Goal: Use online tool/utility: Utilize a website feature to perform a specific function

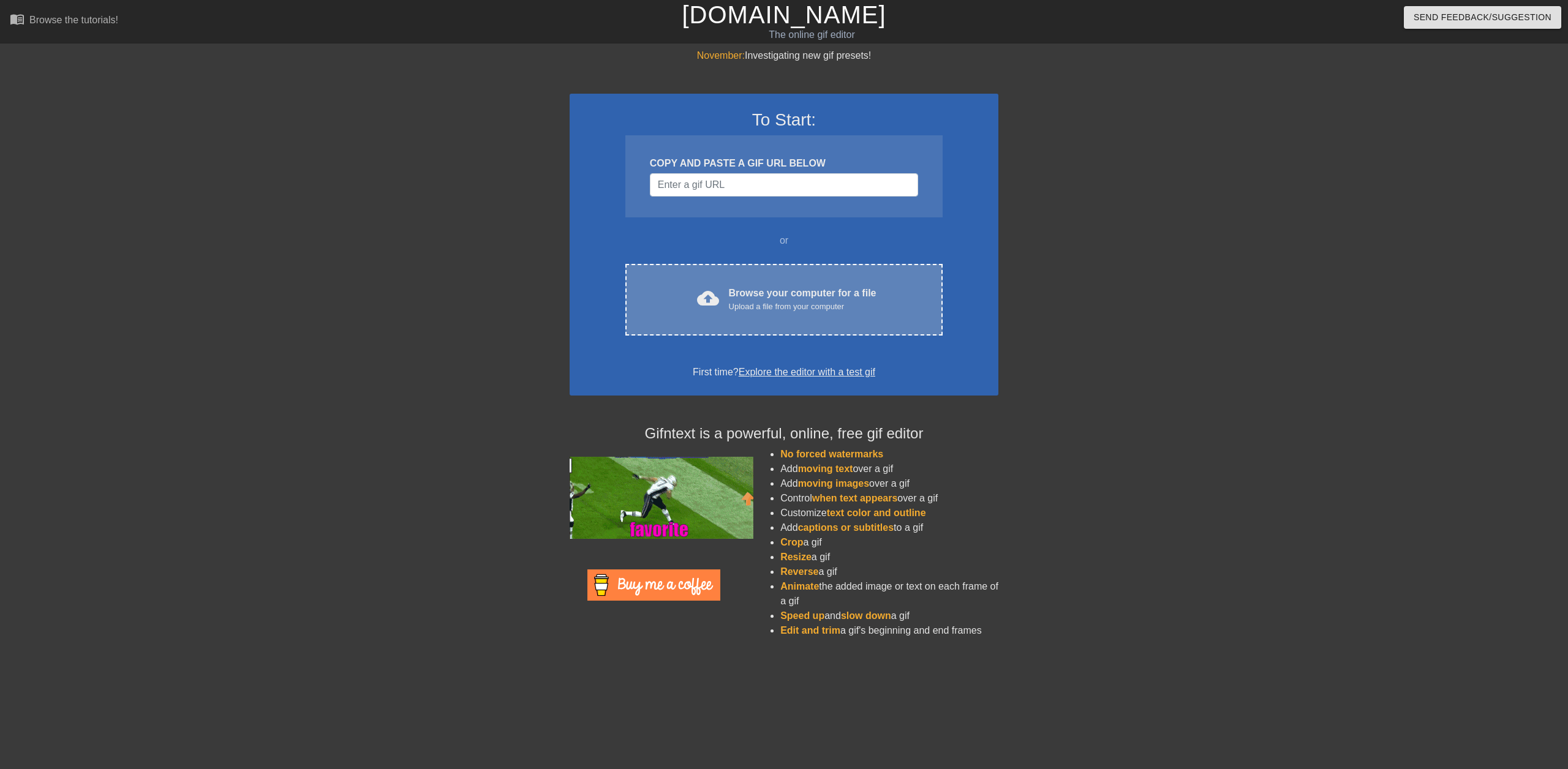
click at [758, 316] on div "cloud_upload Browse your computer for a file Upload a file from your computer C…" at bounding box center [784, 300] width 317 height 72
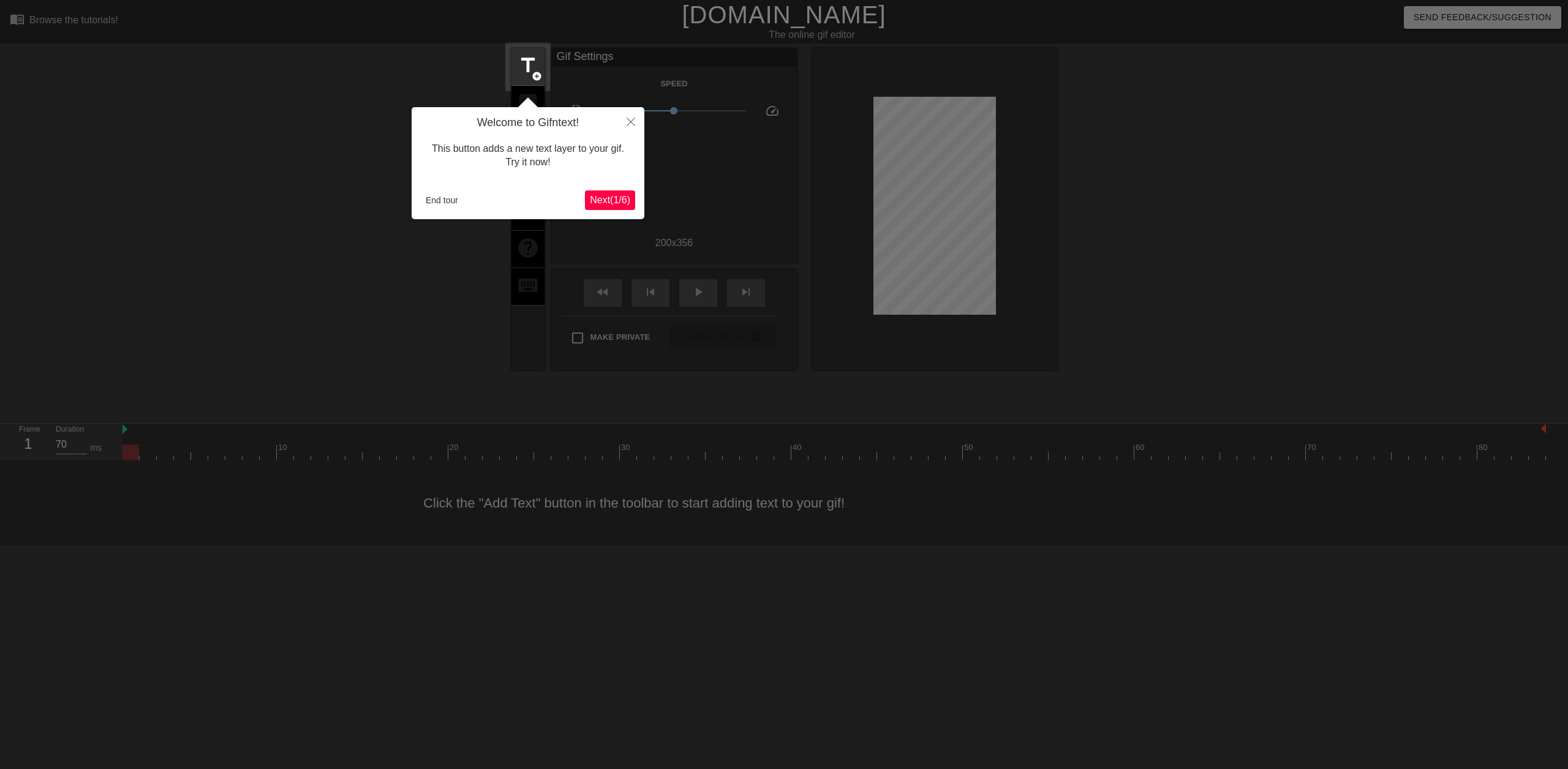
click at [606, 193] on button "Next ( 1 / 6 )" at bounding box center [610, 200] width 50 height 19
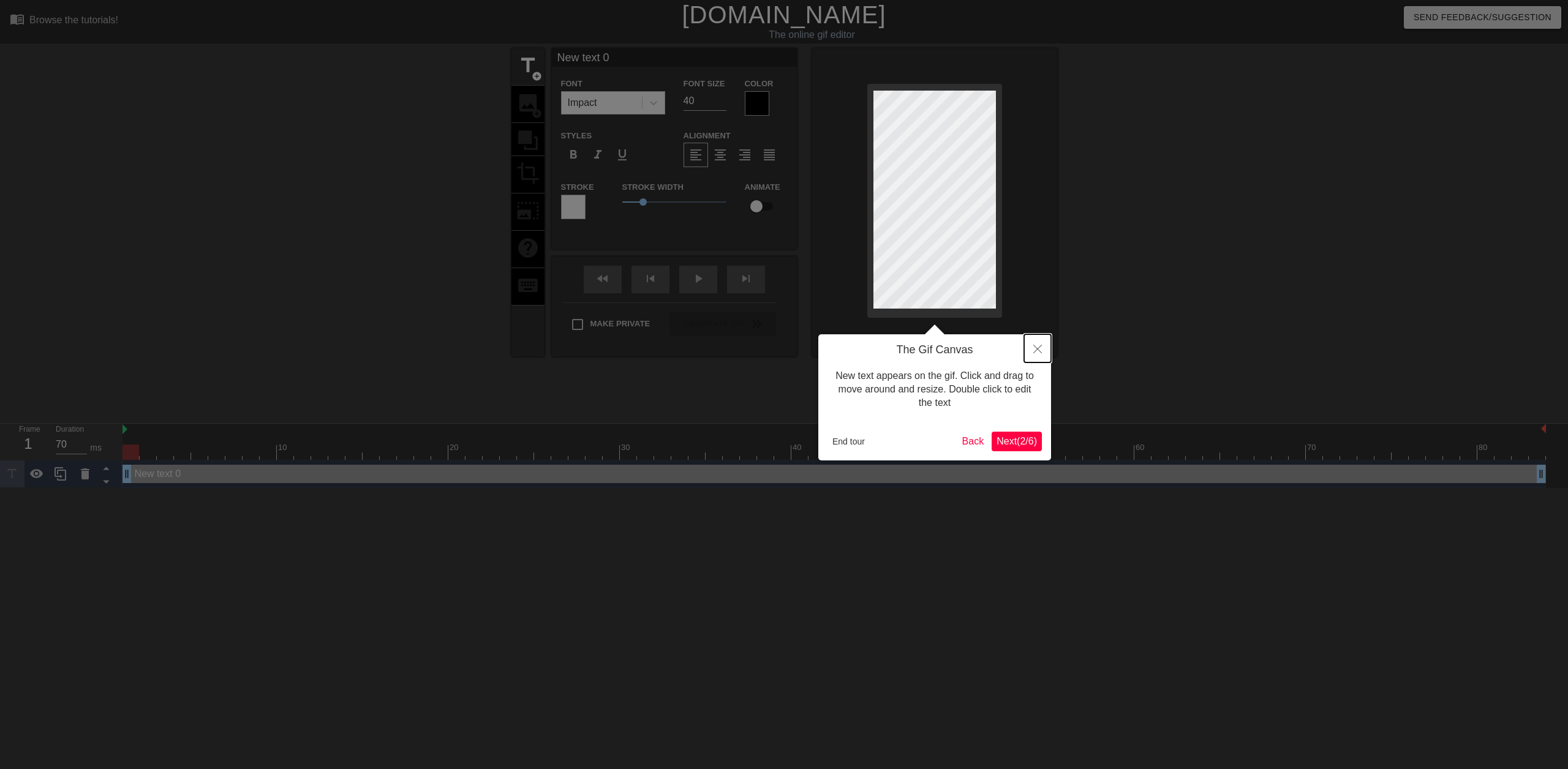
click at [1047, 348] on button "Close" at bounding box center [1037, 348] width 27 height 28
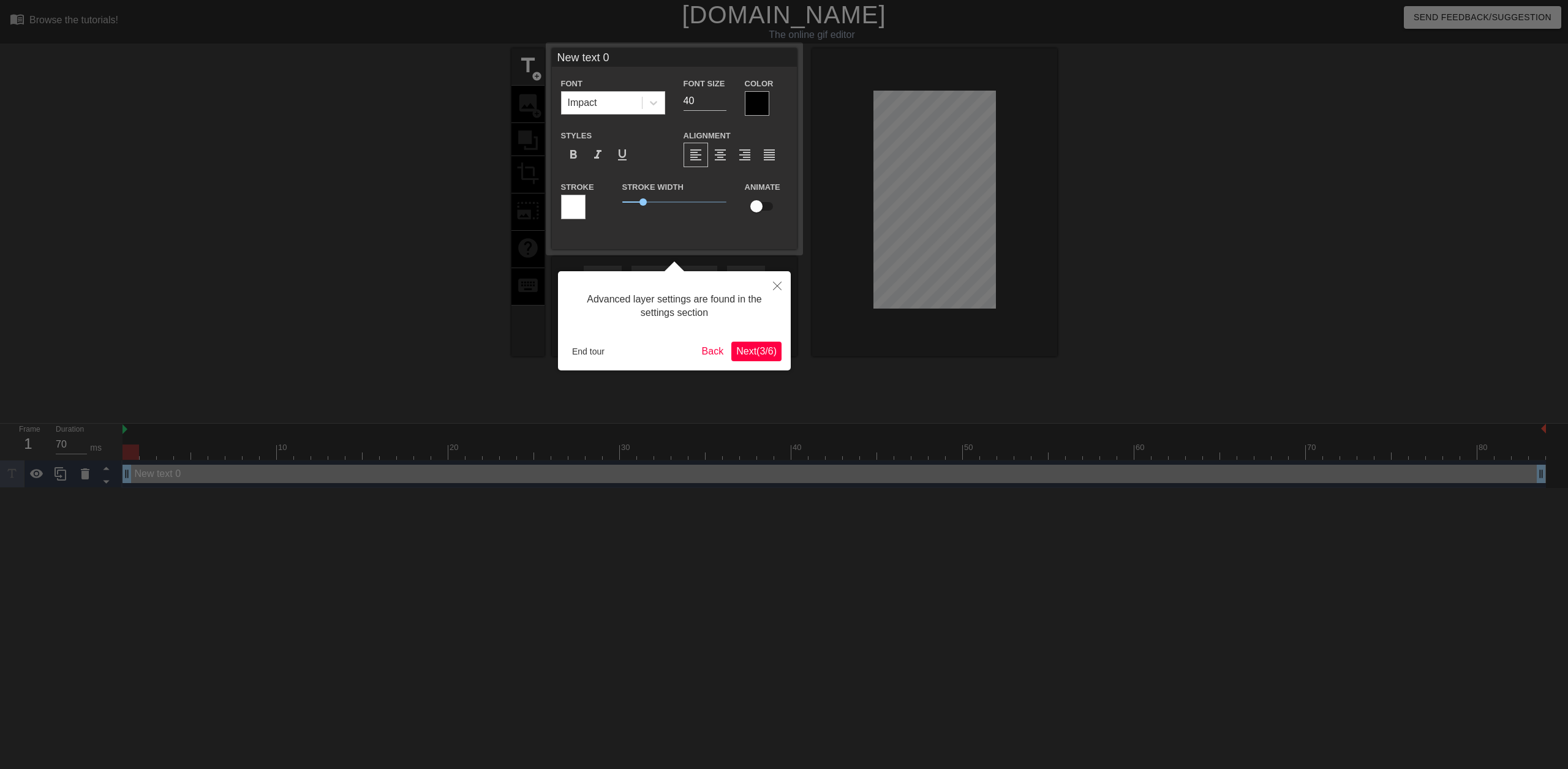
click at [743, 354] on span "Next ( 3 / 6 )" at bounding box center [756, 351] width 40 height 10
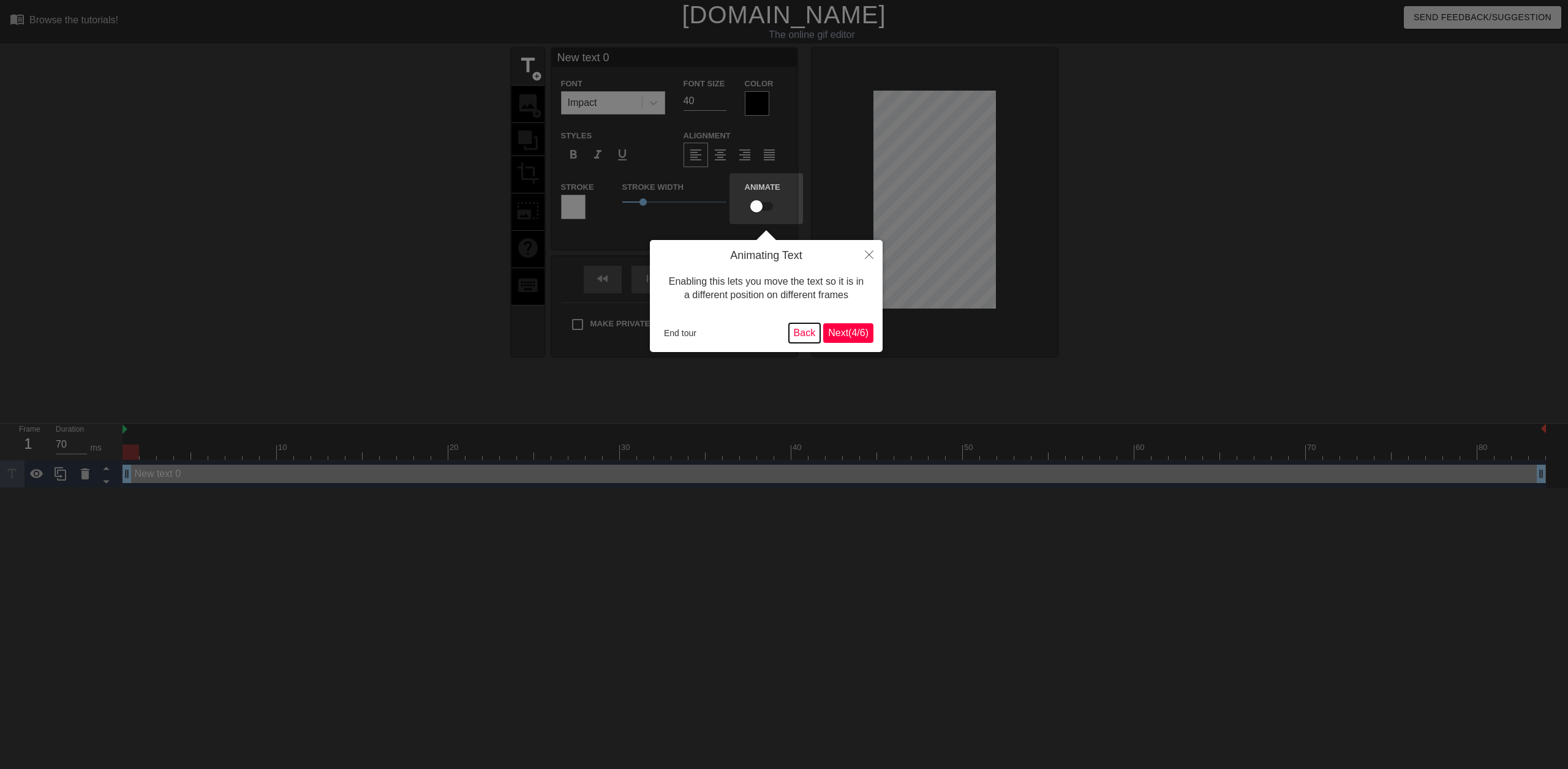
click at [809, 336] on button "Back" at bounding box center [804, 333] width 32 height 19
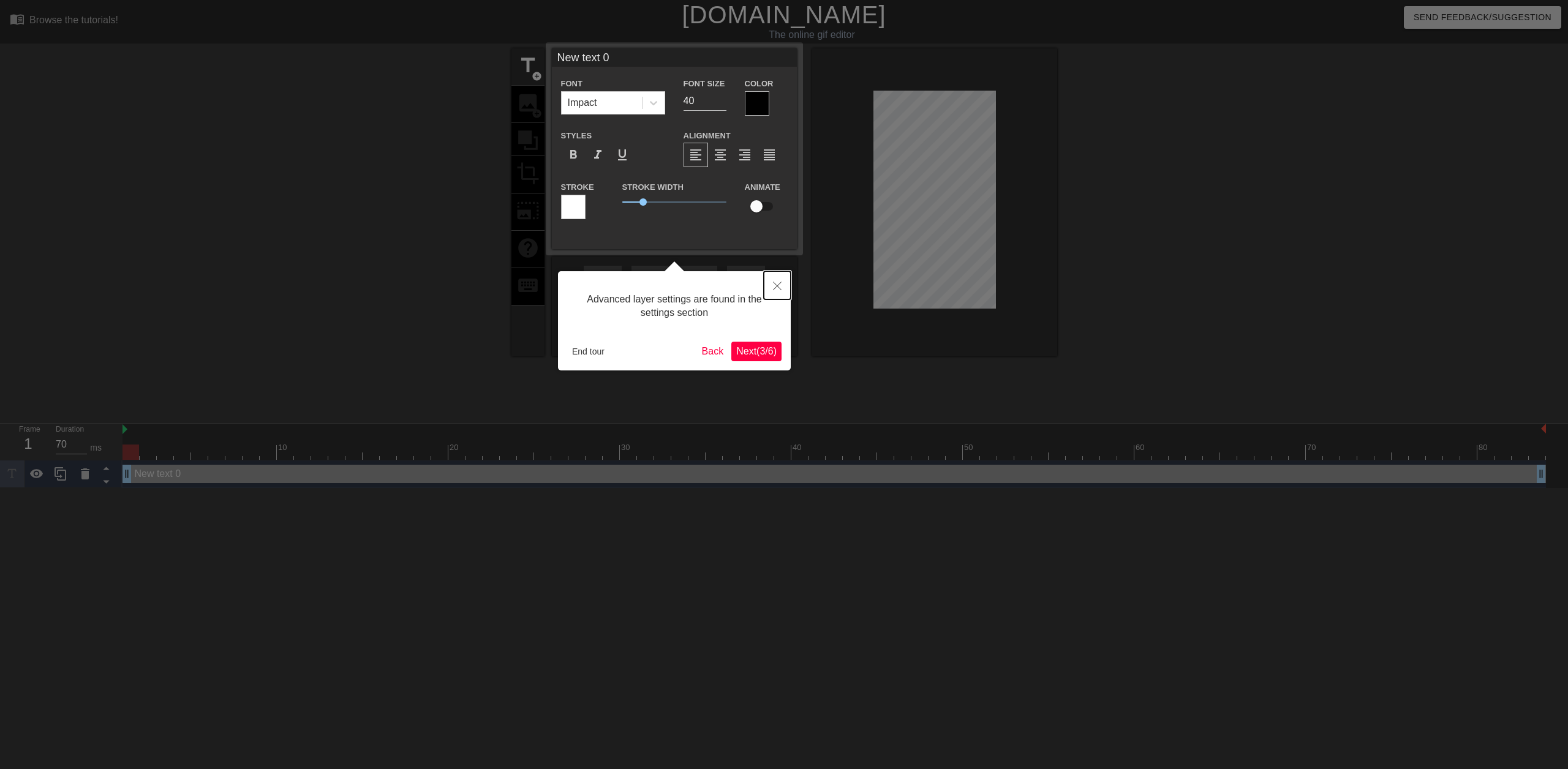
click at [780, 293] on button "Close" at bounding box center [776, 285] width 27 height 28
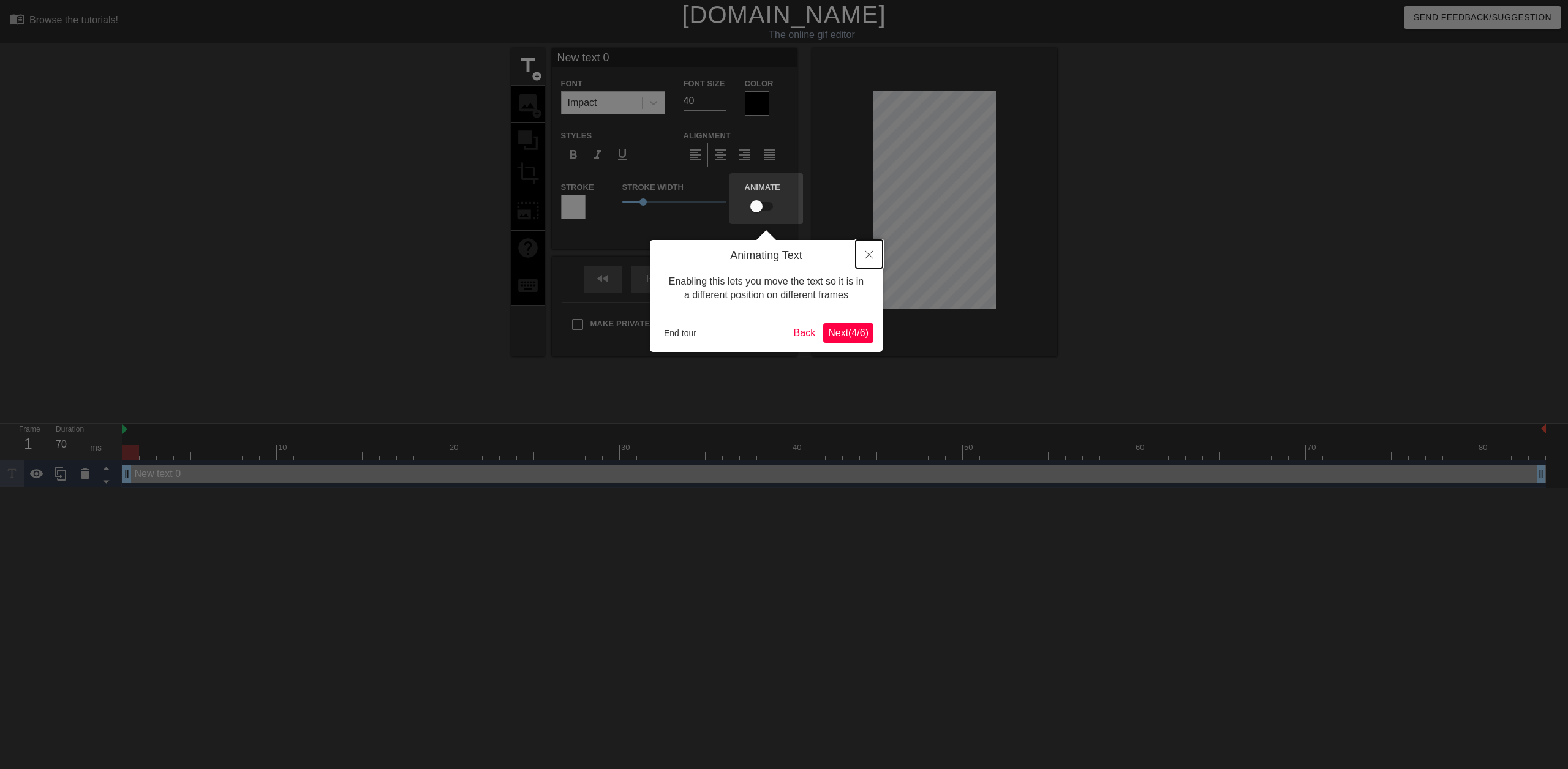
click at [870, 258] on icon "Close" at bounding box center [869, 254] width 9 height 9
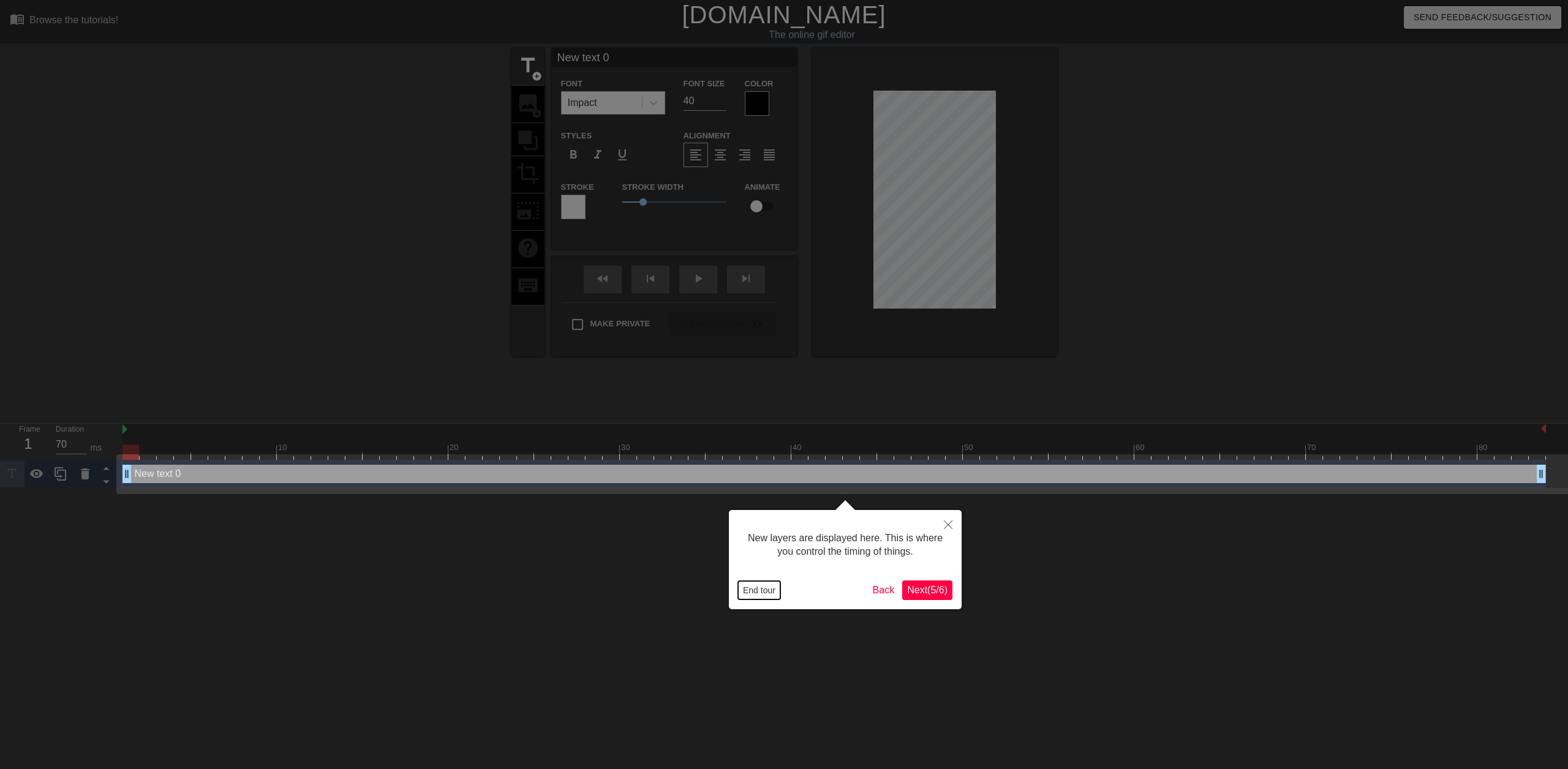
click at [764, 586] on button "End tour" at bounding box center [759, 591] width 42 height 19
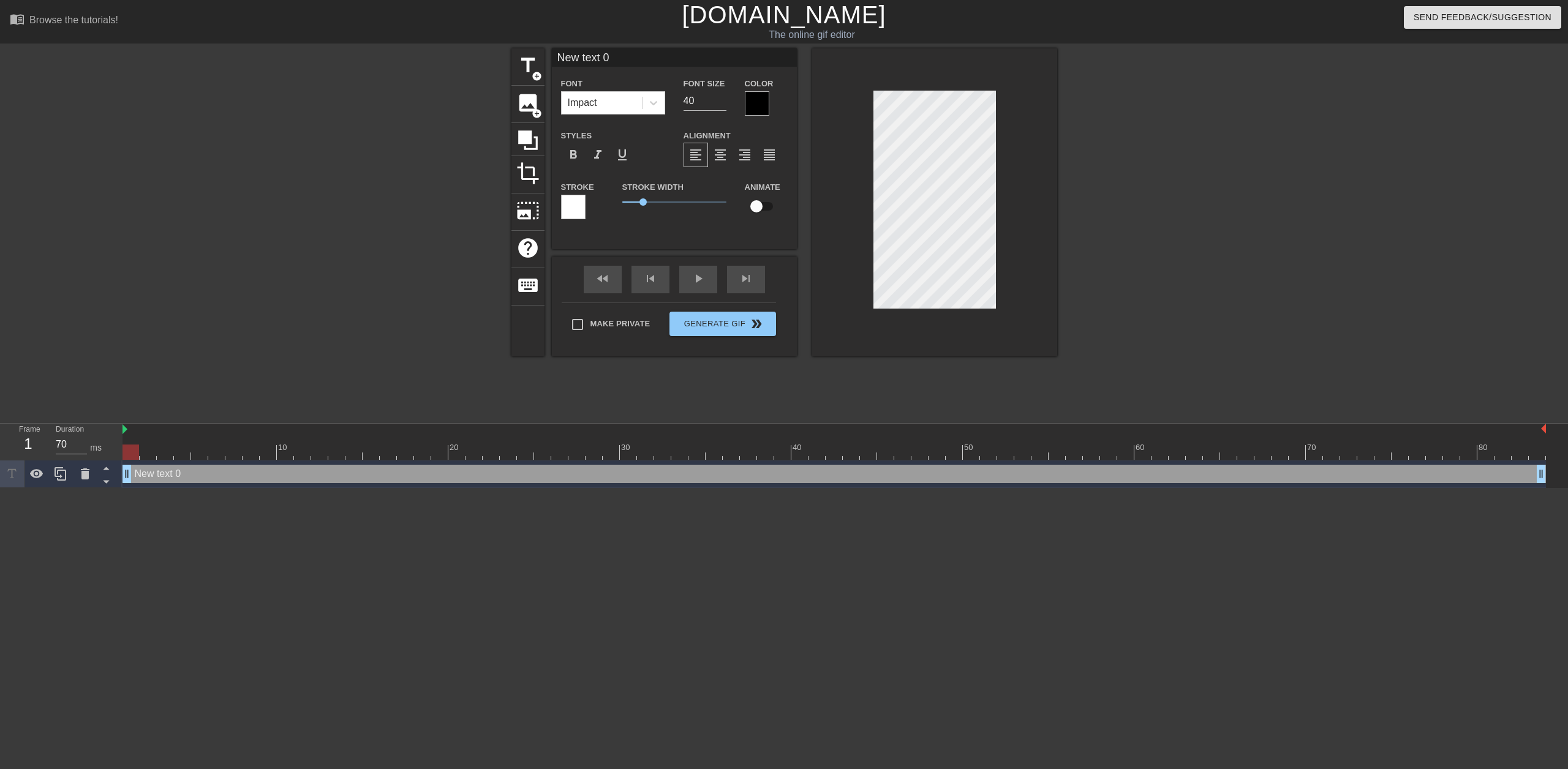
scroll to position [2, 3]
type input "w"
type textarea "w"
type input "wh"
type textarea "wh"
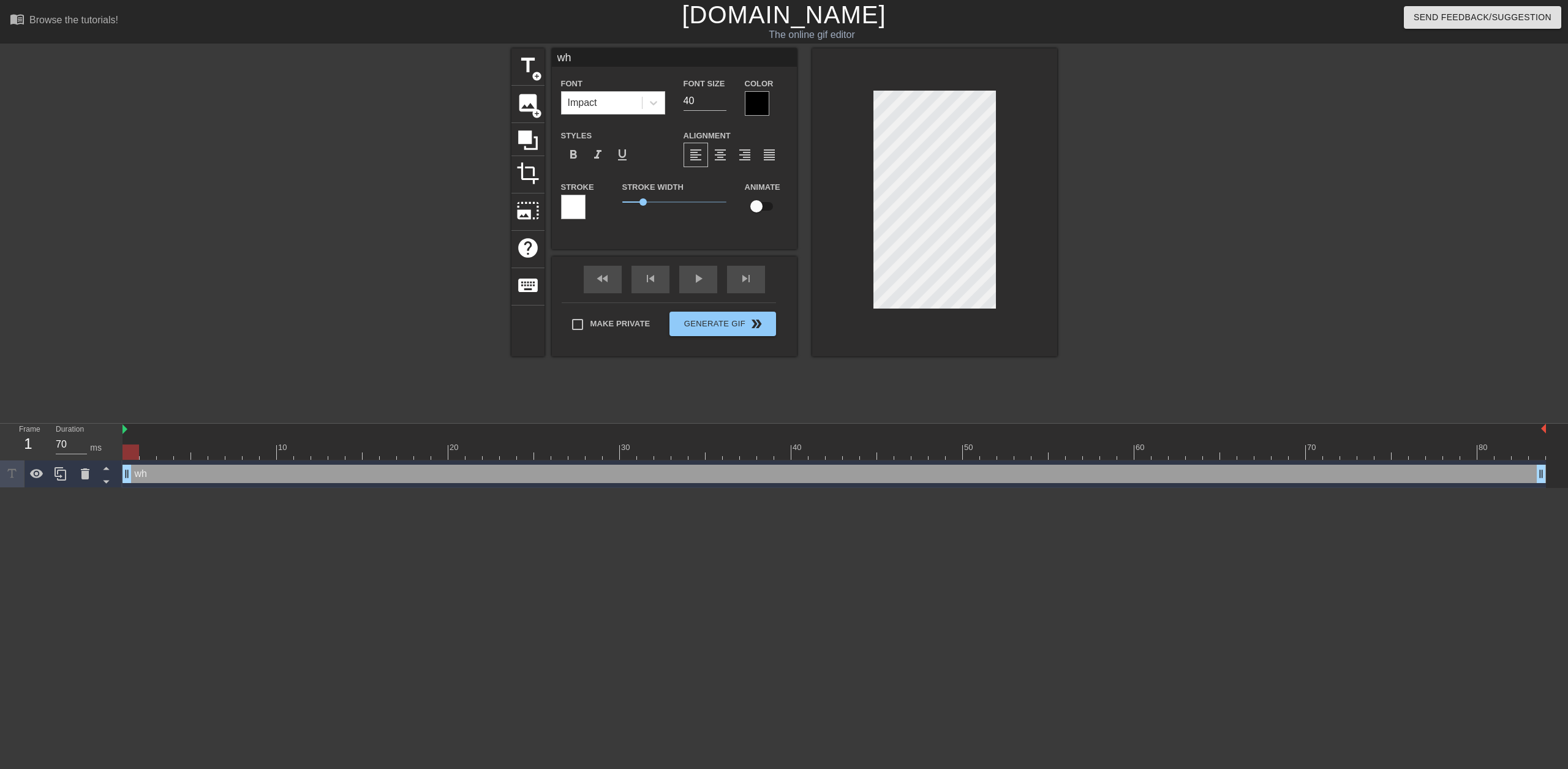
type input "whe"
type textarea "whe"
type input "when"
type textarea "when"
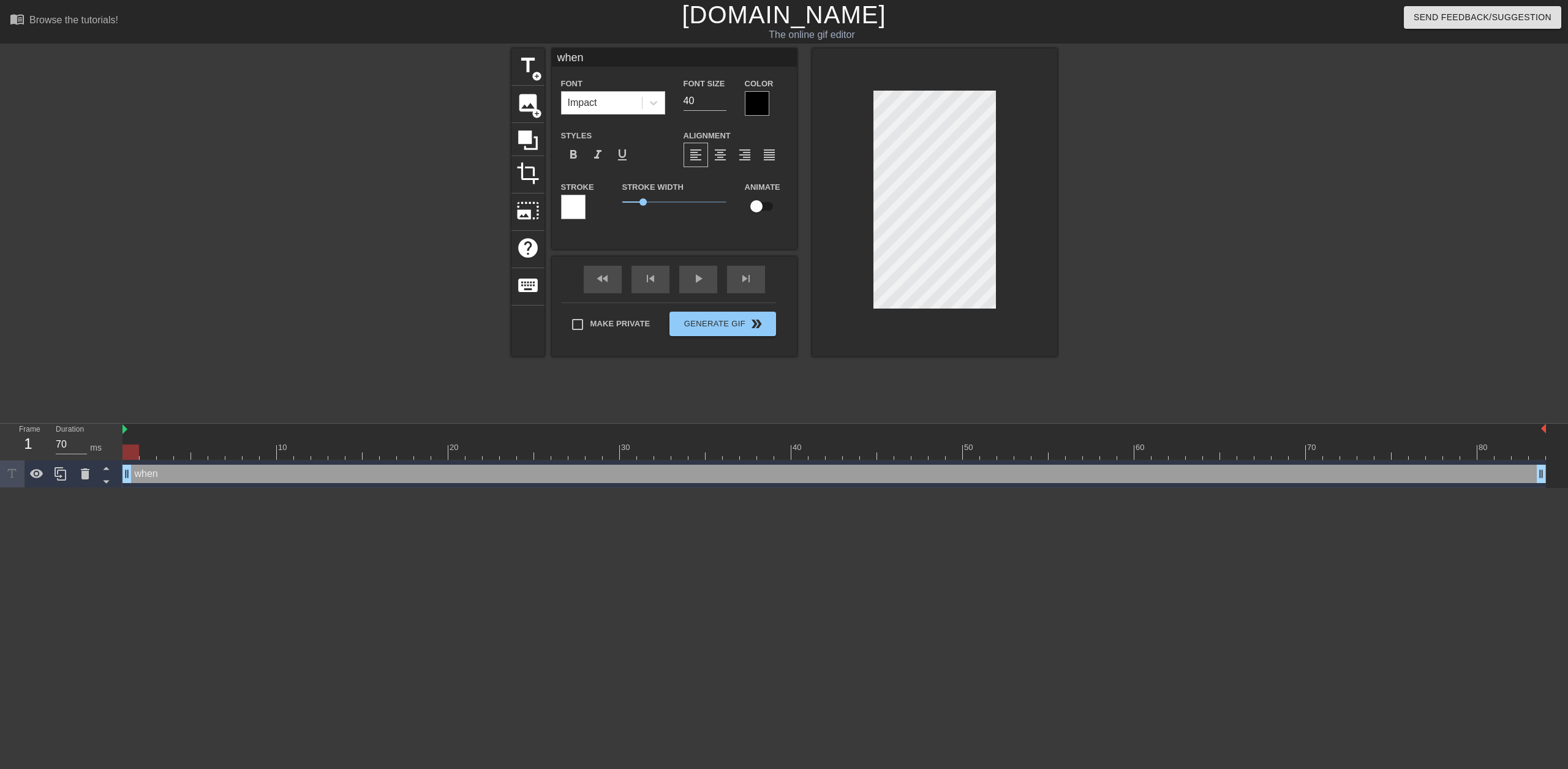
type input "when"
type textarea "when"
type input "when e"
type textarea "when e"
type input "when er"
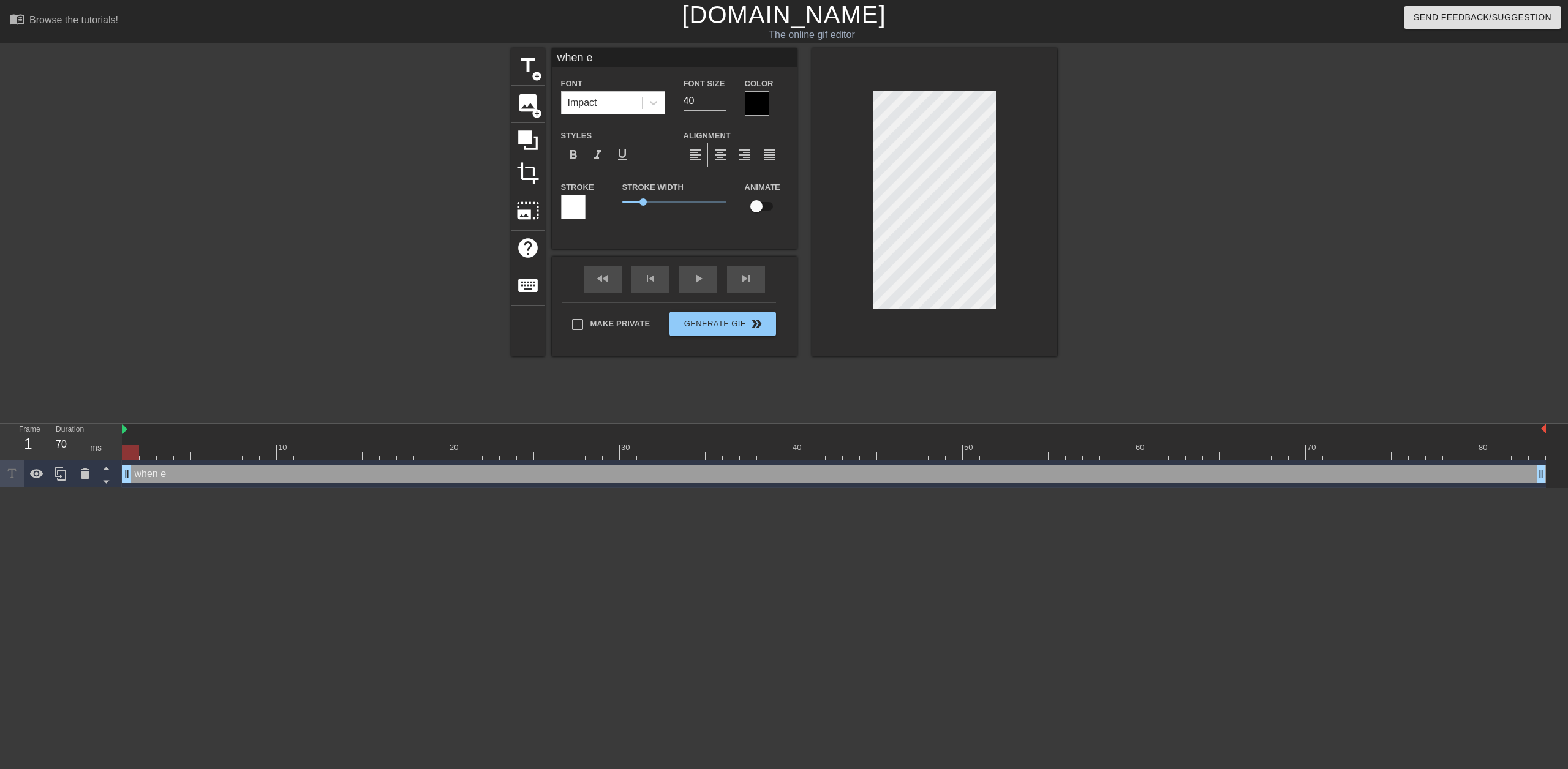
type textarea "when er"
type input "when eri"
type textarea "when eri"
type input "when [PERSON_NAME]"
type textarea "when [PERSON_NAME]"
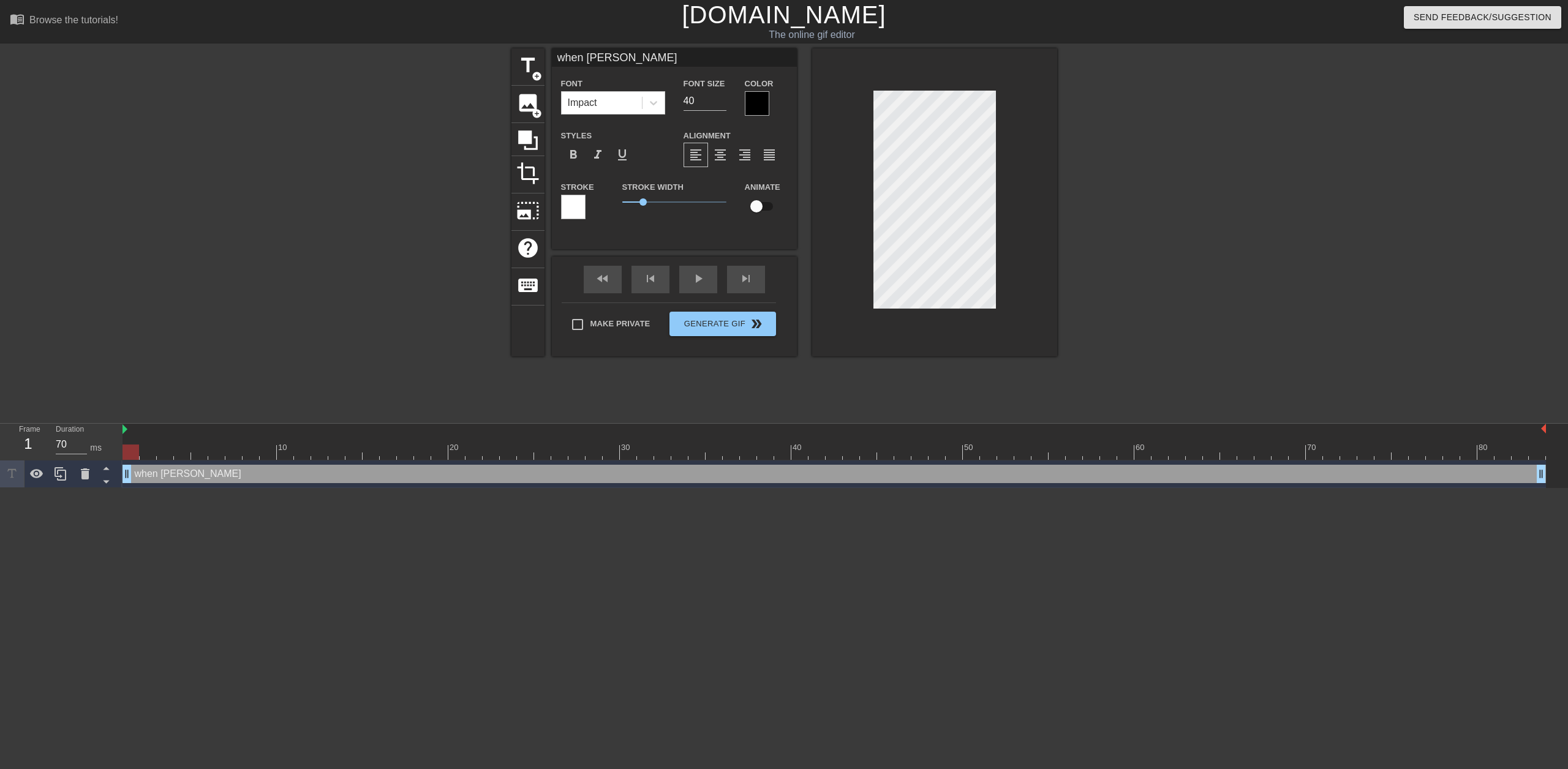
type input "when [PERSON_NAME]"
type textarea "when [PERSON_NAME]"
type input "when [PERSON_NAME]"
type textarea "when [PERSON_NAME]"
type input "when [PERSON_NAME]"
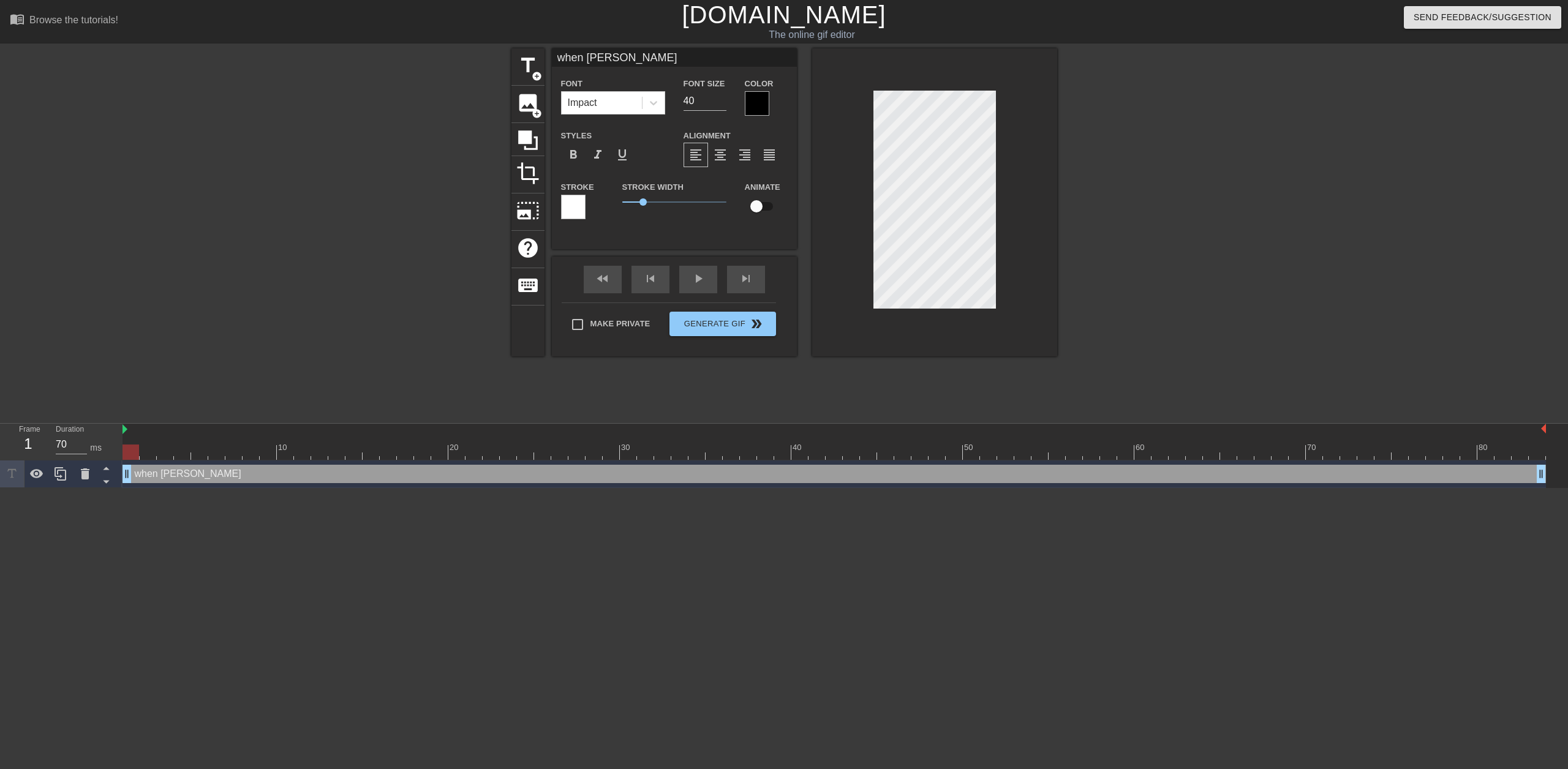
type textarea "when [PERSON_NAME]"
type input "when [PERSON_NAME] and"
type textarea "when [PERSON_NAME] and"
type input "when [PERSON_NAME] and"
type textarea "when [PERSON_NAME] and"
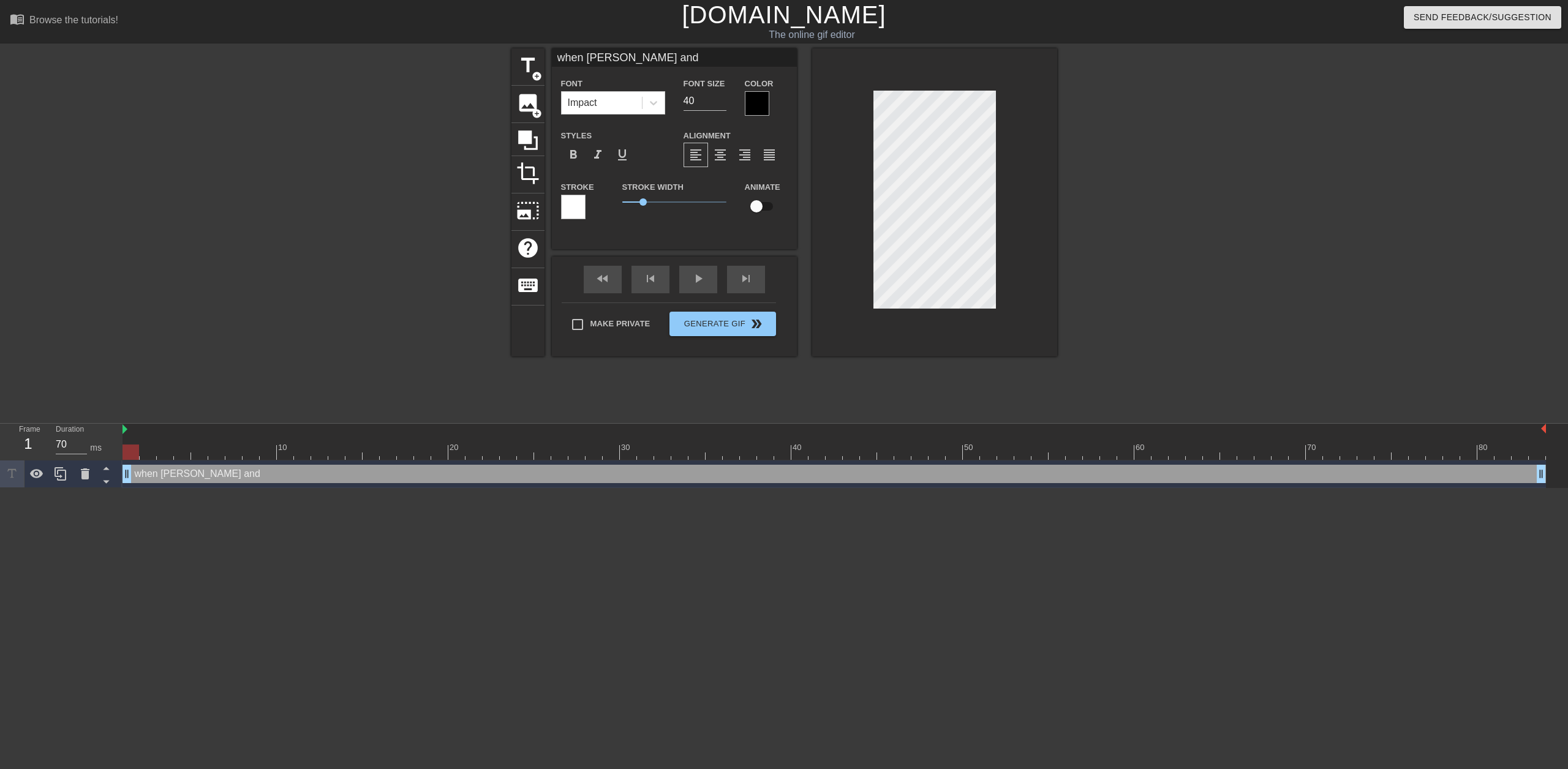
type input "when [PERSON_NAME] and t"
type textarea "when [PERSON_NAME] and t"
type input "when [PERSON_NAME] and tr"
type textarea "when [PERSON_NAME] and tr"
type input "when [PERSON_NAME] and tre"
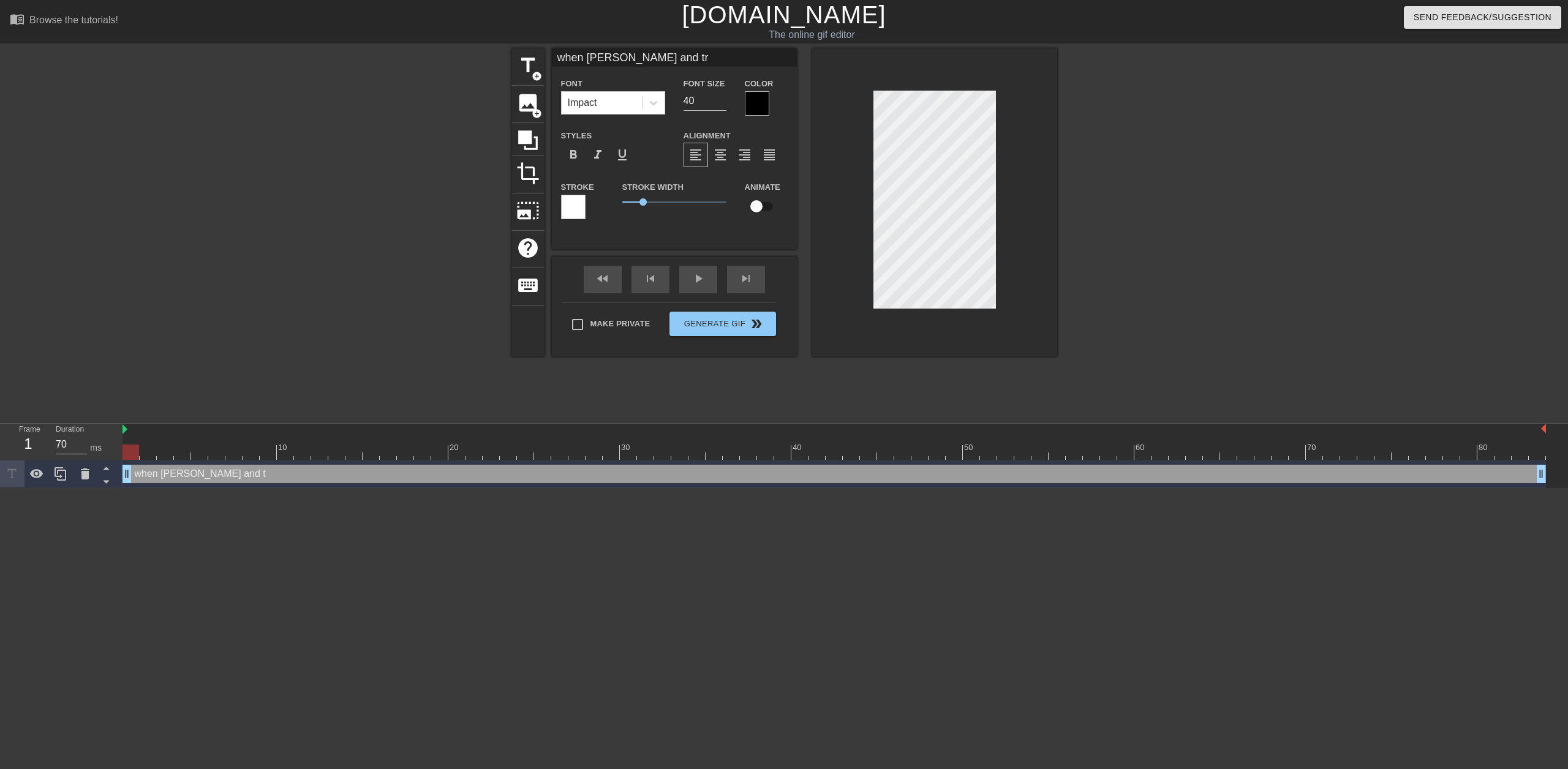
type textarea "when [PERSON_NAME] and tre"
type input "when [PERSON_NAME] and tren"
type textarea "when [PERSON_NAME] and tren"
type input "when [PERSON_NAME] and [PERSON_NAME]"
type textarea "when [PERSON_NAME] and [PERSON_NAME]"
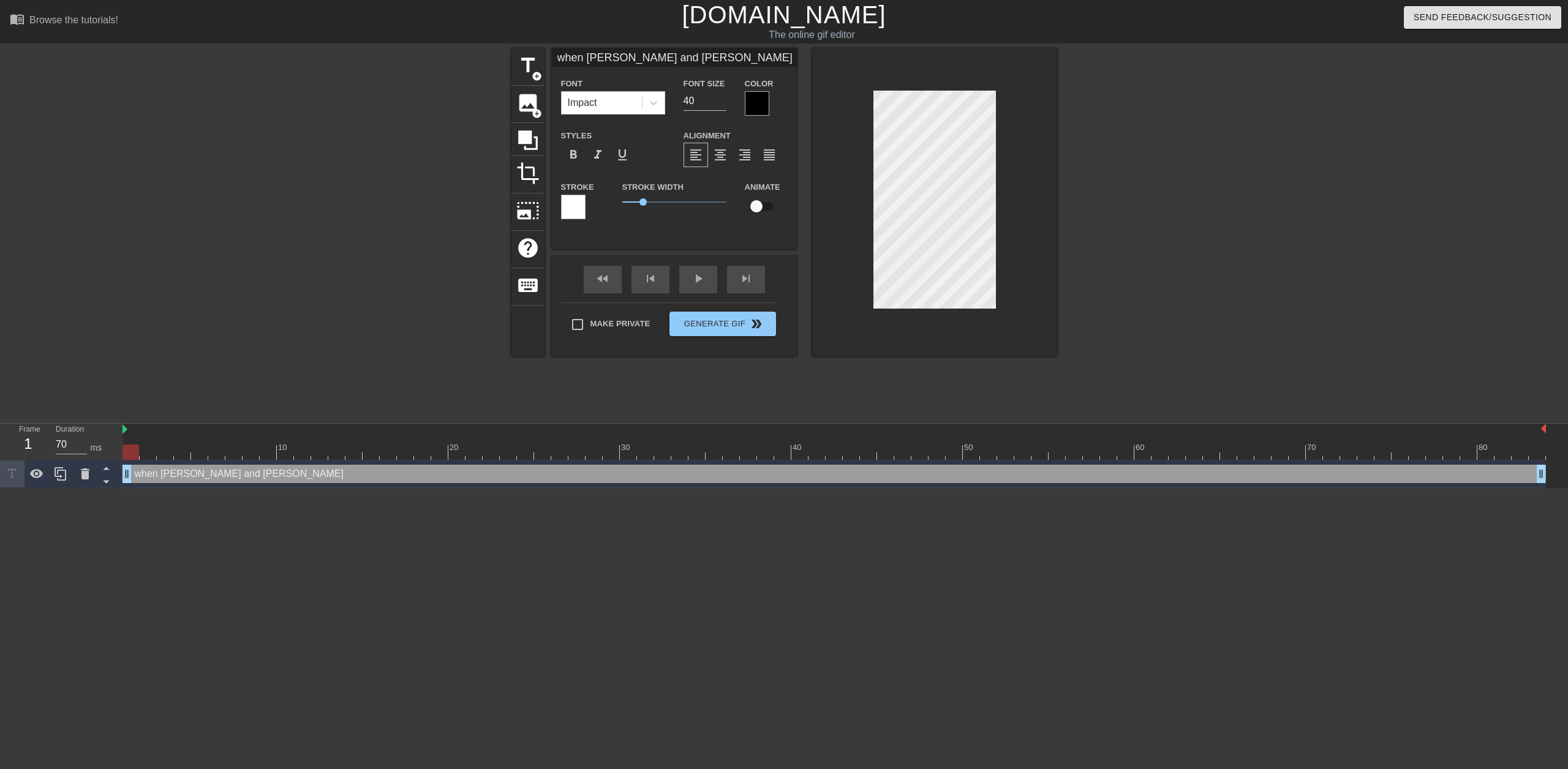
type input "when [PERSON_NAME] and [PERSON_NAME]"
type textarea "when [PERSON_NAME] and [PERSON_NAME]"
type input "when [PERSON_NAME] and [PERSON_NAME]"
type textarea "when [PERSON_NAME] and [PERSON_NAME]"
type input "when [PERSON_NAME] and [PERSON_NAME]"
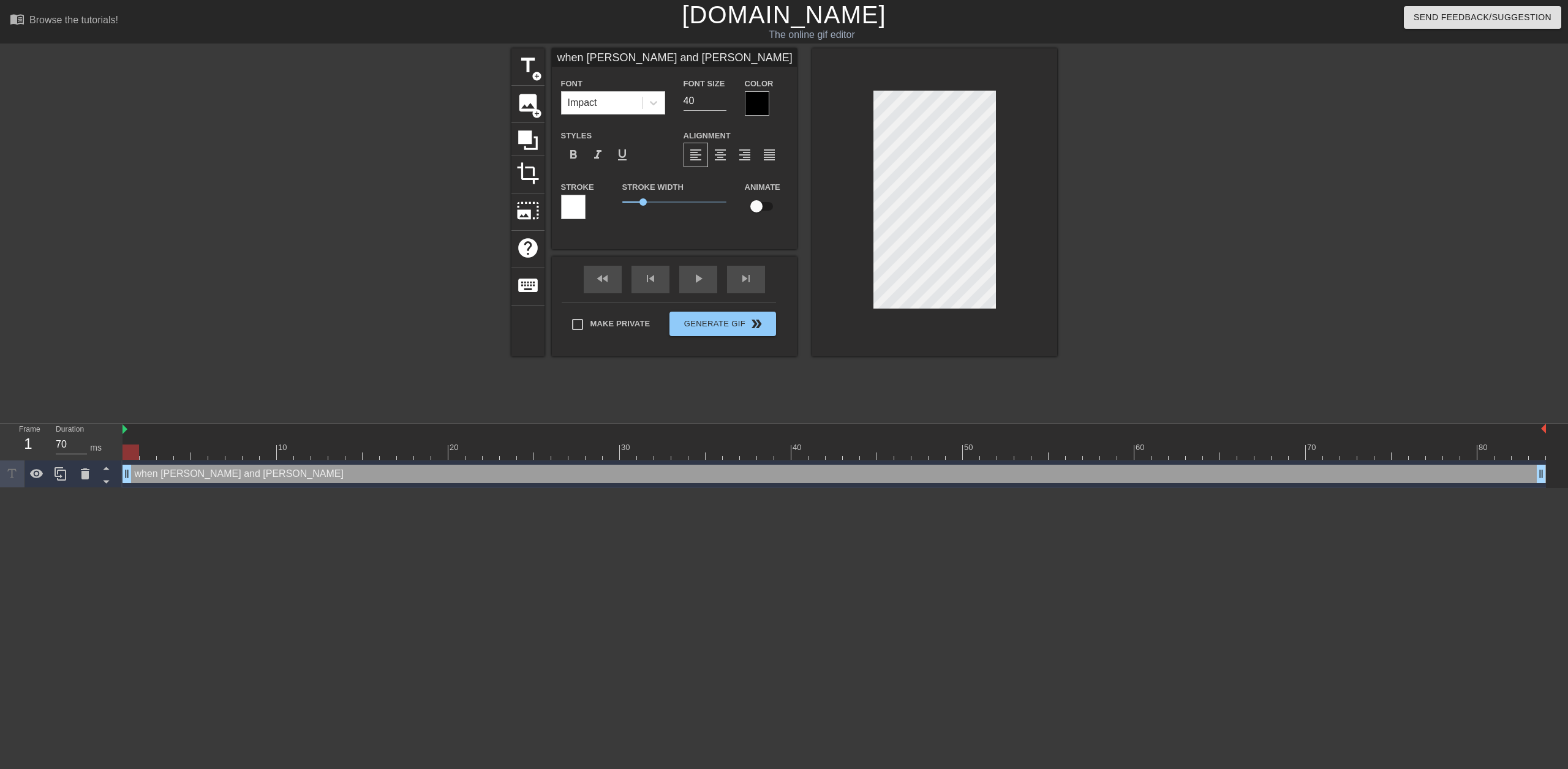
scroll to position [2, 6]
type textarea "when [PERSON_NAME] and [PERSON_NAME]"
click at [700, 89] on label "Font Size" at bounding box center [705, 83] width 42 height 12
click at [700, 96] on input "40" at bounding box center [705, 101] width 43 height 19
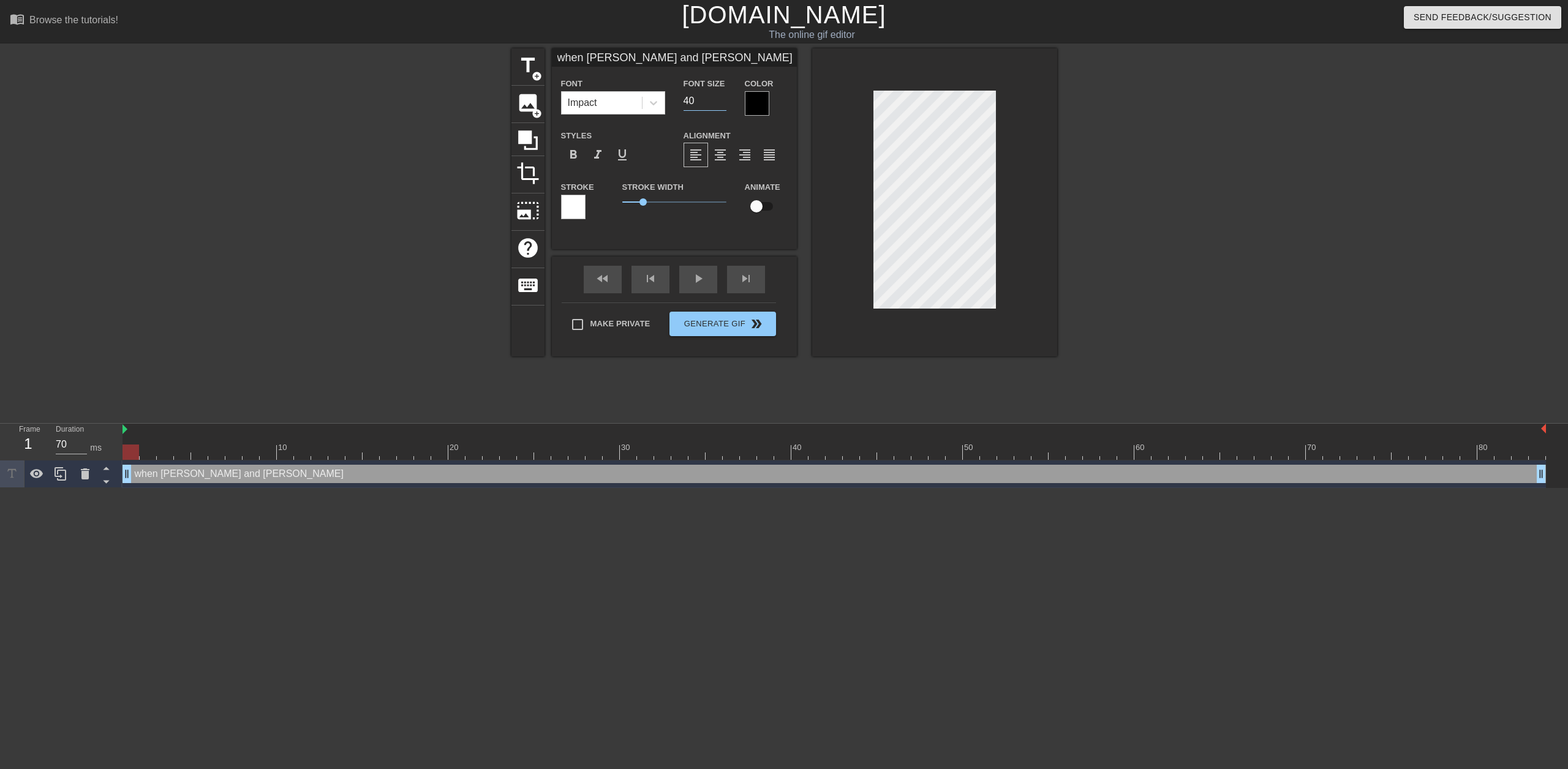
click at [700, 96] on input "40" at bounding box center [705, 101] width 43 height 19
click at [705, 93] on input "40" at bounding box center [705, 101] width 43 height 19
type input "4"
type input "20"
click at [608, 107] on div "Impact" at bounding box center [602, 103] width 81 height 22
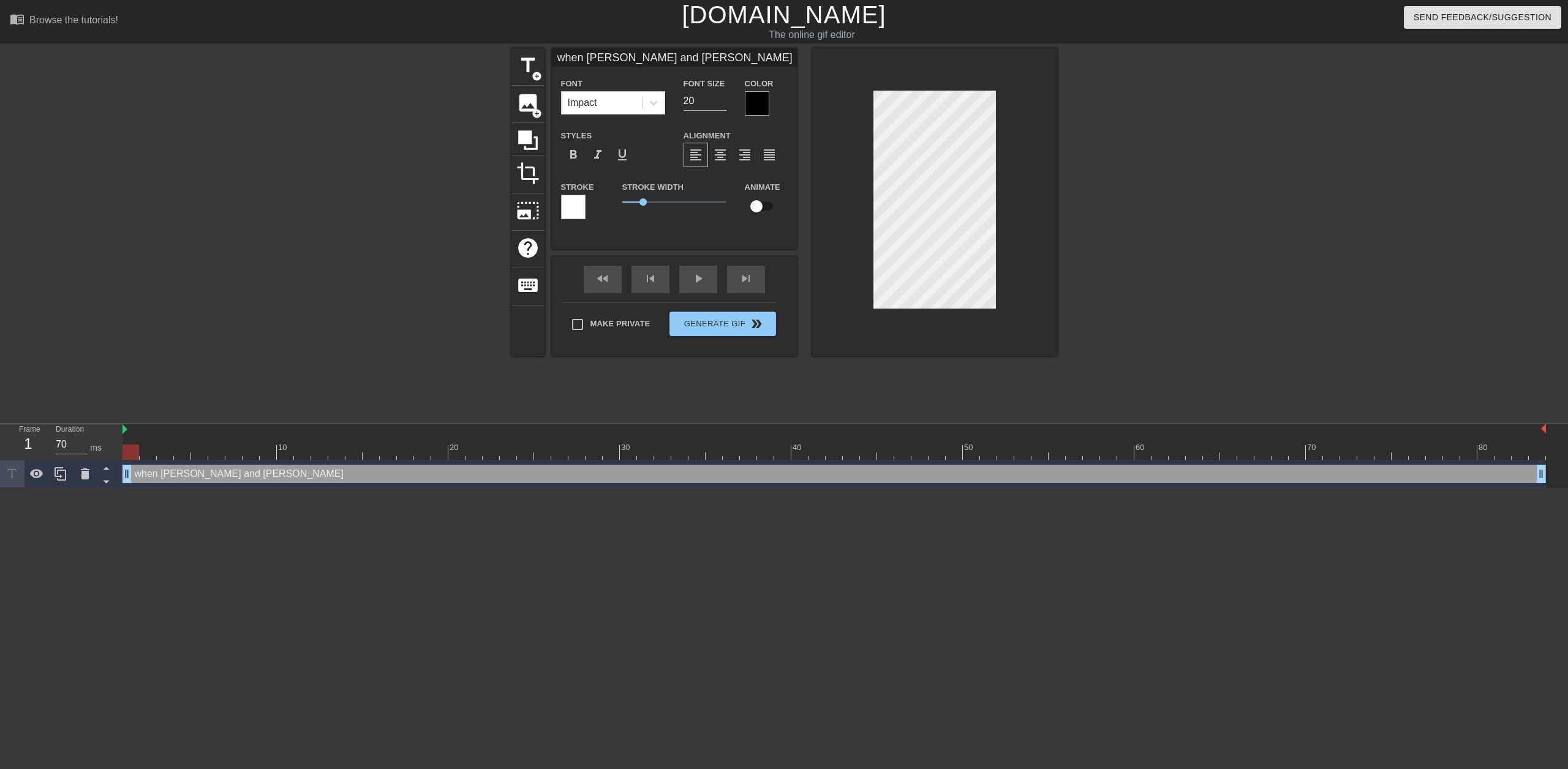
scroll to position [1, 7]
type input "when [PERSON_NAME] and [PERSON_NAME]"
type textarea "when [PERSON_NAME] and [PERSON_NAME]"
type input "when [PERSON_NAME] and [PERSON_NAME]"
type textarea "when [PERSON_NAME] and [PERSON_NAME]"
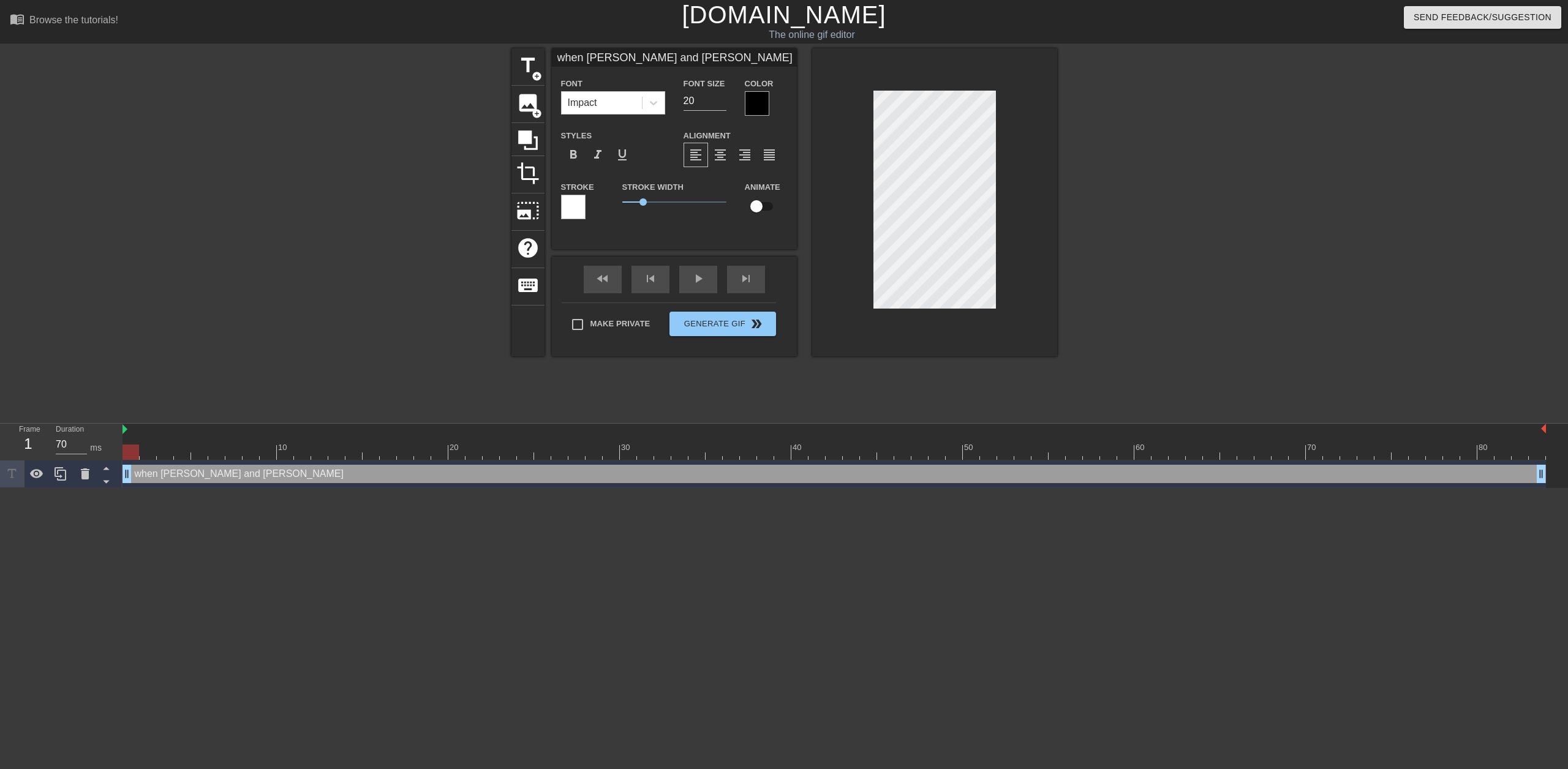
type input "when [PERSON_NAME] and trenton cr"
type textarea "when [PERSON_NAME] and trenton cr"
type input "when [PERSON_NAME] and [PERSON_NAME]"
type textarea "when [PERSON_NAME] and [PERSON_NAME]"
type input "when [PERSON_NAME] and [PERSON_NAME]"
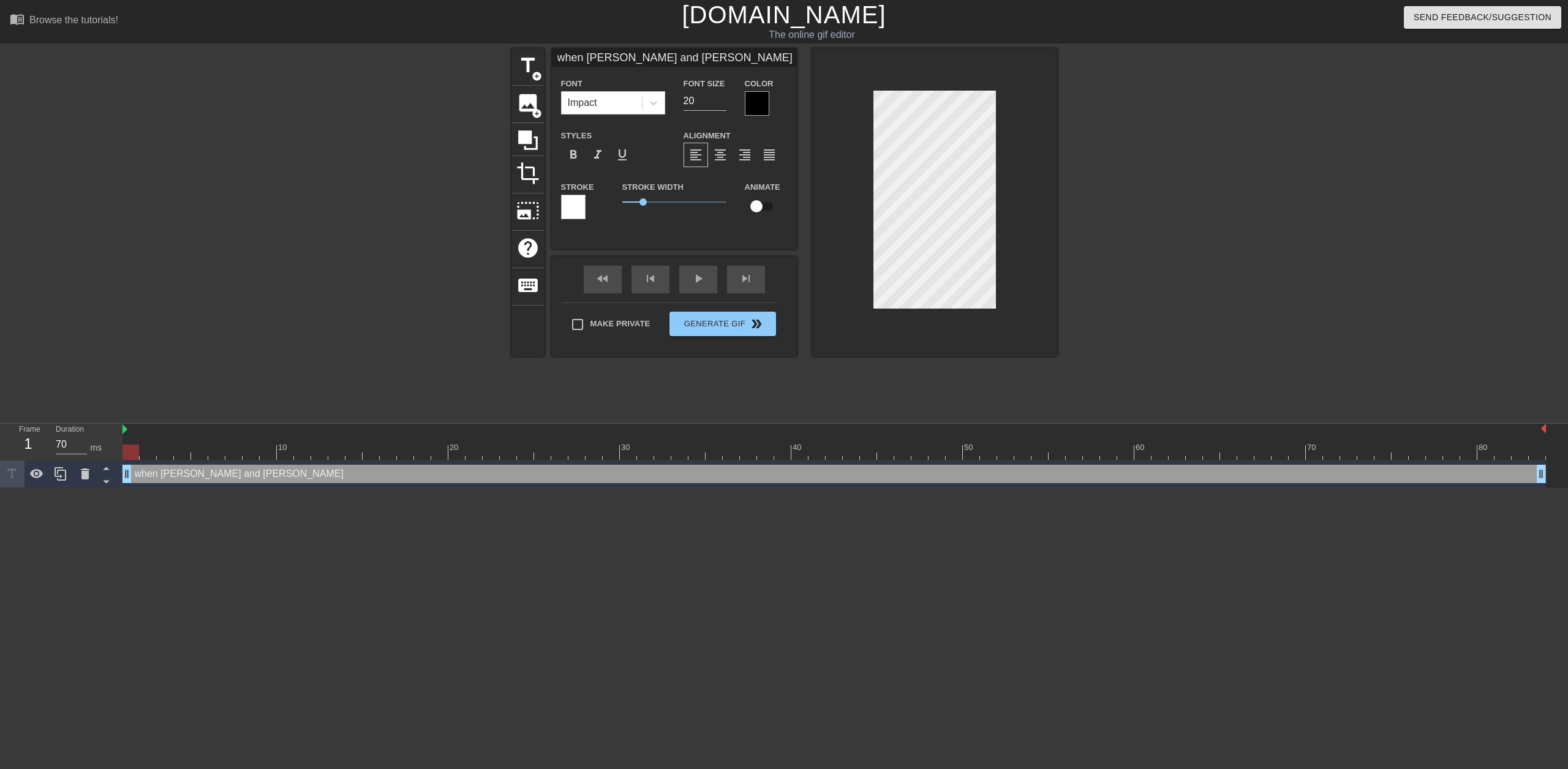
type textarea "when [PERSON_NAME] and [PERSON_NAME]"
type input "when [PERSON_NAME] and trenton creat"
type textarea "when [PERSON_NAME] and trenton creat"
type input "when [PERSON_NAME] and [PERSON_NAME] create"
type textarea "when [PERSON_NAME] and [PERSON_NAME] create"
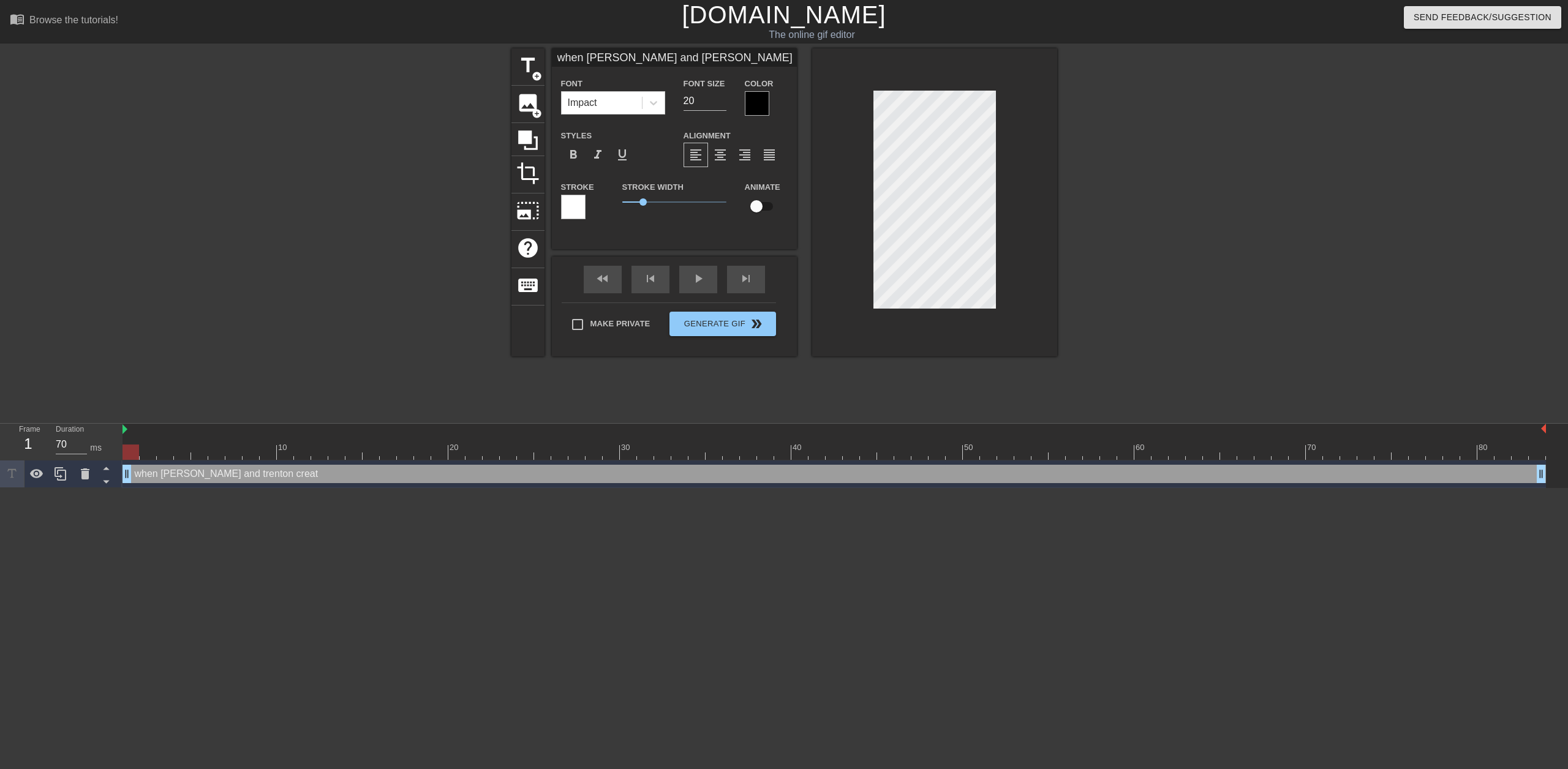
type input "when [PERSON_NAME] and [PERSON_NAME] create"
type textarea "when [PERSON_NAME] and [PERSON_NAME] create"
type input "when [PERSON_NAME] and [PERSON_NAME] create a"
type textarea "when [PERSON_NAME] and [PERSON_NAME] create a"
type input "when [PERSON_NAME] and [PERSON_NAME] create a"
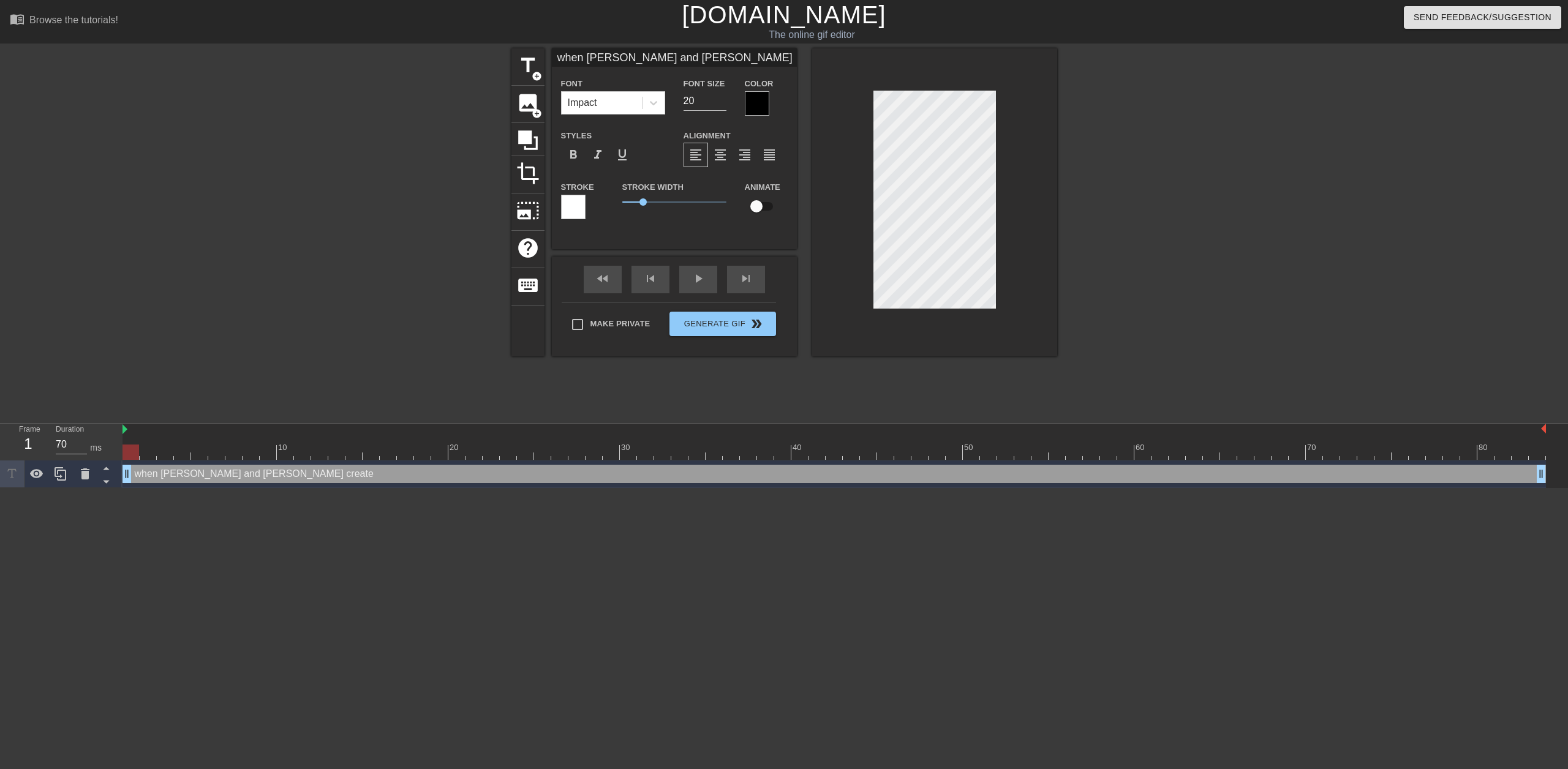
type textarea "when [PERSON_NAME] and [PERSON_NAME] create a"
type input "when [PERSON_NAME] and [PERSON_NAME] create a s"
type textarea "when [PERSON_NAME] and [PERSON_NAME] create a s"
type input "when [PERSON_NAME] and [PERSON_NAME] create a sl"
type textarea "when [PERSON_NAME] and [PERSON_NAME] create a sl"
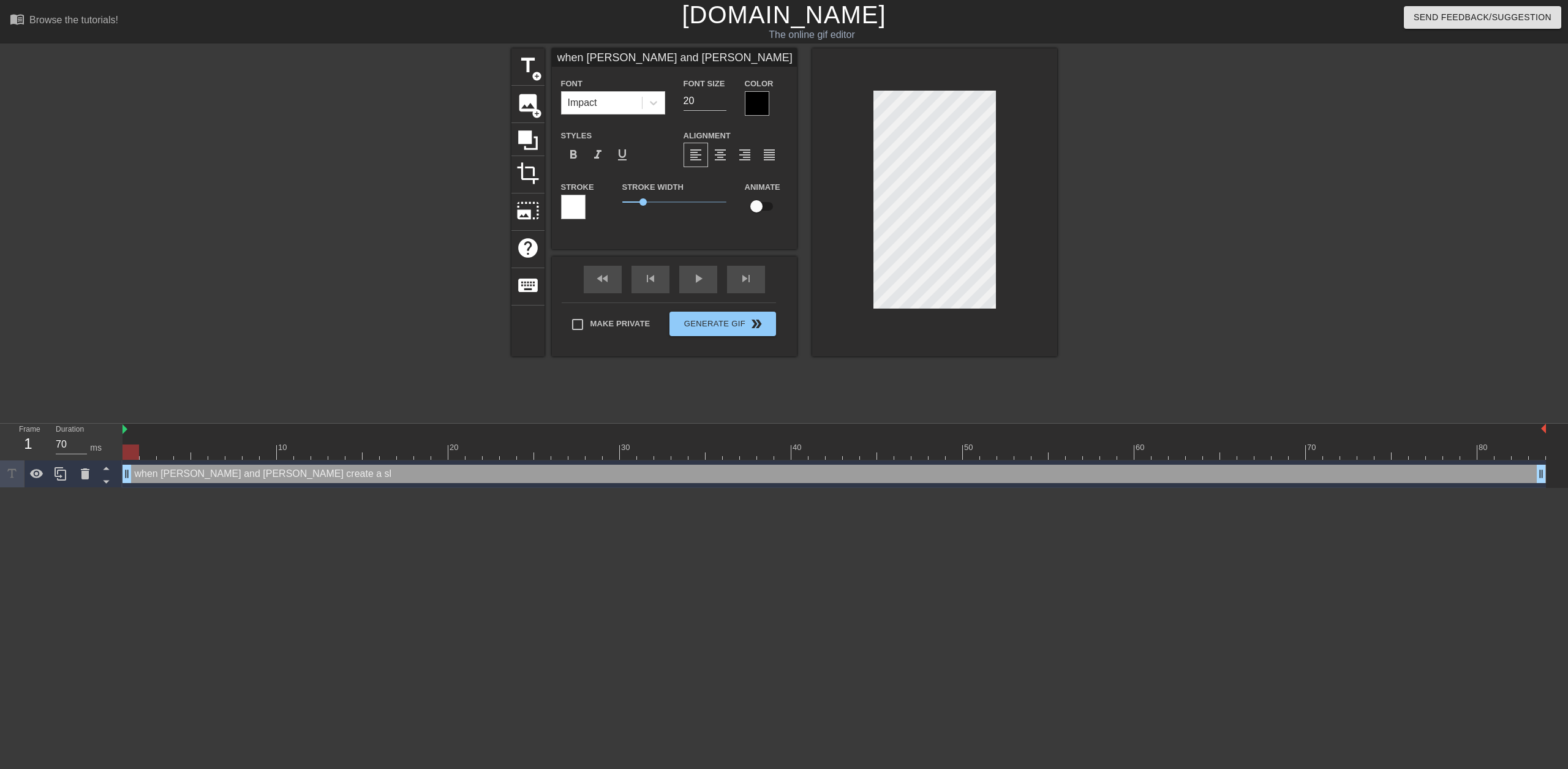
type input "when [PERSON_NAME] and [PERSON_NAME] create a sli"
type textarea "when [PERSON_NAME] and [PERSON_NAME] create a sli"
type input "when [PERSON_NAME] and [PERSON_NAME] create a slid"
type textarea "when [PERSON_NAME] and [PERSON_NAME] create a slid"
type input "when [PERSON_NAME] and [PERSON_NAME] create a slide"
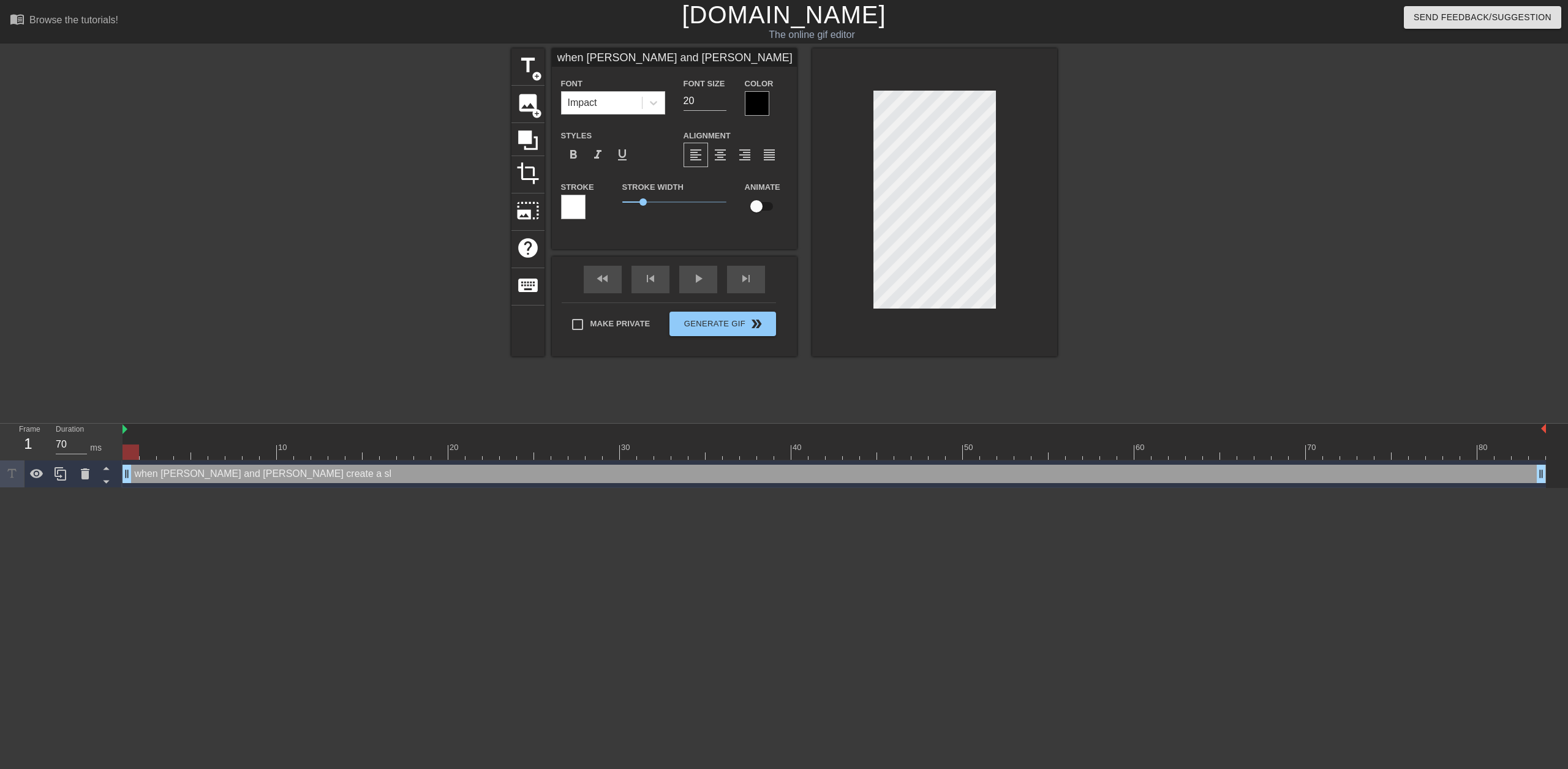
type textarea "when [PERSON_NAME] and [PERSON_NAME] create a slide"
type input "when [PERSON_NAME] and [PERSON_NAME] create a slideh"
type textarea "when [PERSON_NAME] and [PERSON_NAME] create a slideh"
type input "when [PERSON_NAME] and [PERSON_NAME] create a slideho"
type textarea "when [PERSON_NAME] and [PERSON_NAME] create a slideho"
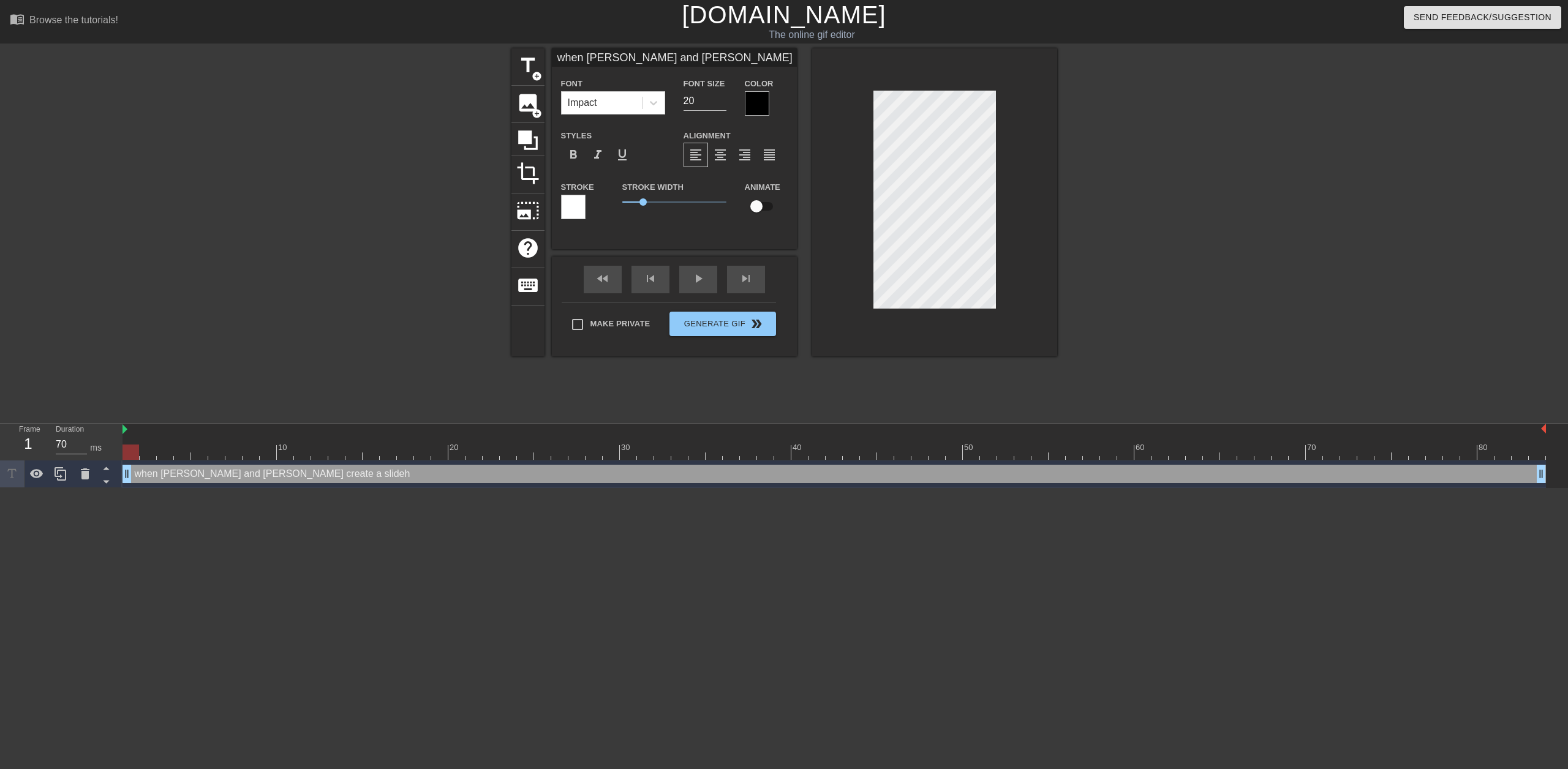
scroll to position [1, 11]
type input "when [PERSON_NAME] and [PERSON_NAME] create a slidehow"
type textarea "when [PERSON_NAME] and [PERSON_NAME] create a slidehow"
type input "when [PERSON_NAME] and [PERSON_NAME] create a slideho"
type textarea "when [PERSON_NAME] and [PERSON_NAME] create a slideho"
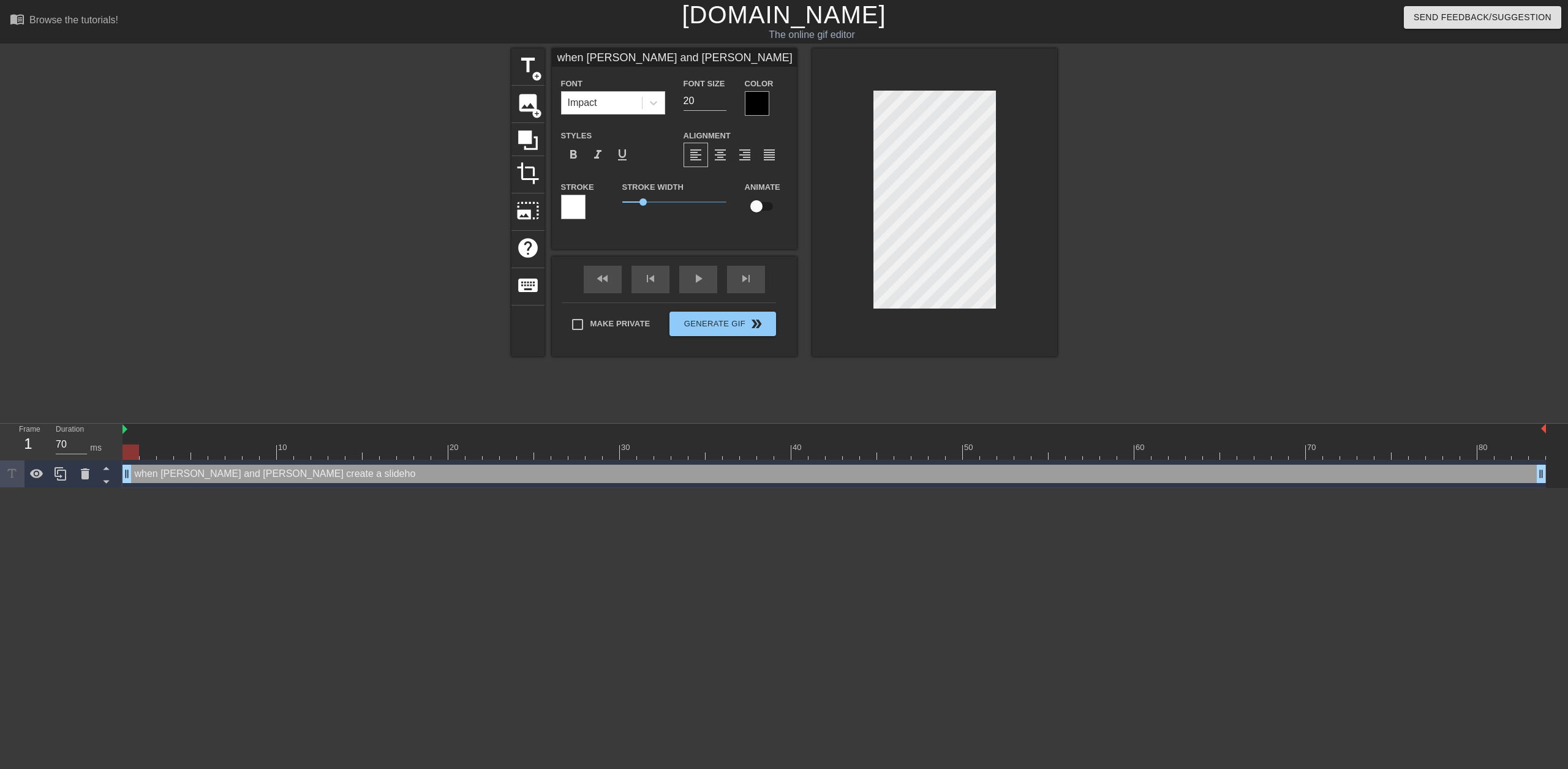
type input "when [PERSON_NAME] and [PERSON_NAME] create a slideh"
type textarea "when [PERSON_NAME] and [PERSON_NAME] create a slideh"
type input "when [PERSON_NAME] and [PERSON_NAME] create a slide"
type textarea "when [PERSON_NAME] and [PERSON_NAME] create a slide"
type input "when [PERSON_NAME] and [PERSON_NAME] create a slides"
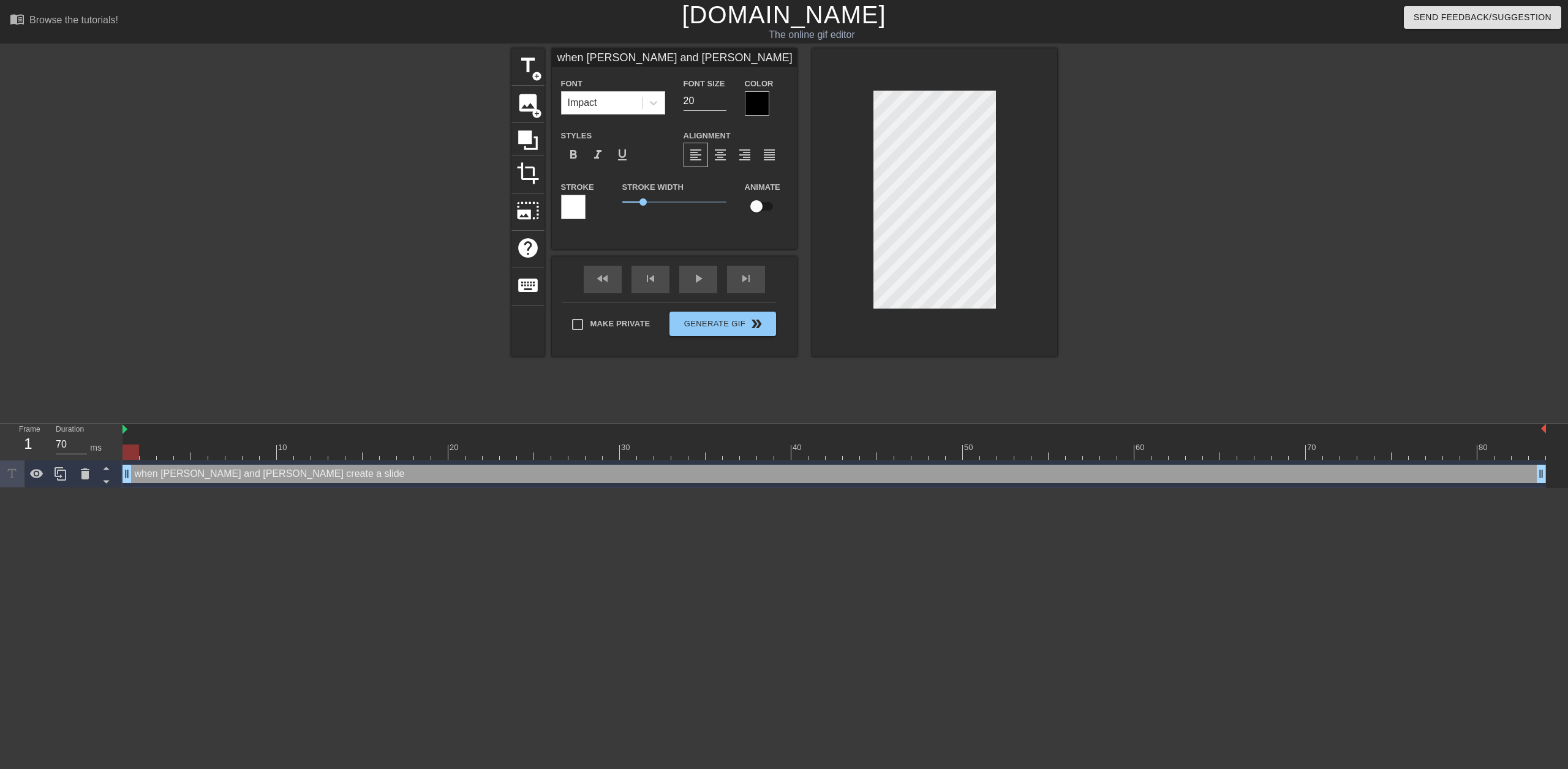
type textarea "when [PERSON_NAME] and [PERSON_NAME] create a slides"
type input "when [PERSON_NAME] and [PERSON_NAME] create a slidesh"
type textarea "when [PERSON_NAME] and [PERSON_NAME] create a slidesh"
type input "when [PERSON_NAME] and [PERSON_NAME] create a slidesho"
type textarea "when [PERSON_NAME] and [PERSON_NAME] create a slidesho"
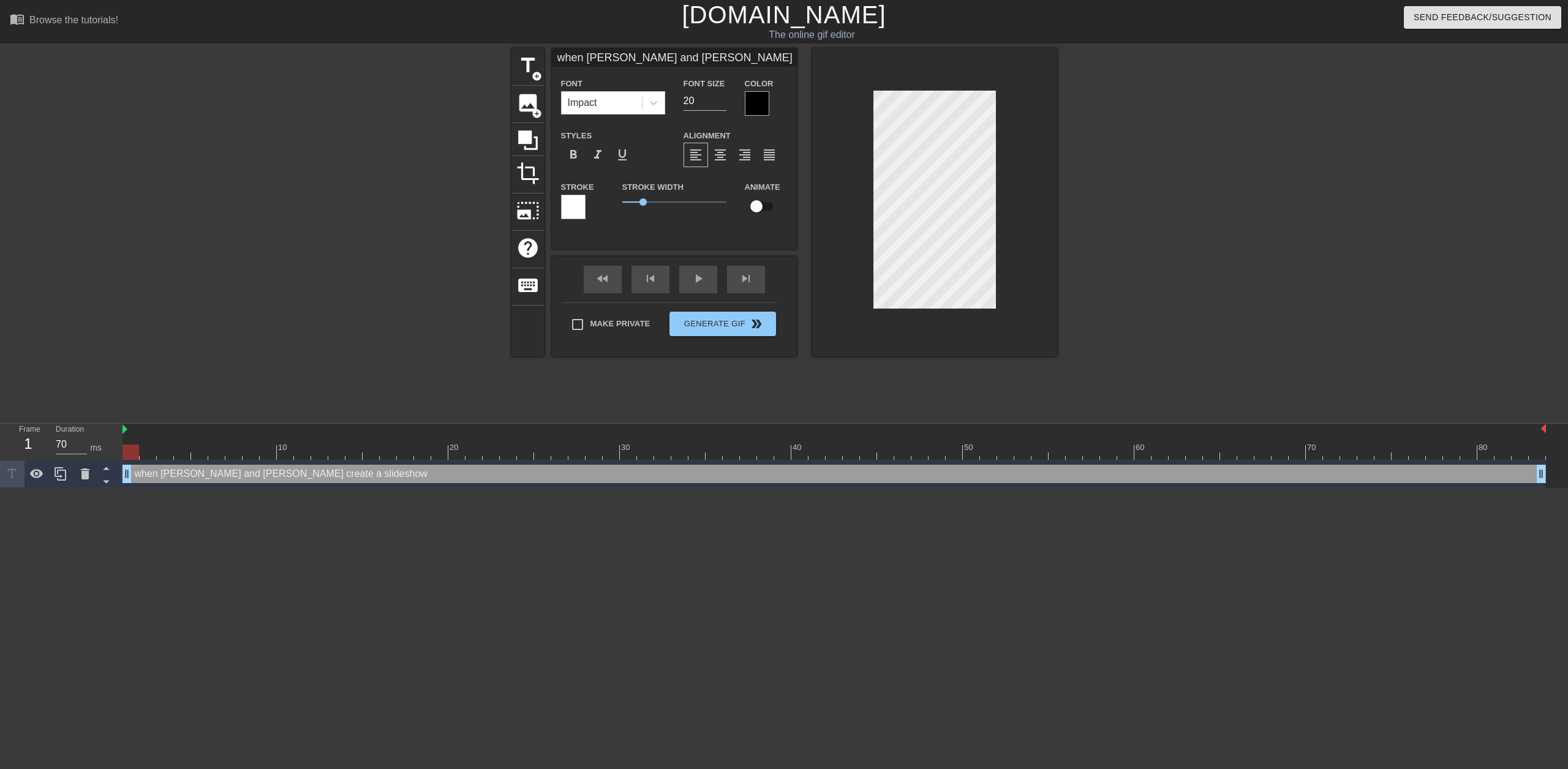
type input "when [PERSON_NAME] and [PERSON_NAME] create a slideshow"
type textarea "when [PERSON_NAME] and [PERSON_NAME] create a slideshow"
type input "when [PERSON_NAME] and [PERSON_NAME] create a slideshow"
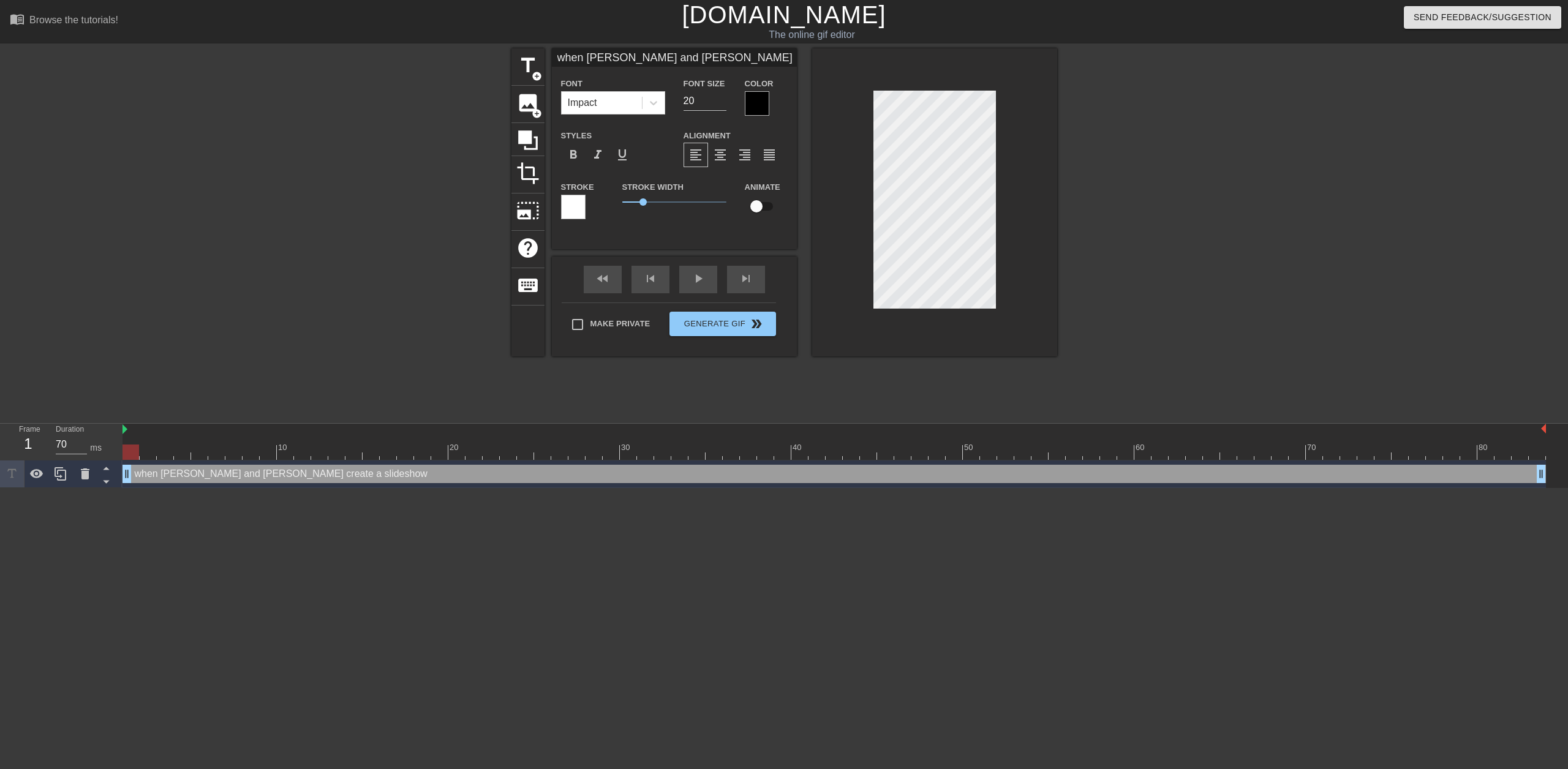
scroll to position [2, 2]
type textarea "when [PERSON_NAME] and [PERSON_NAME] create a slideshow"
click at [1104, 158] on div at bounding box center [1164, 231] width 184 height 367
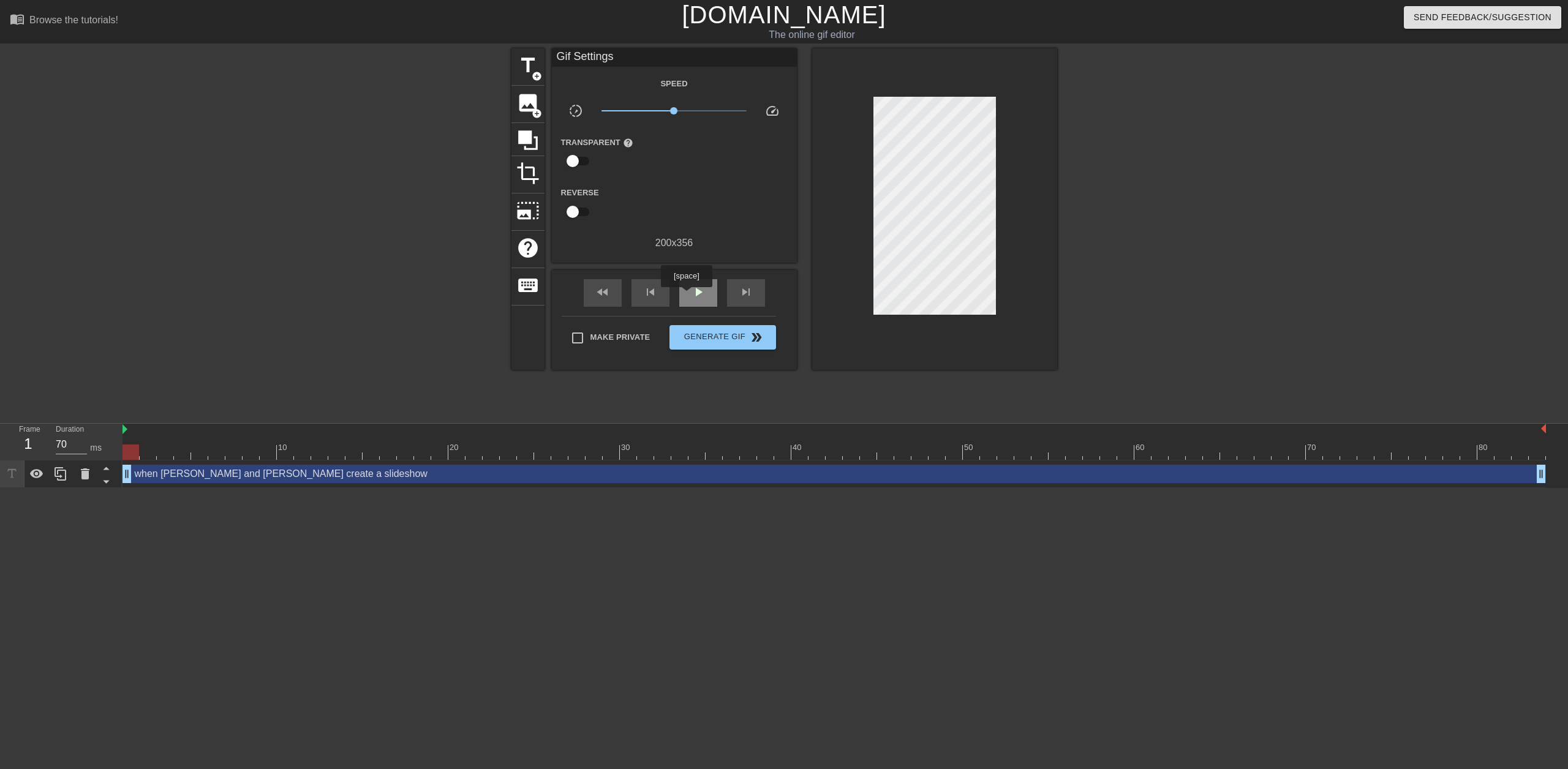
click at [686, 296] on div "play_arrow" at bounding box center [698, 293] width 38 height 27
type input "70"
click at [697, 298] on span "pause" at bounding box center [698, 292] width 14 height 14
click at [718, 336] on span "Generate Gif double_arrow" at bounding box center [723, 337] width 96 height 14
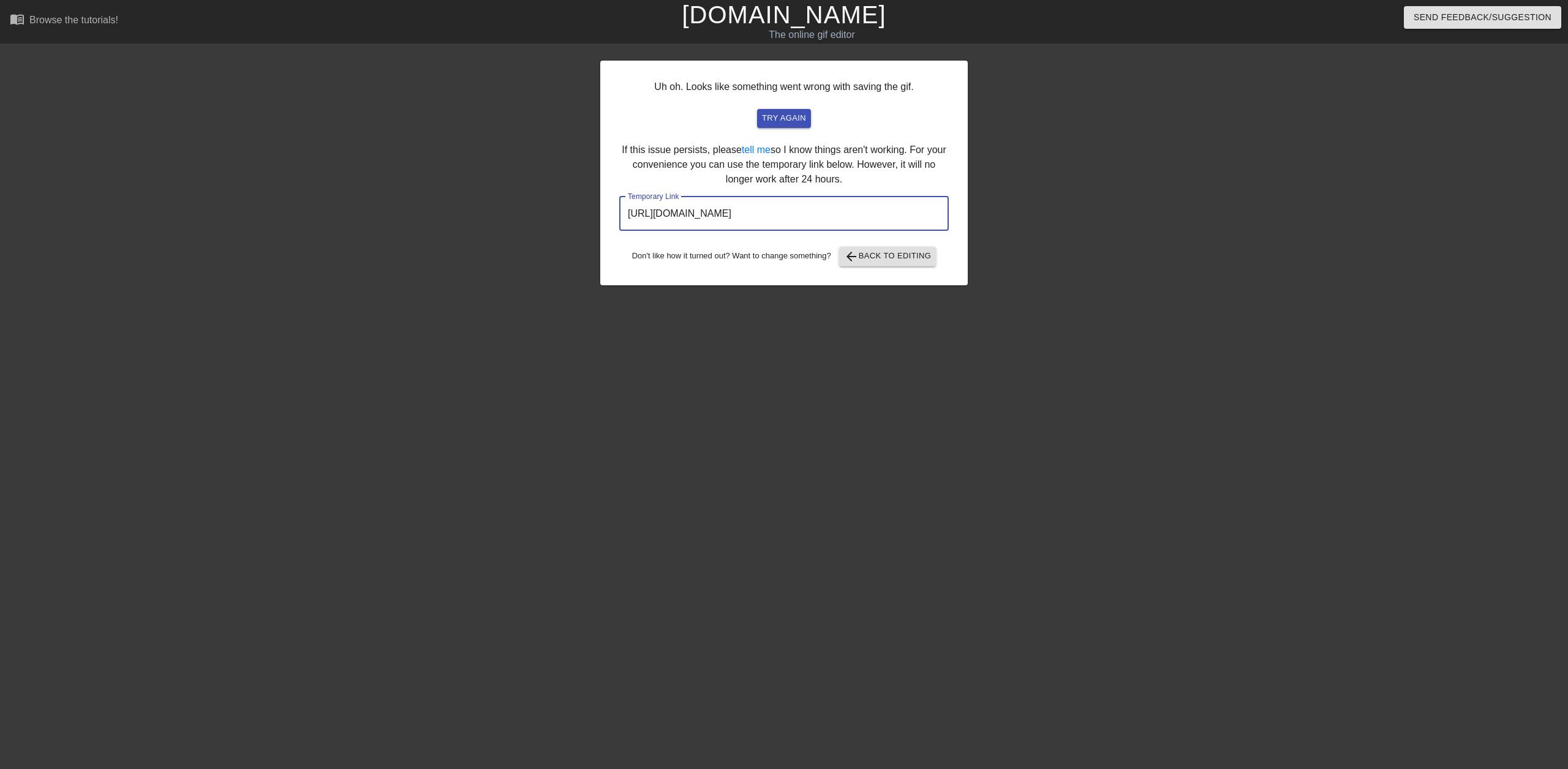
click at [753, 211] on input "[URL][DOMAIN_NAME]" at bounding box center [784, 213] width 329 height 34
click at [753, 209] on input "[URL][DOMAIN_NAME]" at bounding box center [784, 213] width 329 height 34
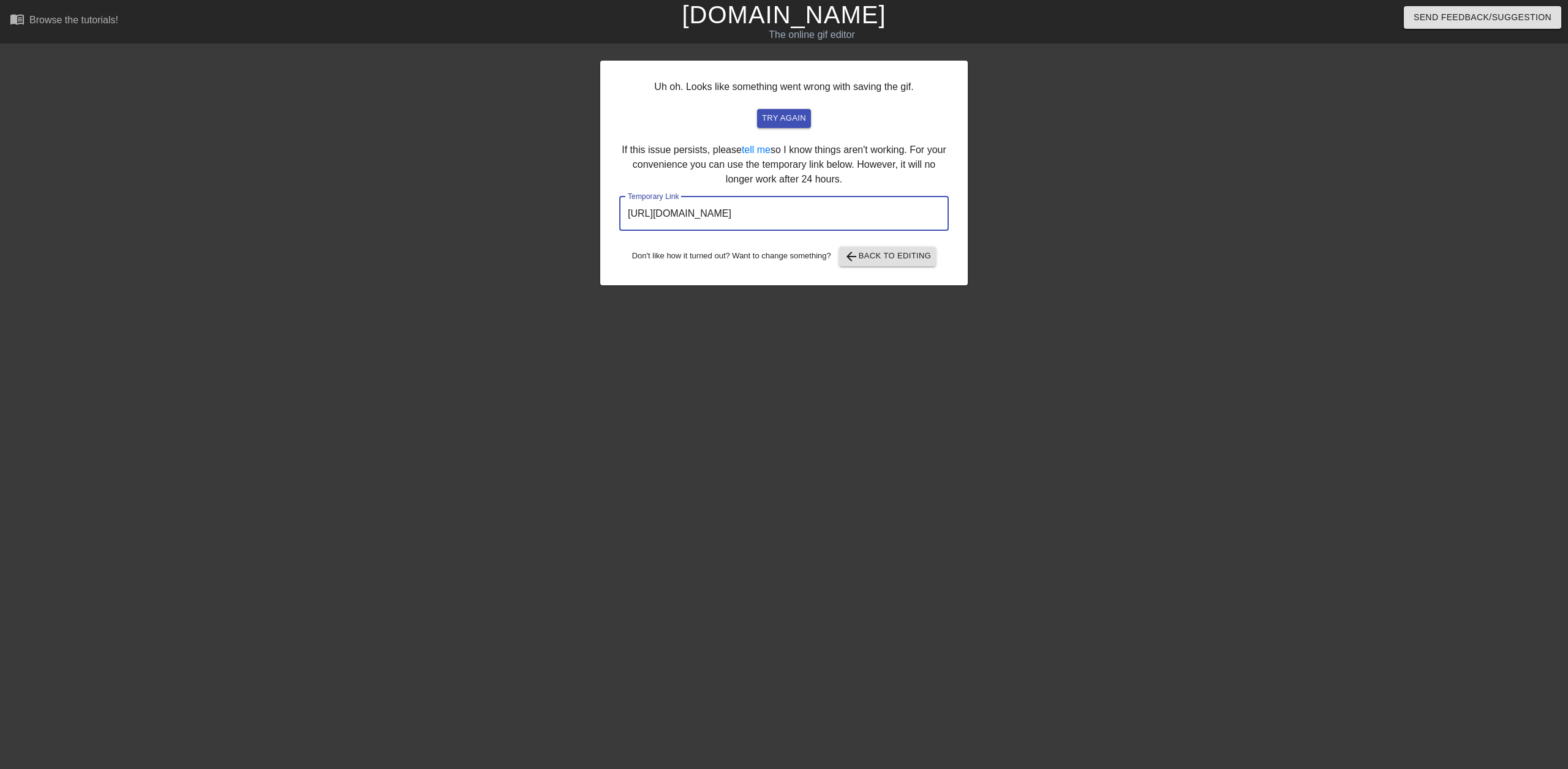
click at [753, 209] on input "[URL][DOMAIN_NAME]" at bounding box center [784, 213] width 329 height 34
click at [896, 257] on span "arrow_back Back to Editing" at bounding box center [888, 257] width 88 height 14
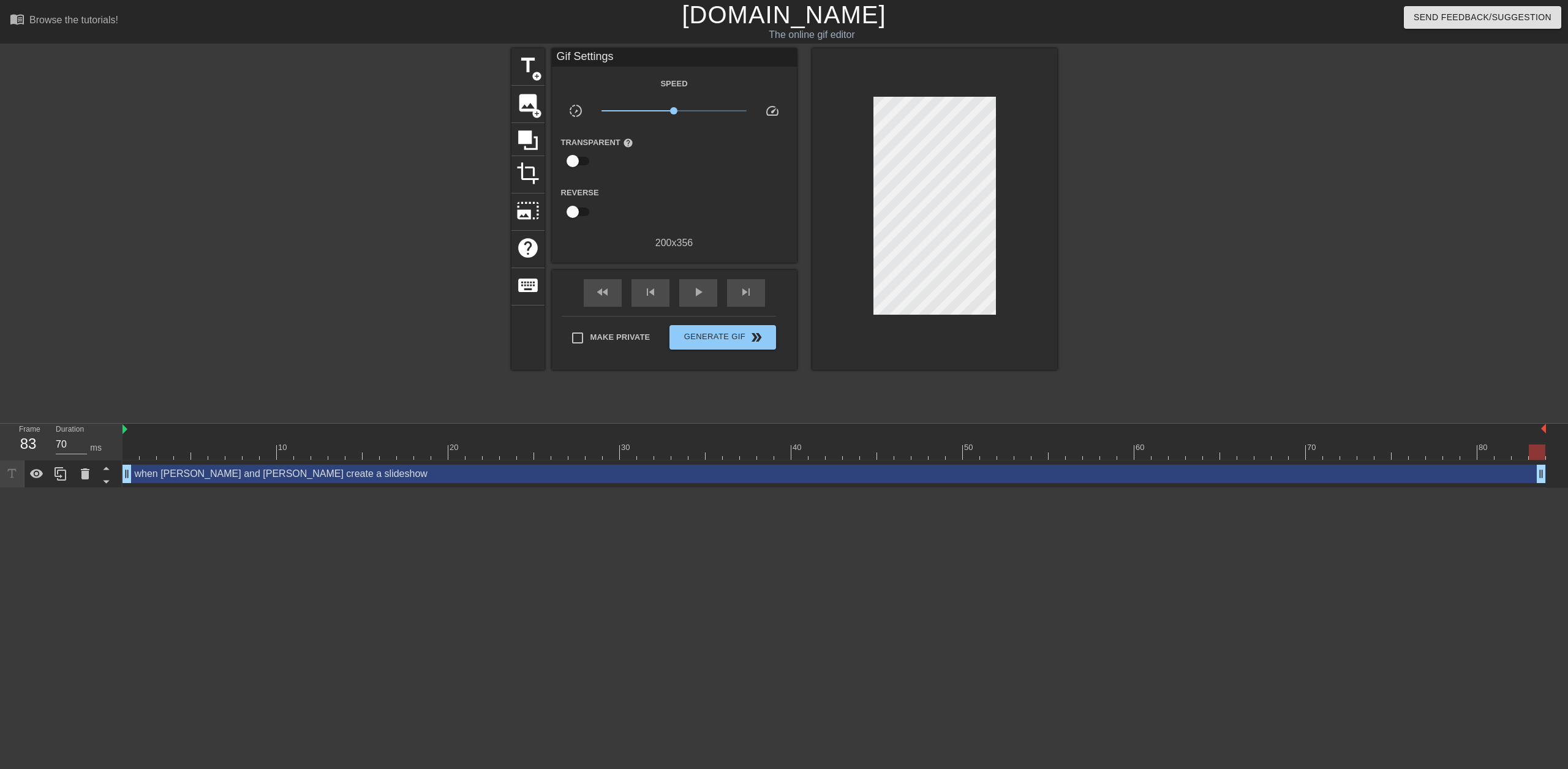
click at [807, 26] on link "[DOMAIN_NAME]" at bounding box center [784, 14] width 204 height 27
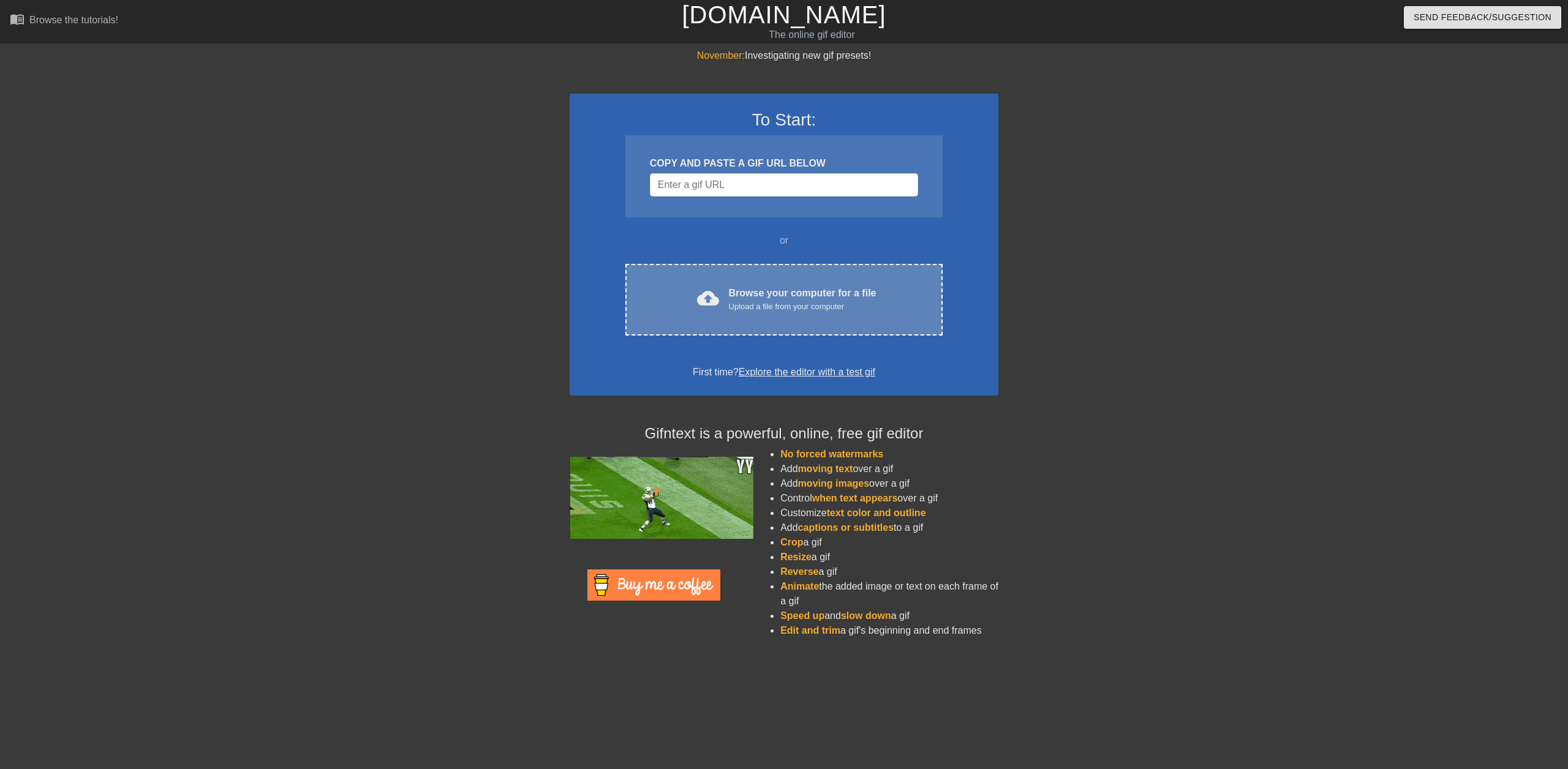
click at [791, 280] on div "cloud_upload Browse your computer for a file Upload a file from your computer C…" at bounding box center [784, 300] width 317 height 72
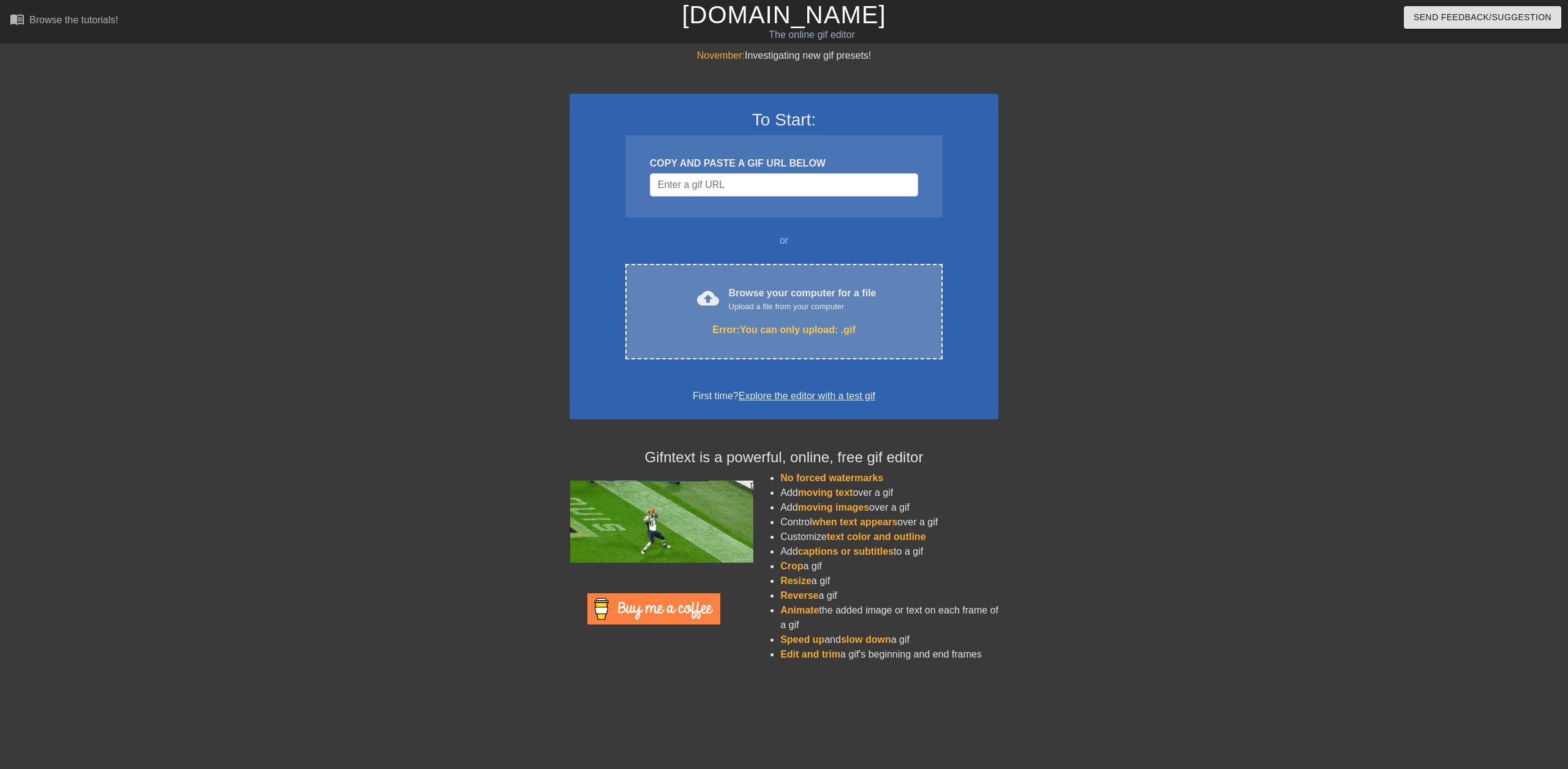
click at [804, 294] on div "Browse your computer for a file Upload a file from your computer" at bounding box center [802, 299] width 147 height 27
click at [826, 294] on div "Browse your computer for a file Upload a file from your computer" at bounding box center [802, 299] width 147 height 27
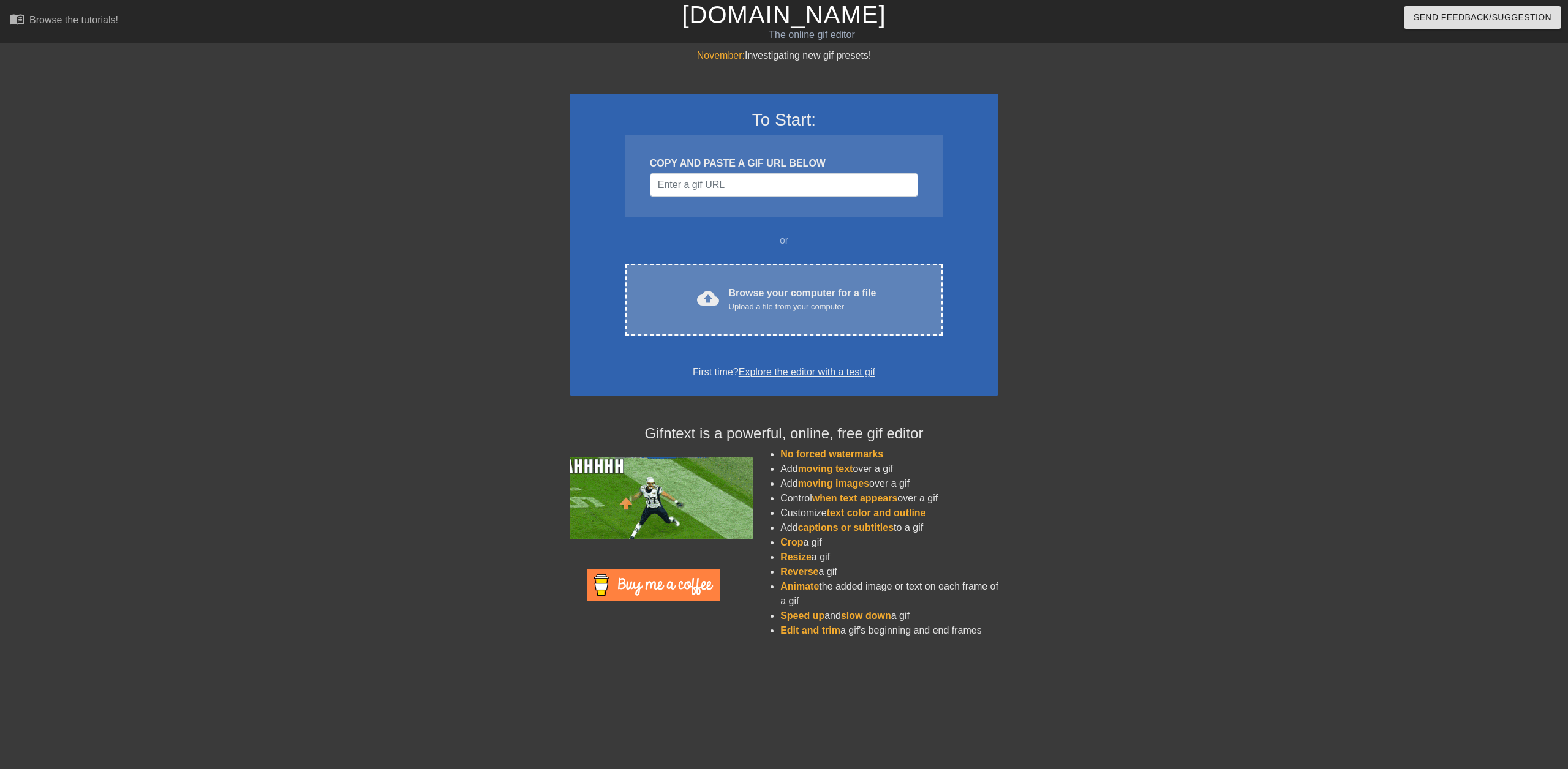
click at [764, 282] on div "cloud_upload Browse your computer for a file Upload a file from your computer C…" at bounding box center [784, 300] width 317 height 72
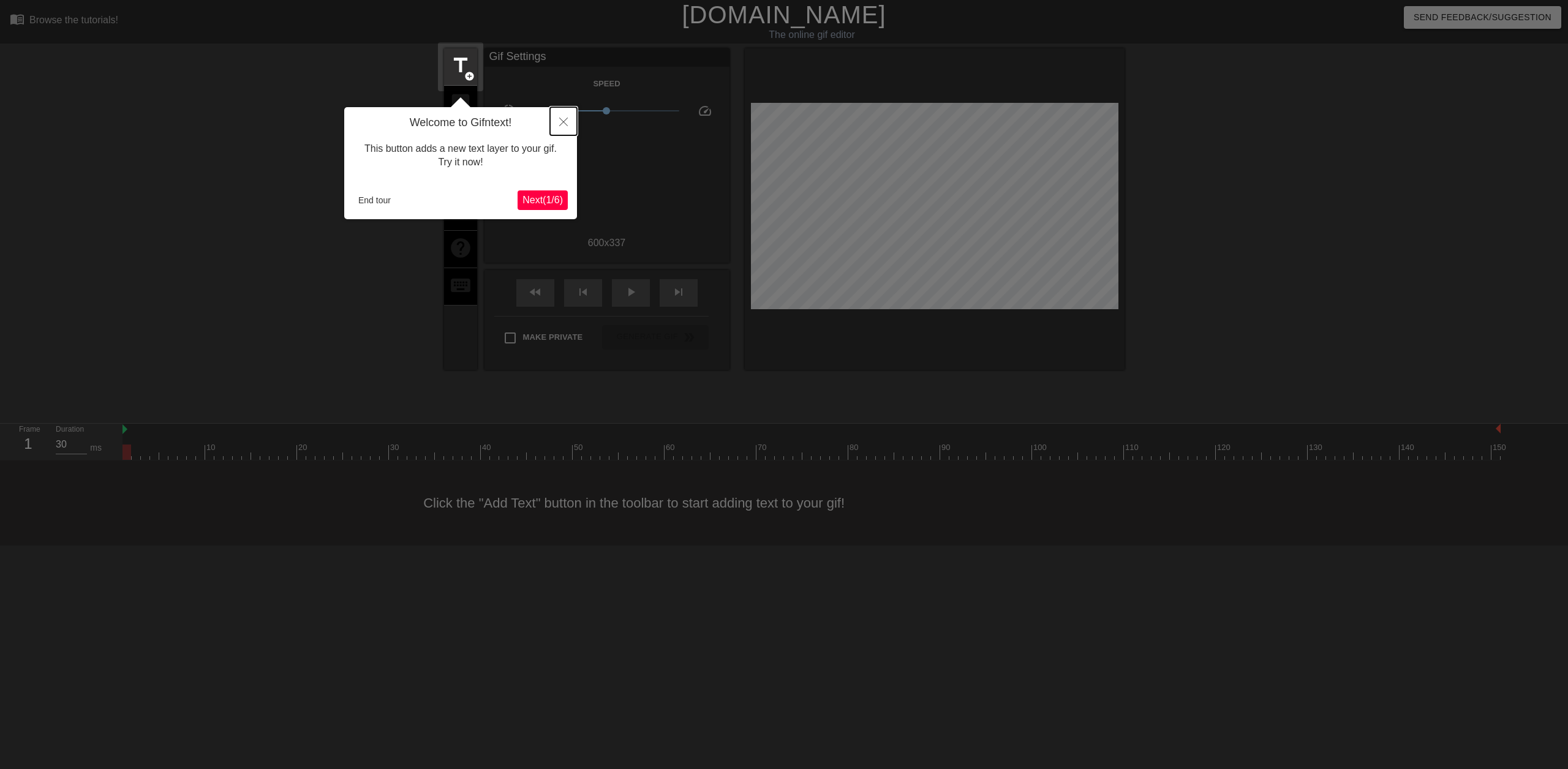
click at [565, 112] on button "Close" at bounding box center [563, 121] width 27 height 28
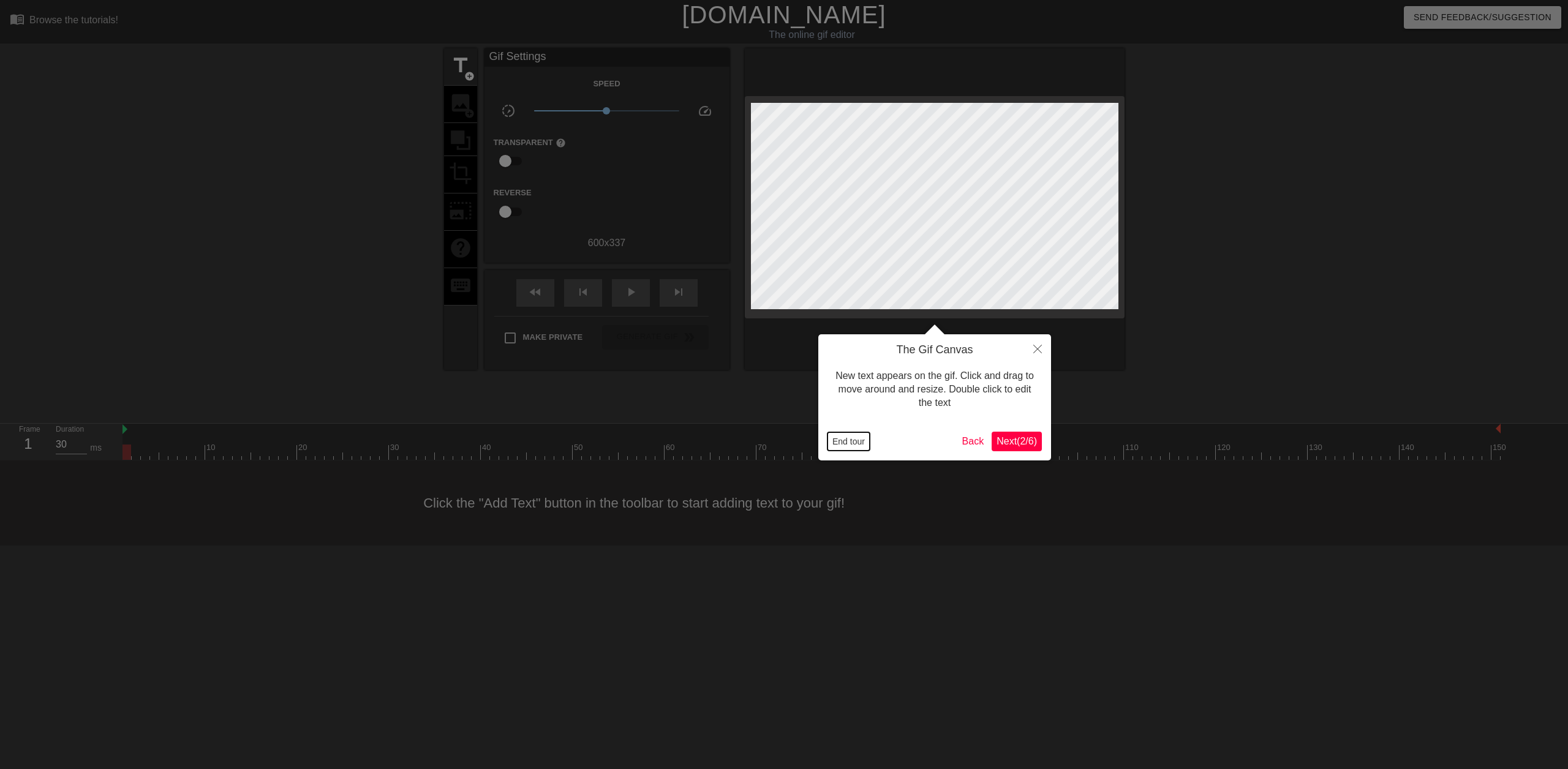
click at [857, 443] on button "End tour" at bounding box center [848, 441] width 42 height 19
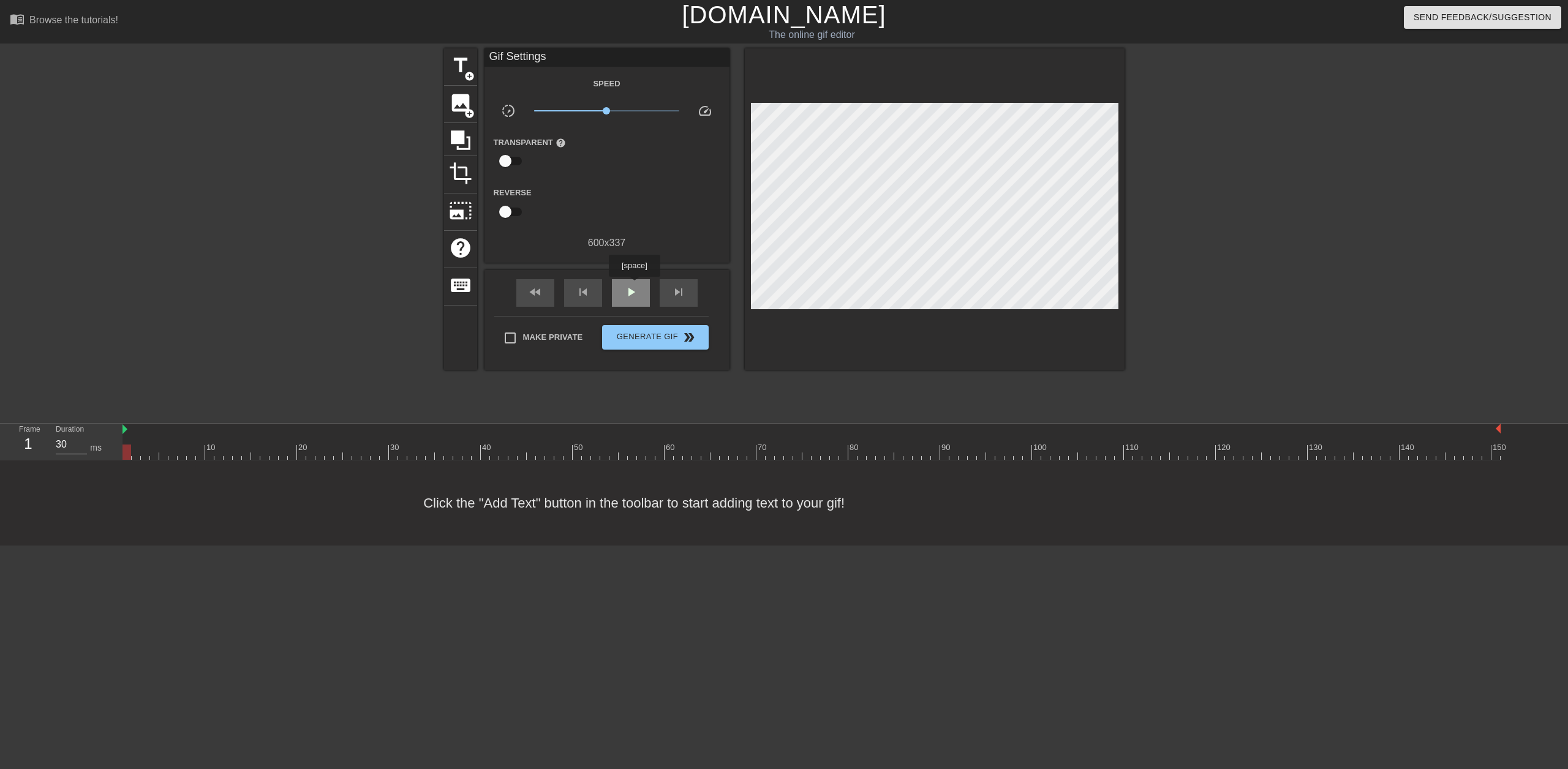
click at [634, 285] on span "play_arrow" at bounding box center [631, 292] width 14 height 14
click at [632, 285] on span "pause" at bounding box center [631, 292] width 14 height 14
click at [460, 139] on icon at bounding box center [460, 139] width 19 height 19
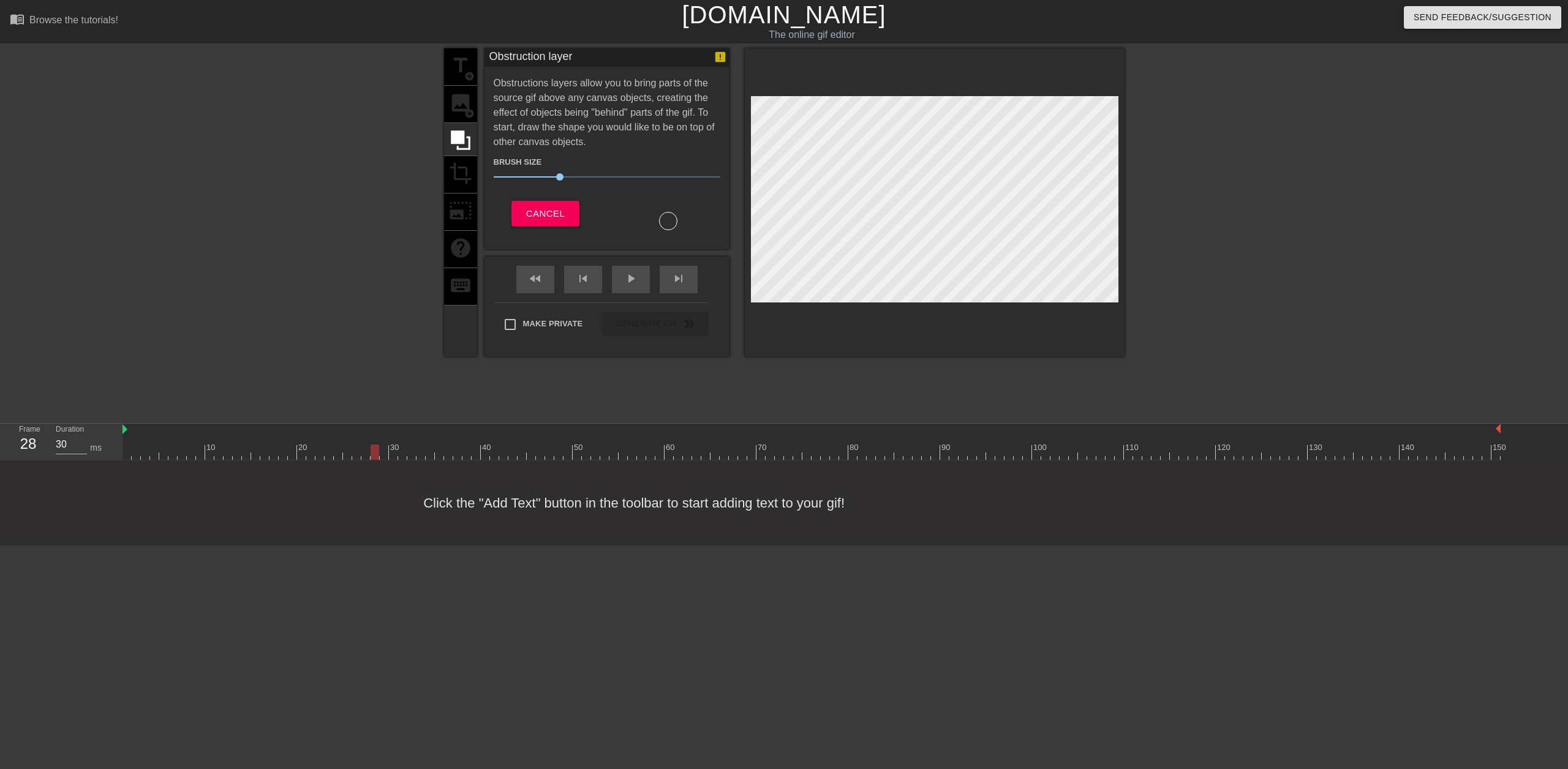
click at [457, 172] on div "title add_circle image add_circle crop photo_size_select_large help keyboard" at bounding box center [461, 202] width 33 height 308
click at [459, 95] on div "title add_circle image add_circle crop photo_size_select_large help keyboard" at bounding box center [461, 202] width 33 height 308
click at [541, 206] on span "Cancel" at bounding box center [546, 213] width 39 height 16
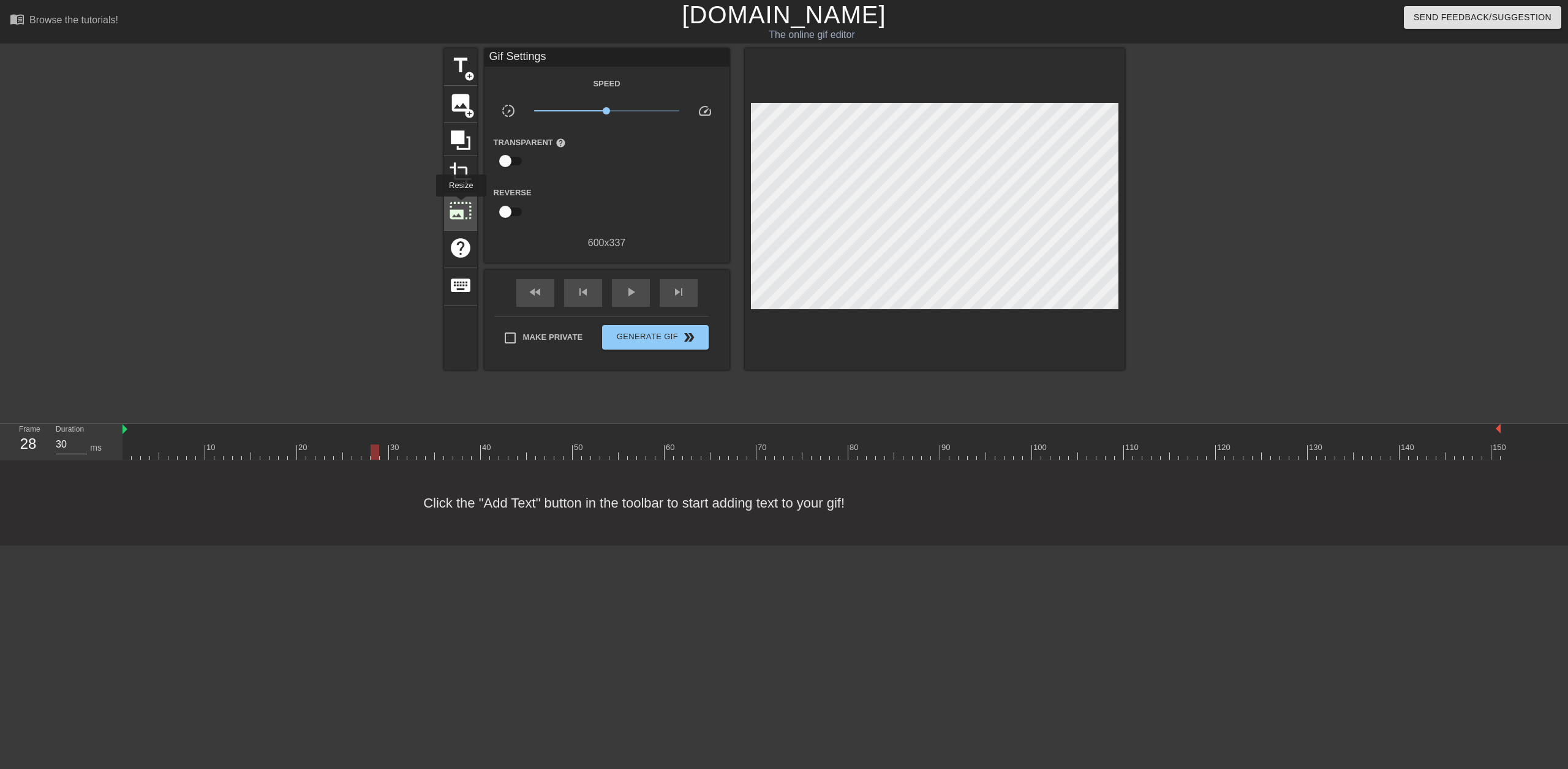
click at [460, 203] on span "photo_size_select_large" at bounding box center [461, 211] width 23 height 23
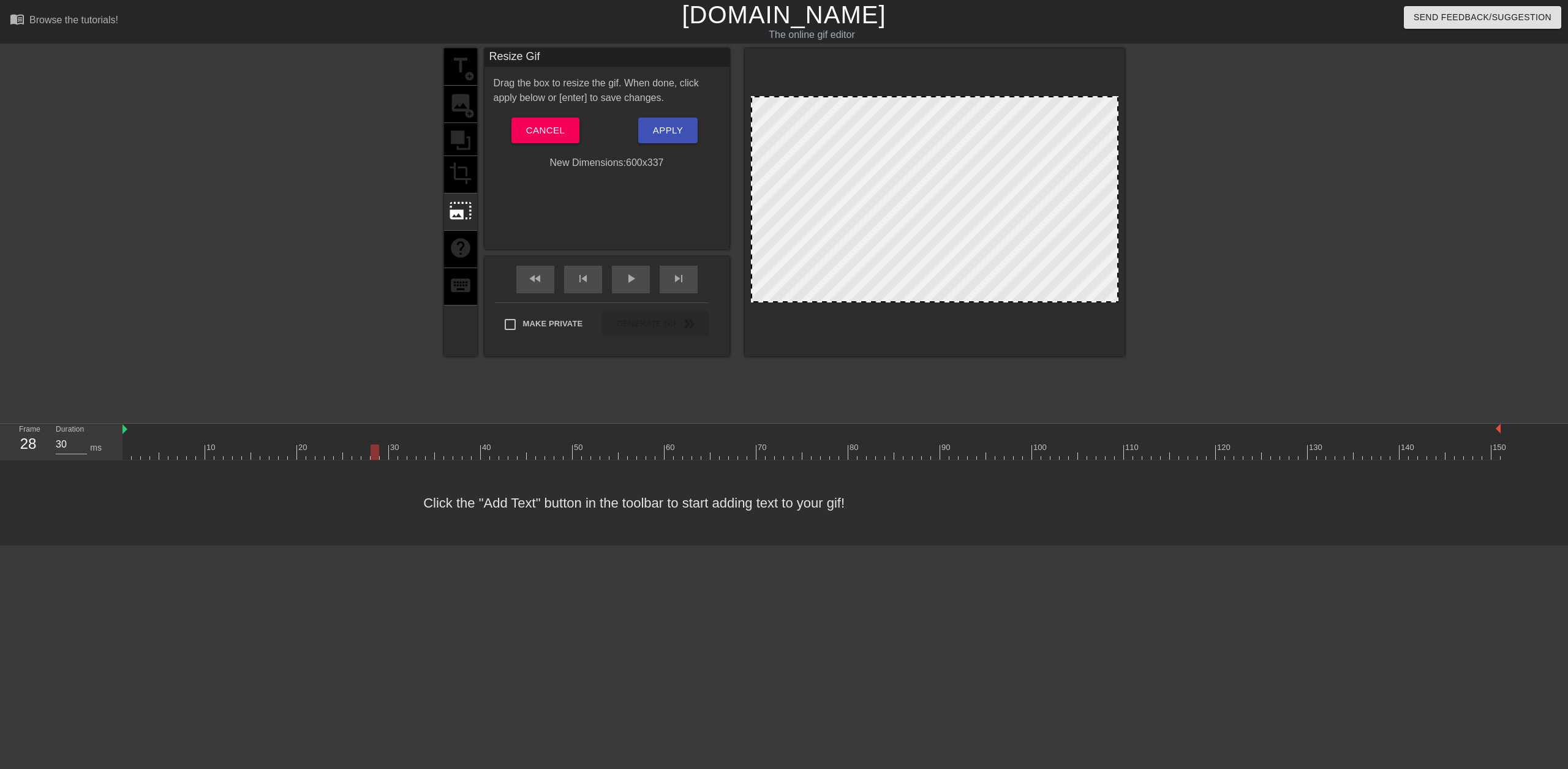
drag, startPoint x: 1114, startPoint y: 95, endPoint x: 1019, endPoint y: 115, distance: 97.1
click at [1024, 94] on div at bounding box center [935, 202] width 380 height 308
drag, startPoint x: 1110, startPoint y: 94, endPoint x: 1082, endPoint y: 137, distance: 51.3
click at [1091, 138] on div at bounding box center [935, 202] width 380 height 308
drag, startPoint x: 937, startPoint y: 205, endPoint x: 1082, endPoint y: 140, distance: 158.9
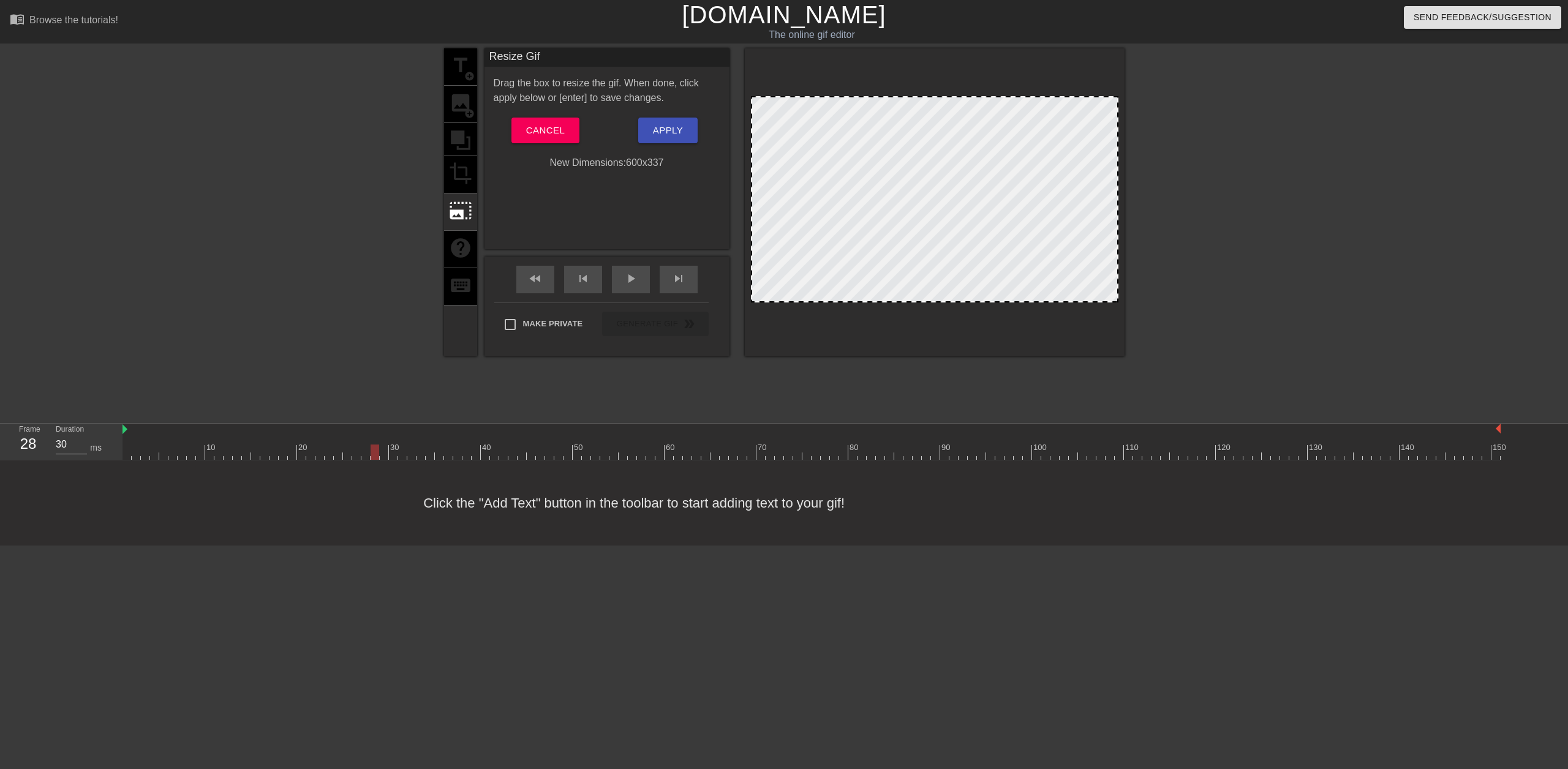
click at [1078, 143] on div at bounding box center [935, 199] width 367 height 206
drag, startPoint x: 1115, startPoint y: 101, endPoint x: 1104, endPoint y: 191, distance: 90.7
click at [1240, 209] on div "title add_circle image add_circle crop photo_size_select_large help keyboard Re…" at bounding box center [784, 231] width 1568 height 367
drag, startPoint x: 567, startPoint y: 114, endPoint x: 572, endPoint y: 120, distance: 7.8
click at [571, 118] on div "Drag the box to resize the gif. When done, click apply below or [enter] to save…" at bounding box center [607, 123] width 226 height 94
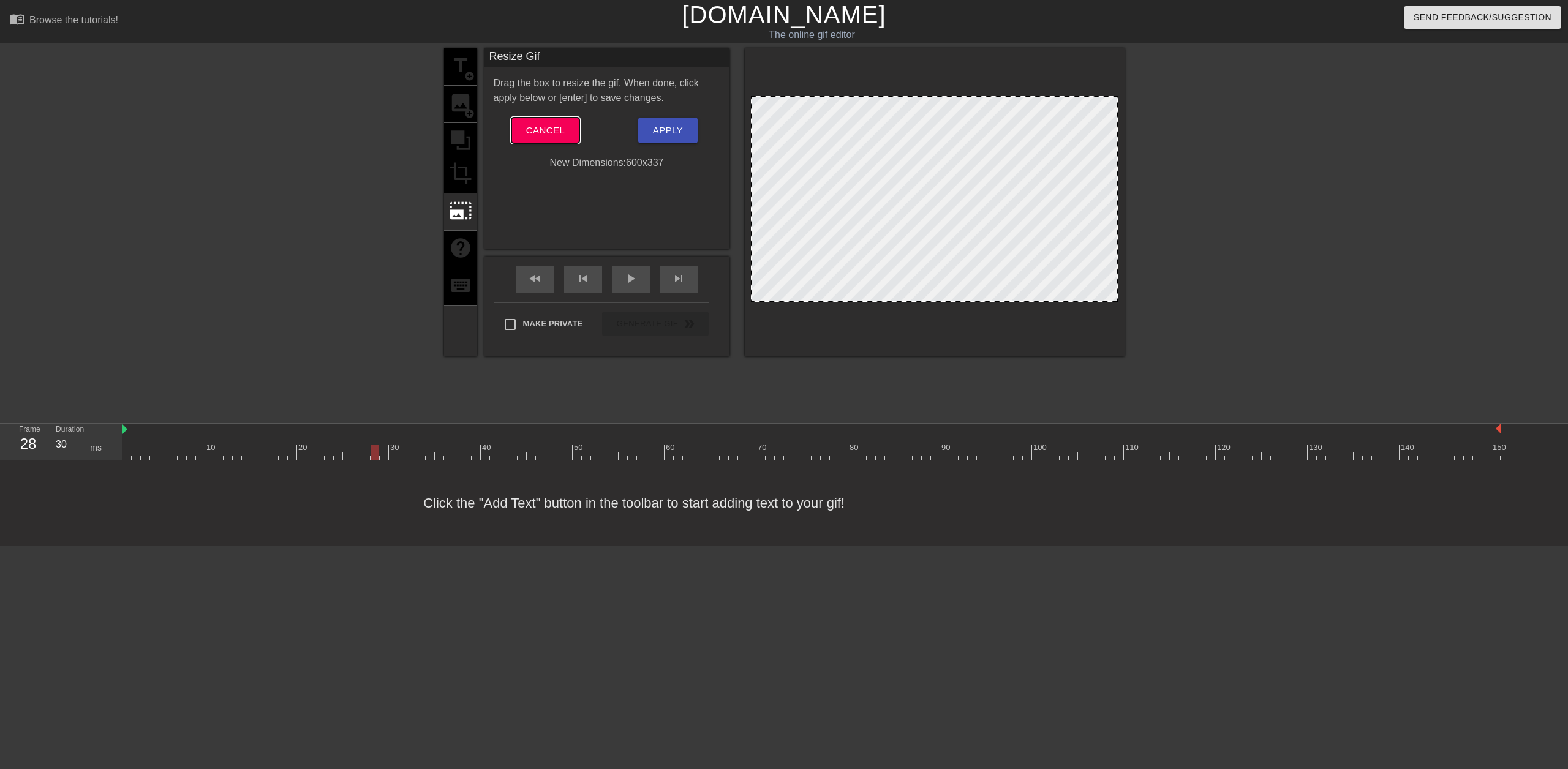
click at [572, 120] on button "Cancel" at bounding box center [545, 131] width 68 height 26
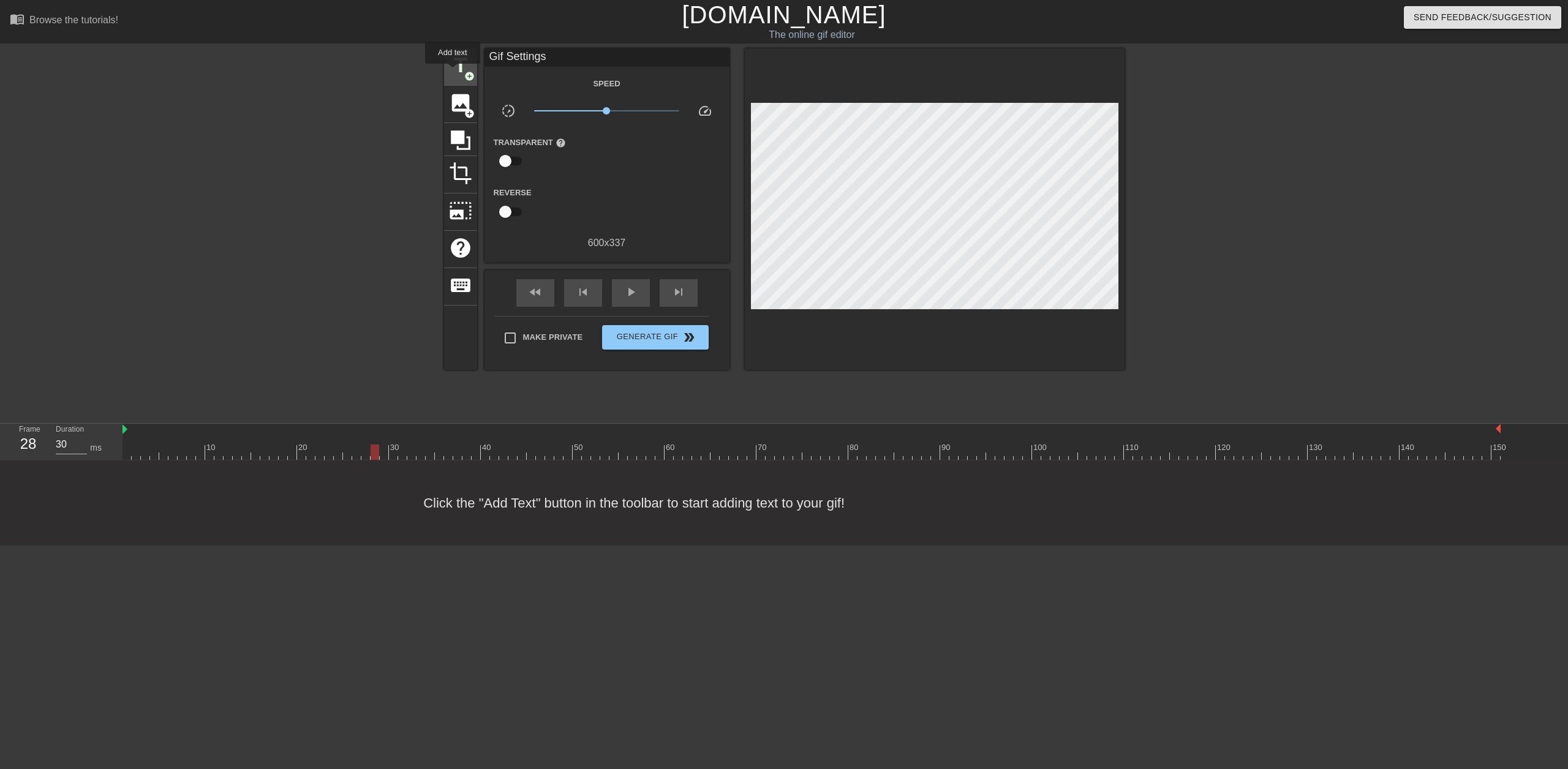
click at [453, 73] on span "title" at bounding box center [461, 65] width 23 height 23
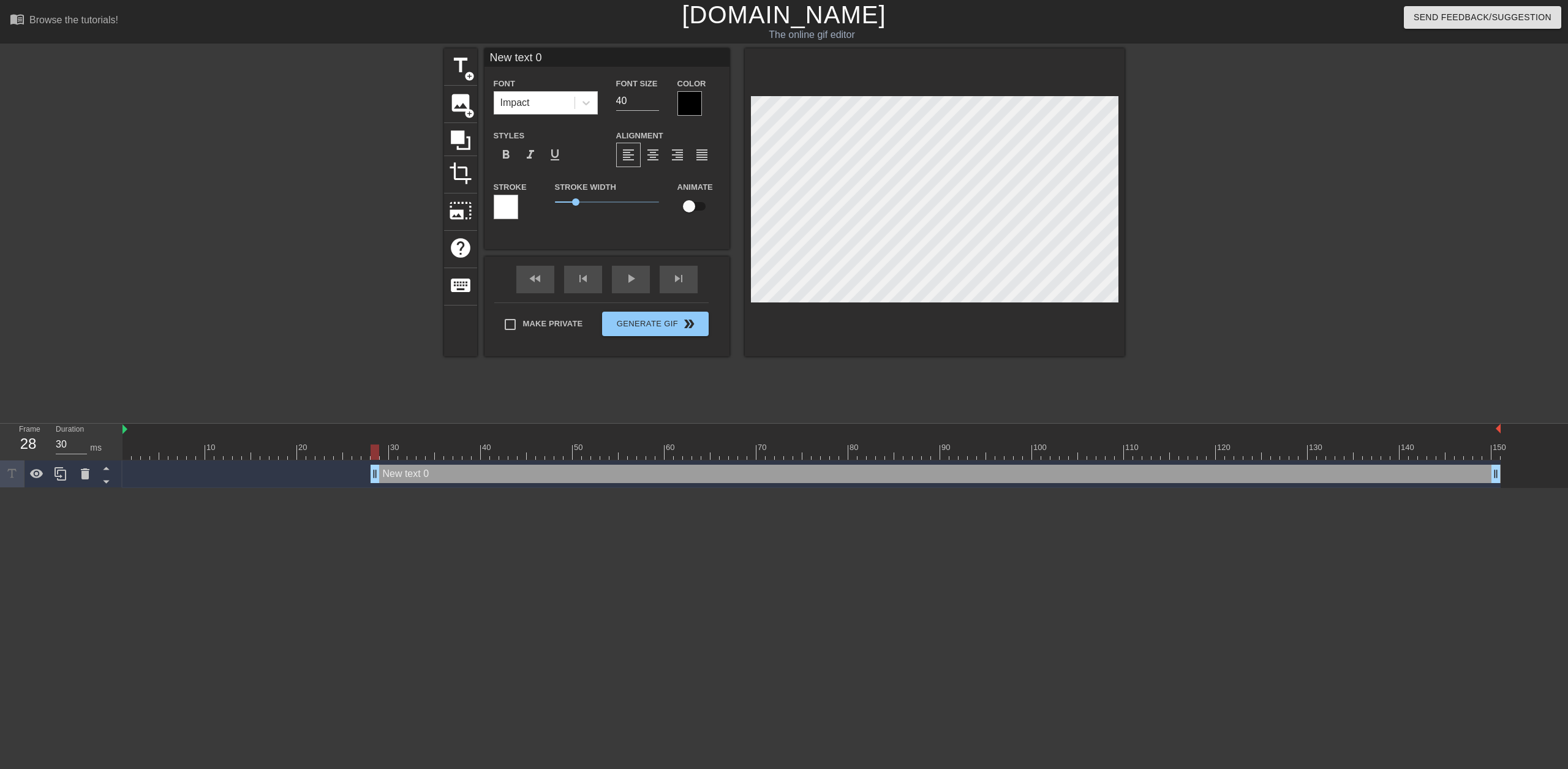
scroll to position [2, 3]
drag, startPoint x: 373, startPoint y: 469, endPoint x: 68, endPoint y: 453, distance: 305.4
click at [68, 453] on div "Frame 1 Duration 30 ms 10 20 30 40 50 60 70 80 90 100 110 120 130 140 150 New t…" at bounding box center [784, 456] width 1568 height 64
type input "w"
type textarea "w"
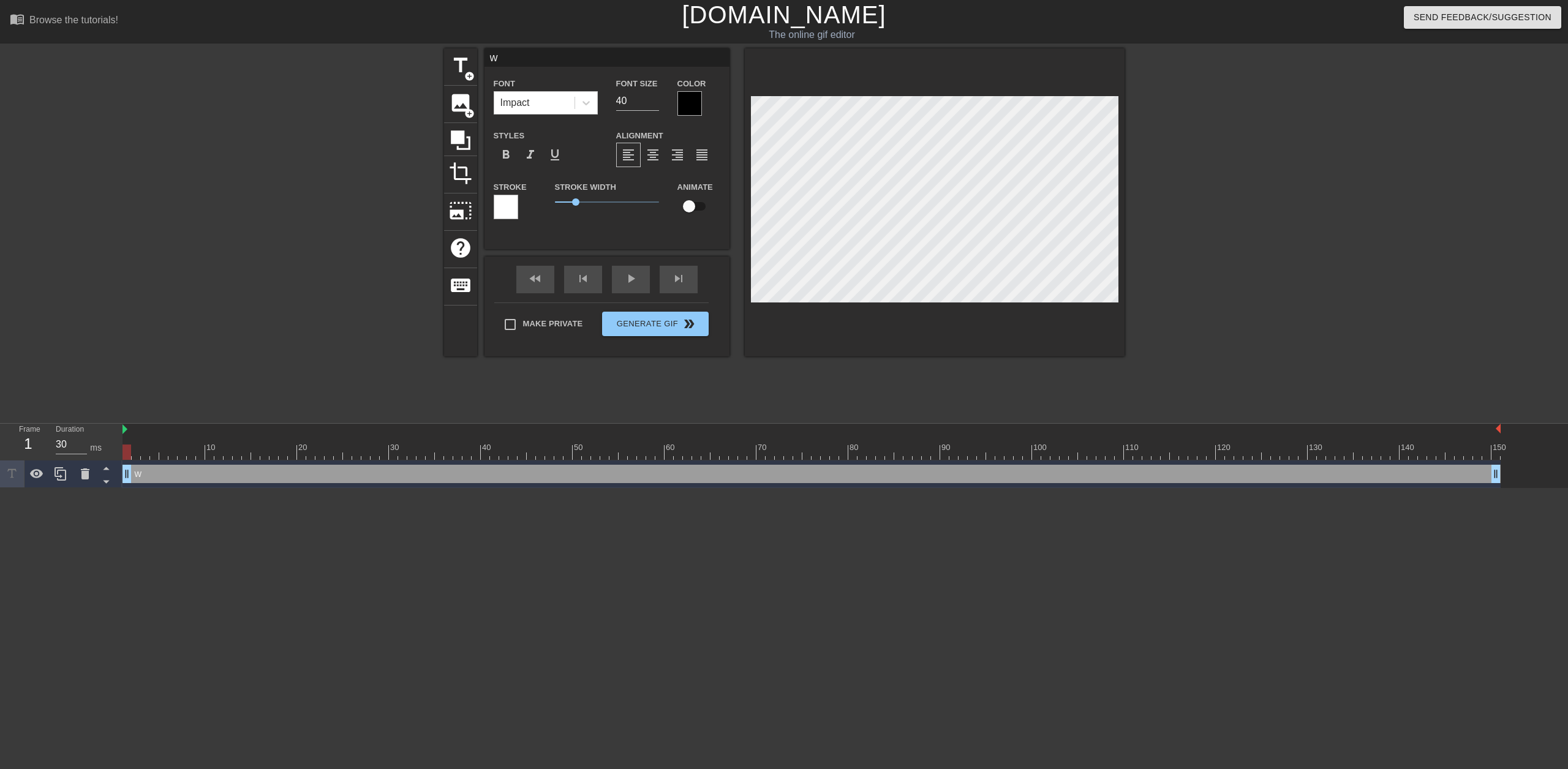
type input "wh"
type textarea "wh"
type input "whe"
type textarea "whe"
type input "when"
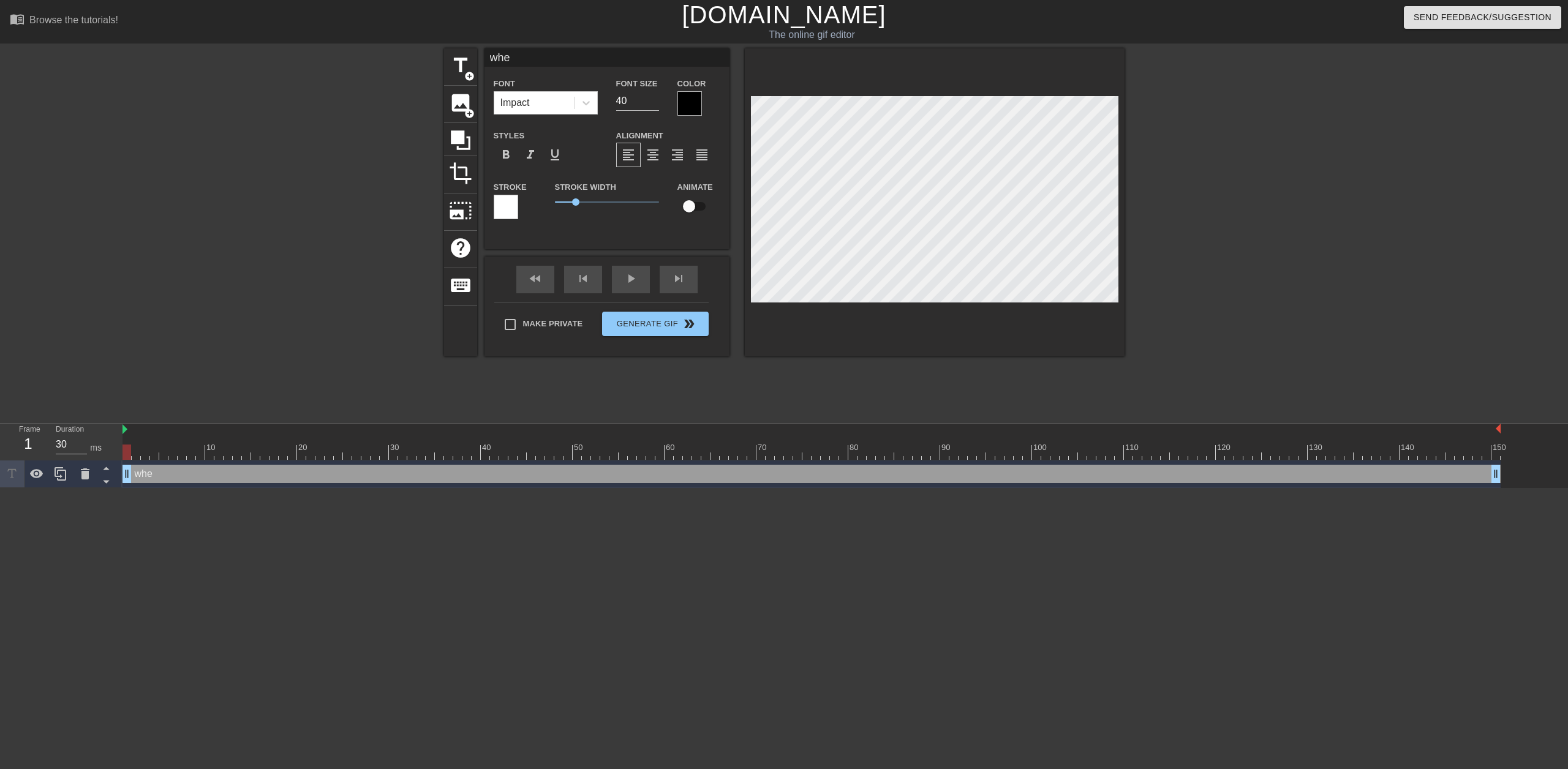
type textarea "when"
type input "when"
type textarea "when"
type input "when t"
type textarea "when t"
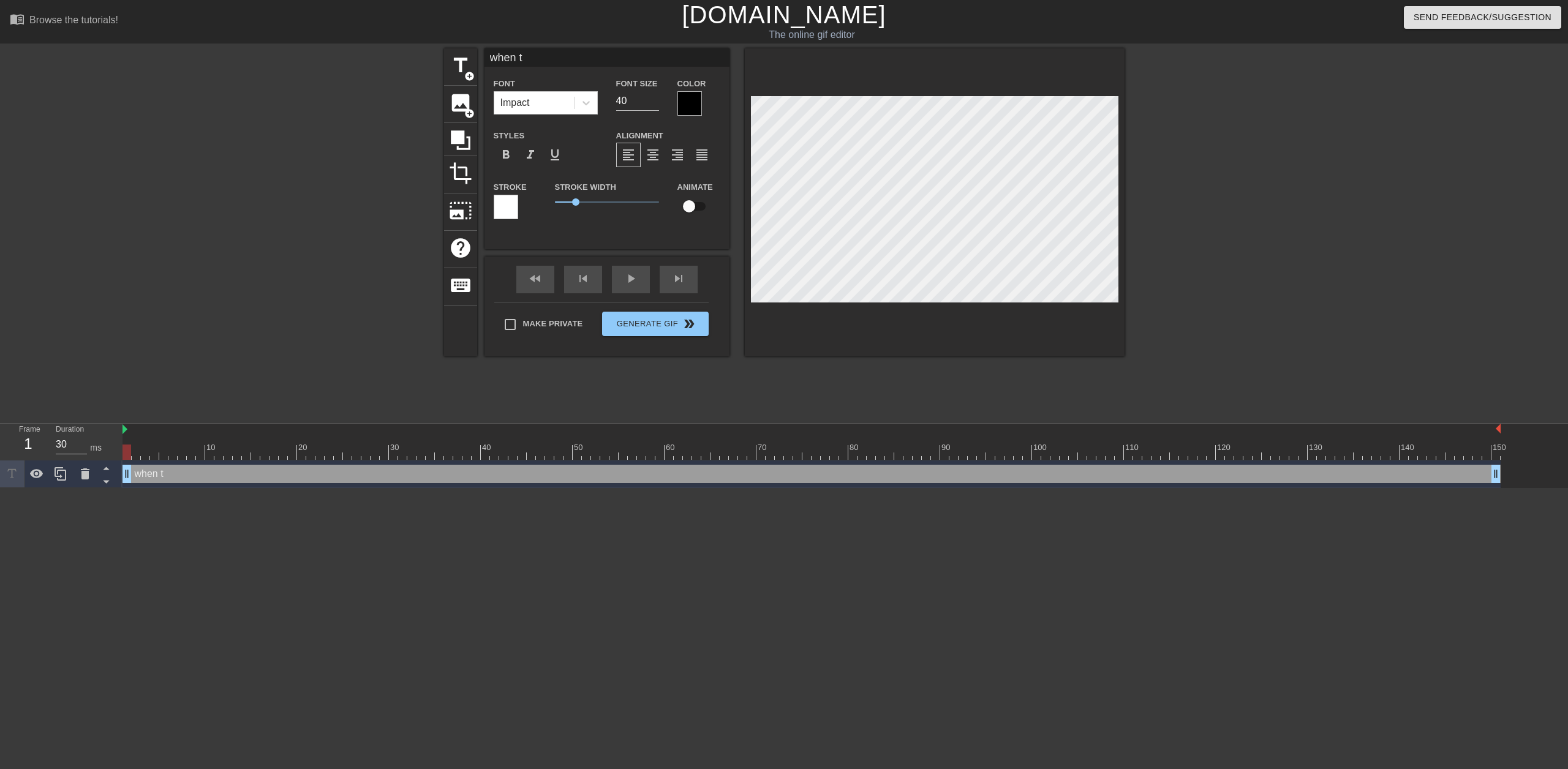
type input "when tr"
type textarea "when tr"
type input "when tre"
type textarea "when tre"
type input "when tren"
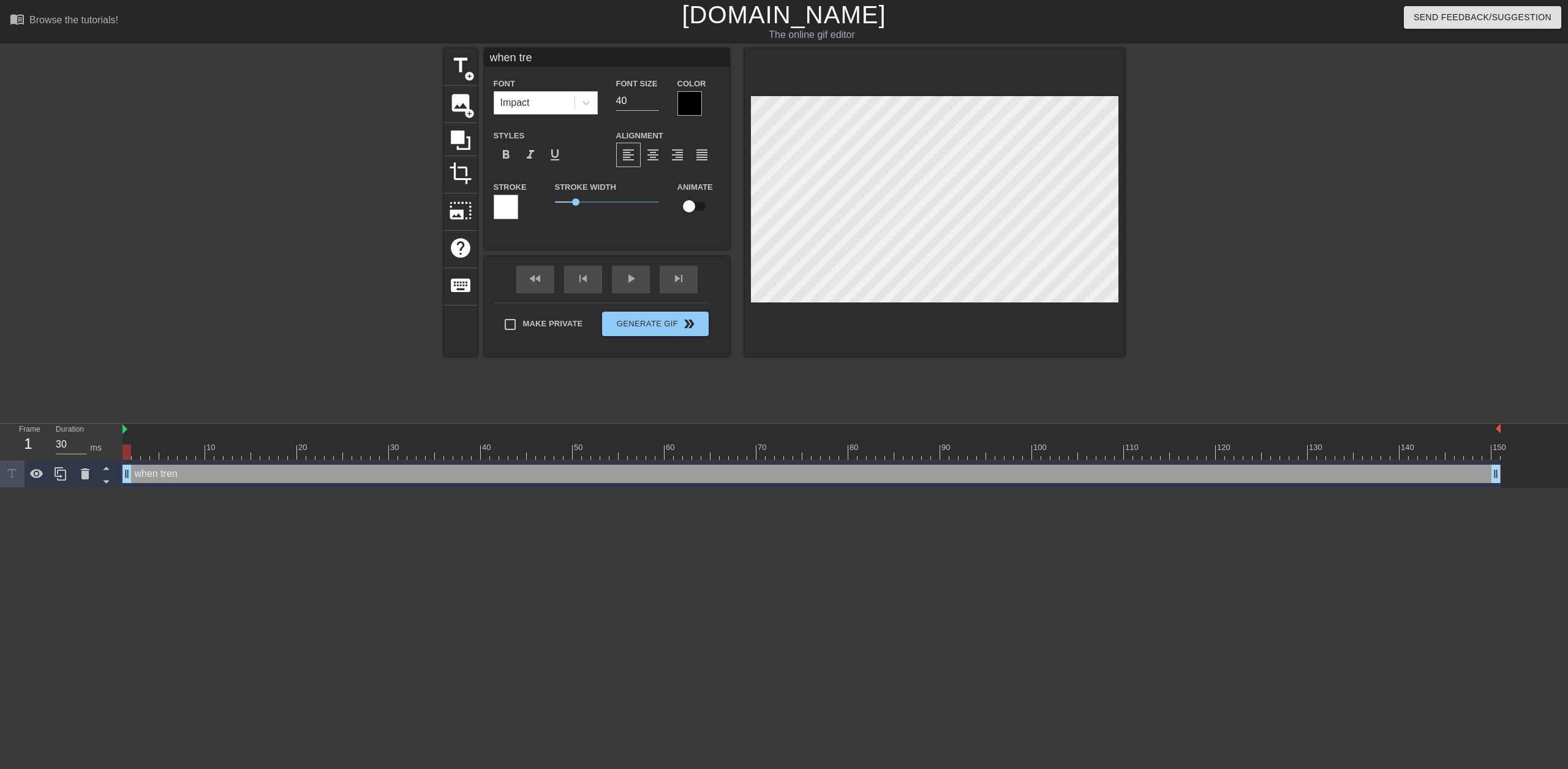
type textarea "when tren"
type input "when trent"
type textarea "when trent"
type input "when trento"
type textarea "when trento"
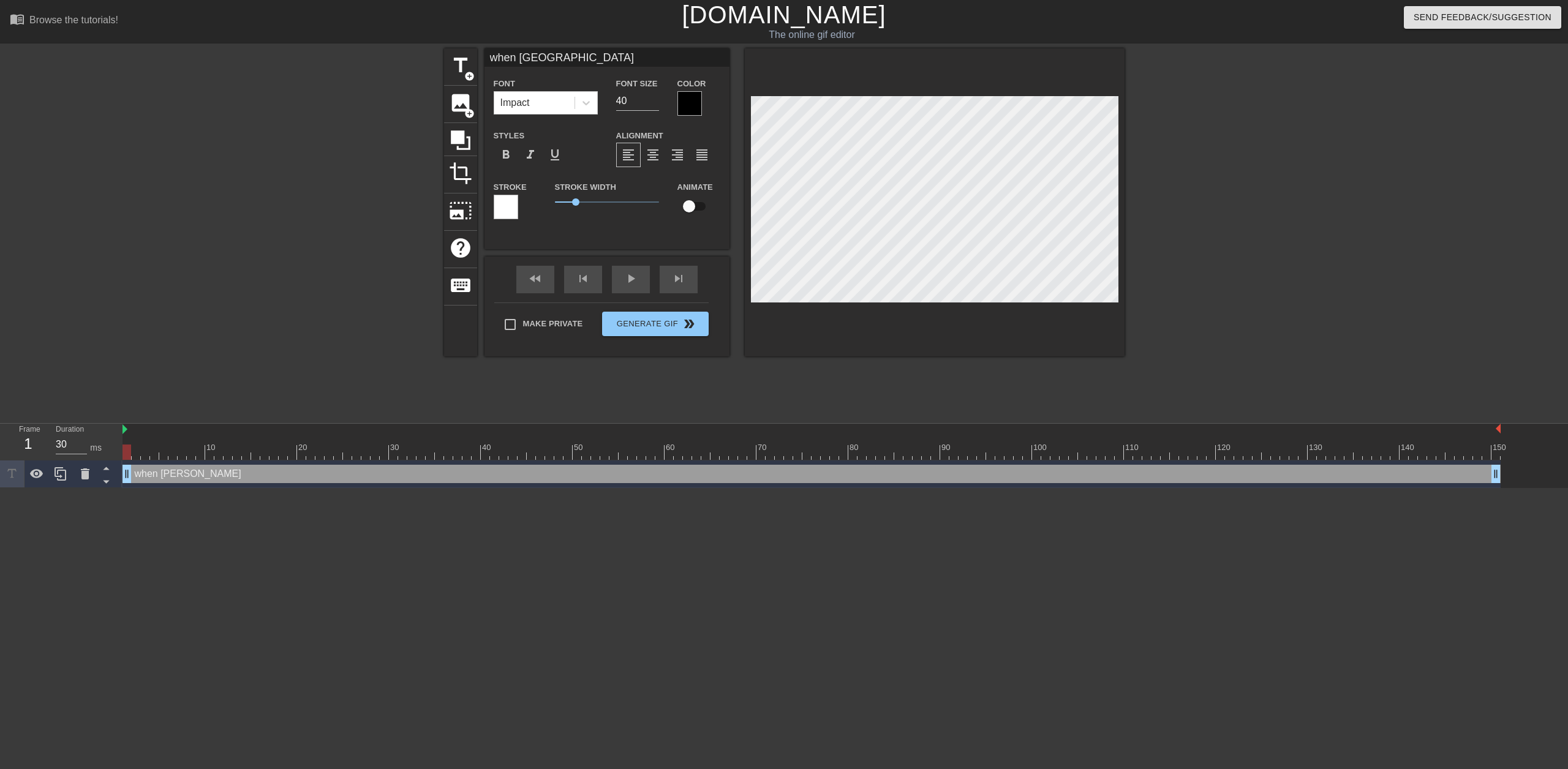
type input "when trenton"
type textarea "when trenton"
type input "when trenton"
type textarea "when trenton"
type input "when trenton a"
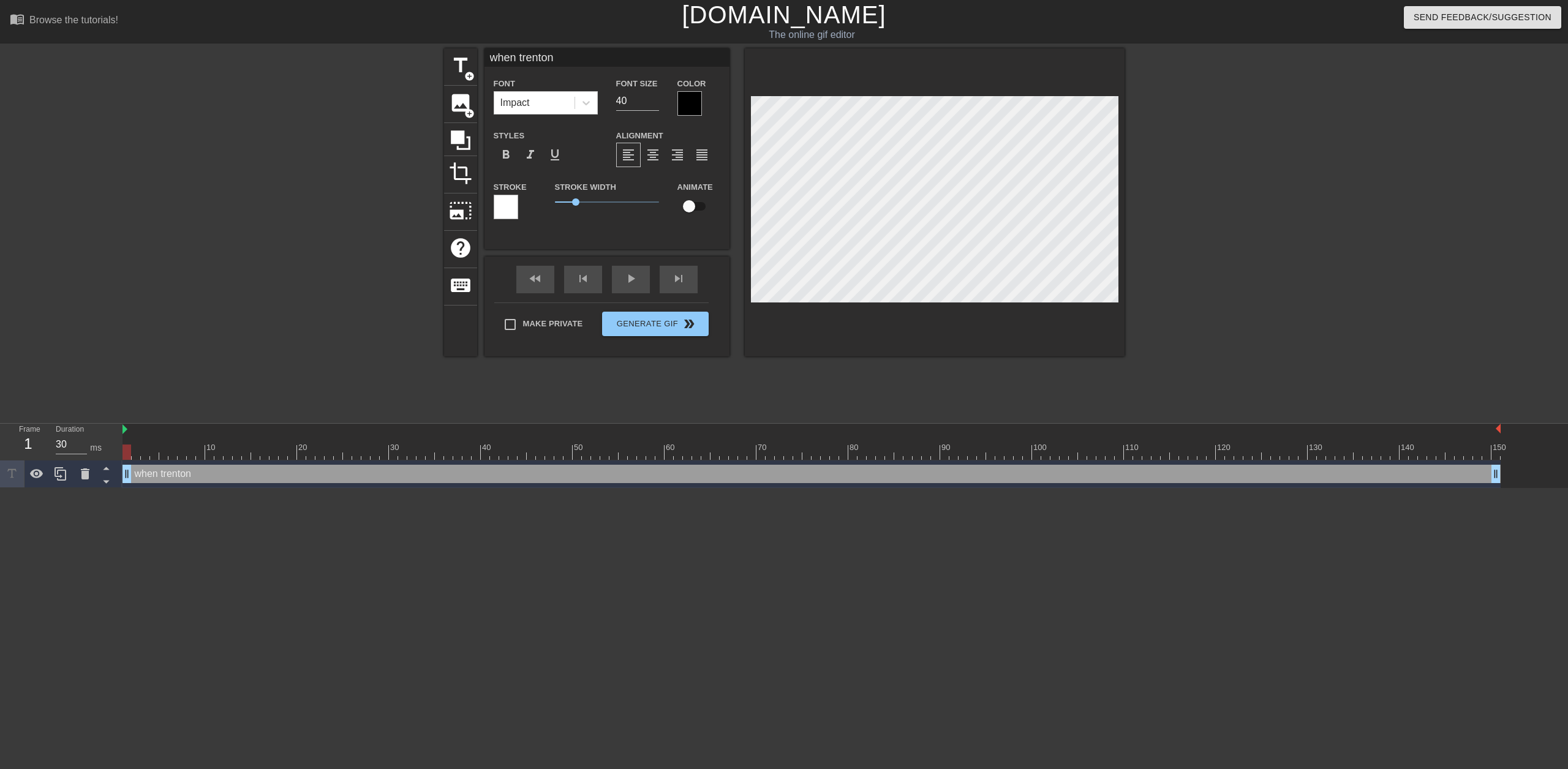
type textarea "when trenton a"
type input "when trenton an"
type textarea "when trenton an"
type input "when trenton and"
type textarea "when trenton and"
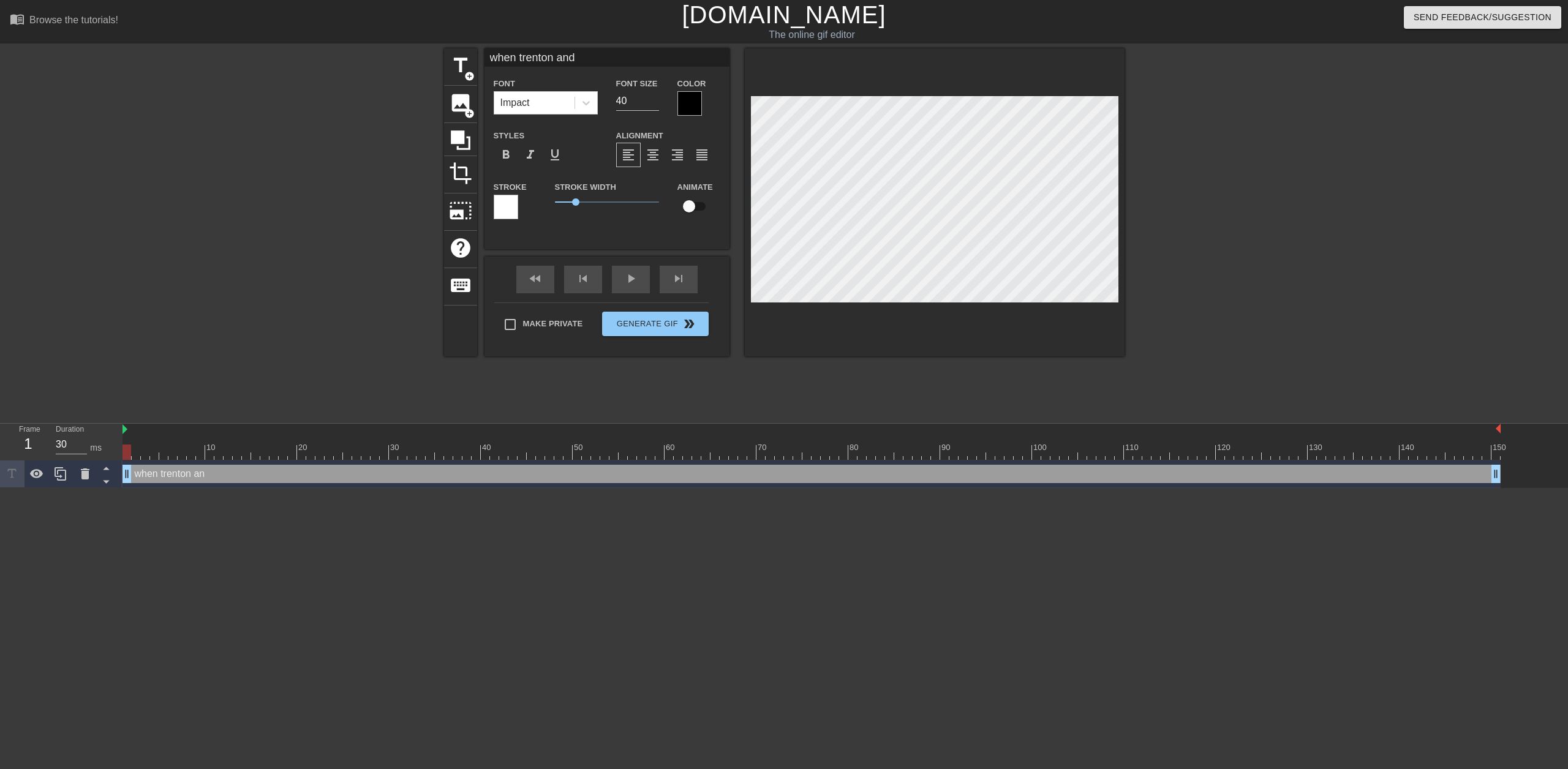
type input "when trenton and"
type textarea "when trenton and"
type input "when trenton and p"
type textarea "when trenton and p"
type input "when trenton and pa"
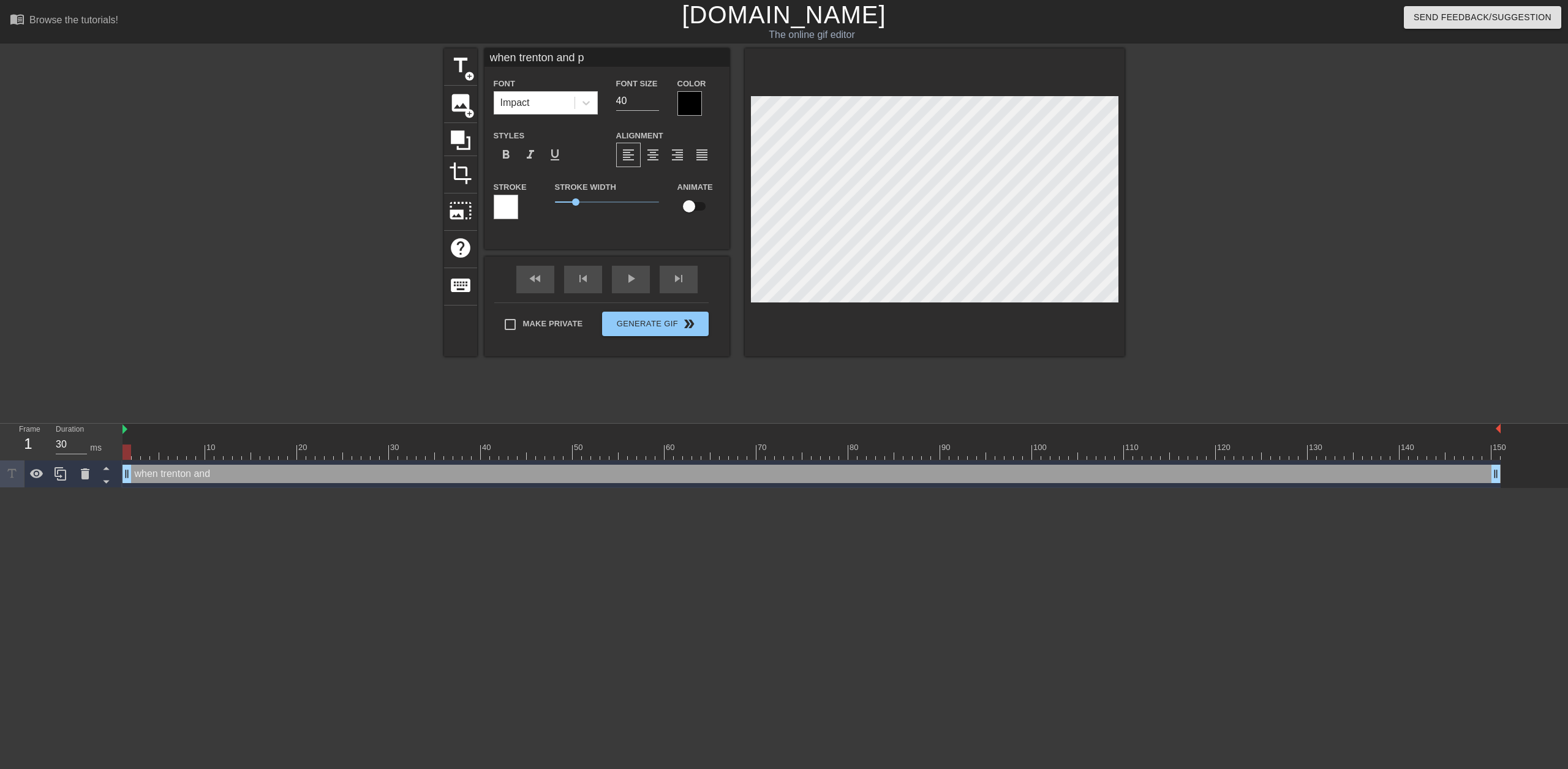
type textarea "when trenton and pa"
type input "when trenton and pab"
type textarea "when trenton and pab"
type input "when trenton and pabl"
type textarea "when trenton and pabl"
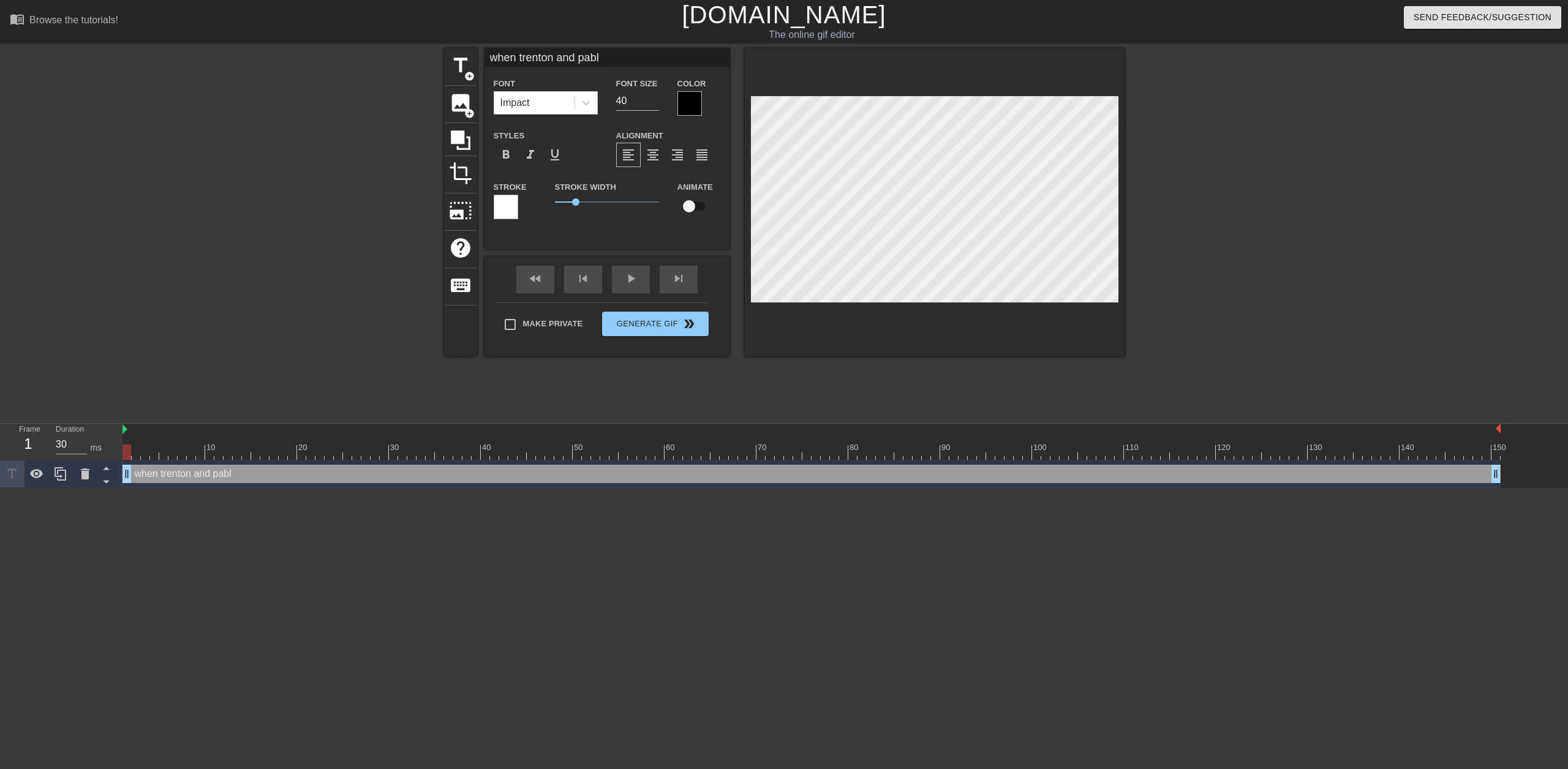
type input "when trenton and pablo"
type textarea "when trenton and pablo"
type input "when trenton and pablo"
type textarea "when trenton and pablo"
type input "when trenton and pablo m"
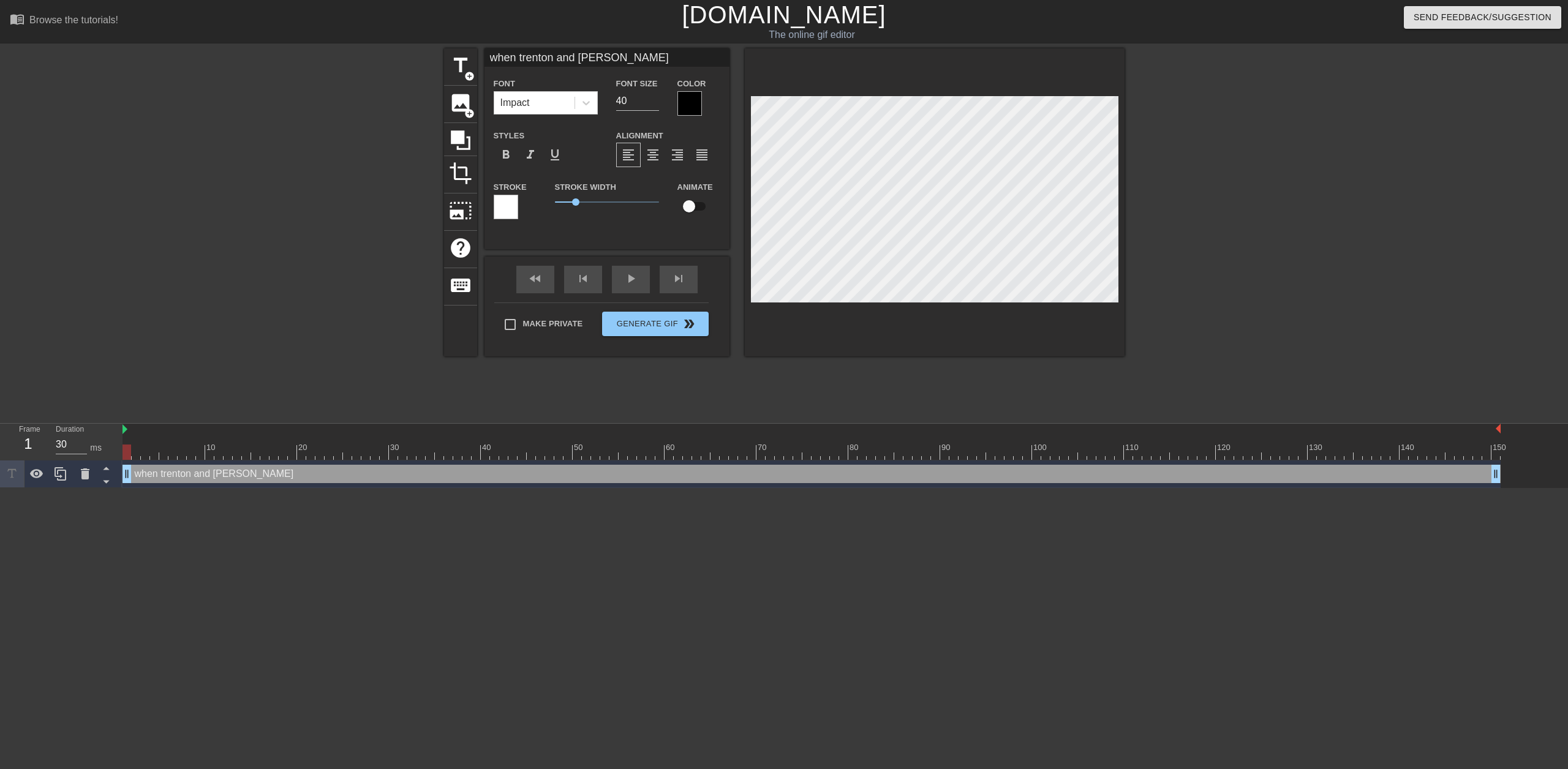
type textarea "when trenton and pablo m"
type input "when trenton and pablo ma"
type textarea "when trenton and pablo ma"
type input "when trenton and pablo mak"
type textarea "when trenton and pablo mak"
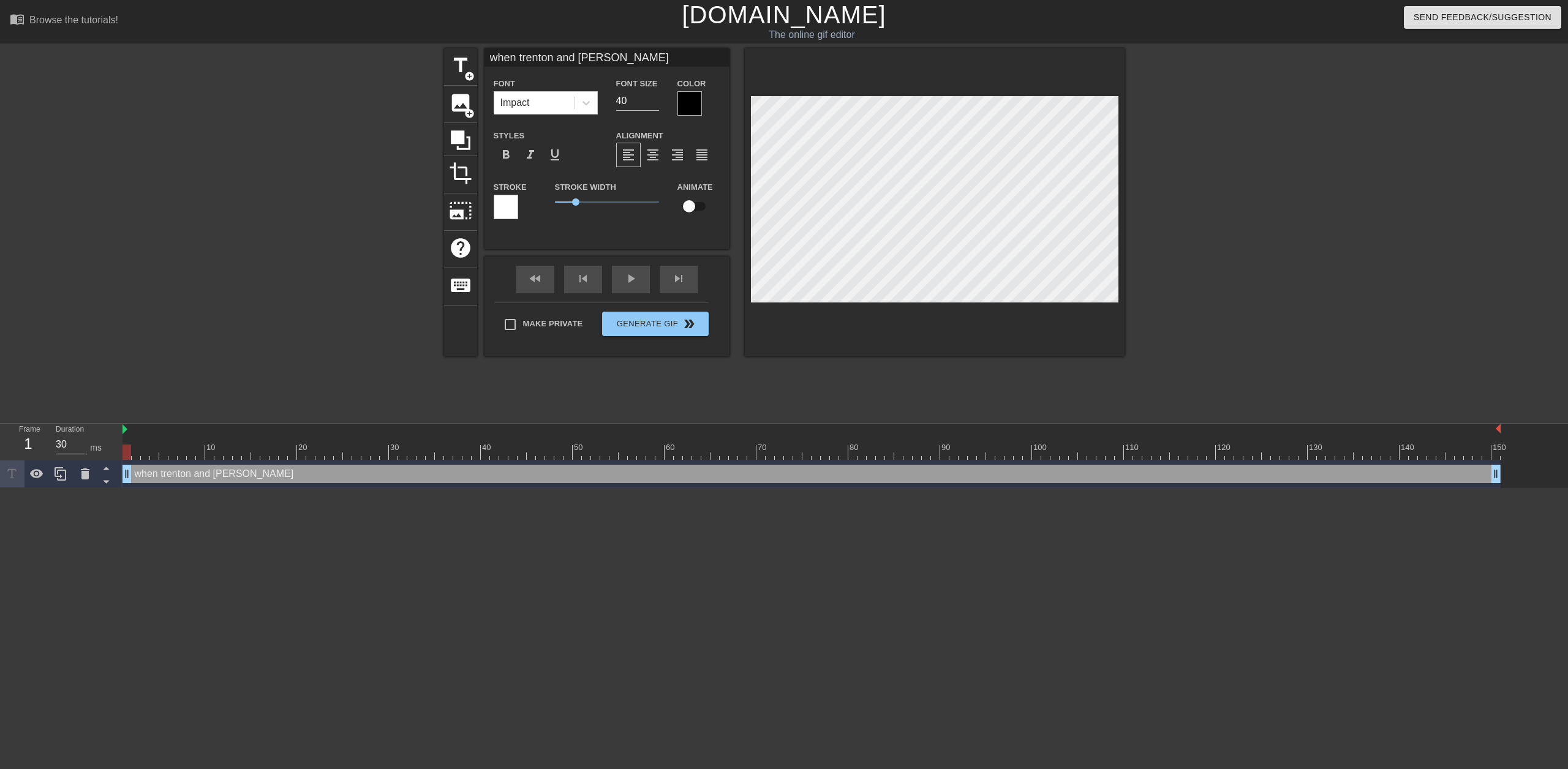
type input "when trenton and pablo make"
type textarea "when trenton and pablo make"
type input "when trenton and pablo make"
type textarea "when trenton and pablo make"
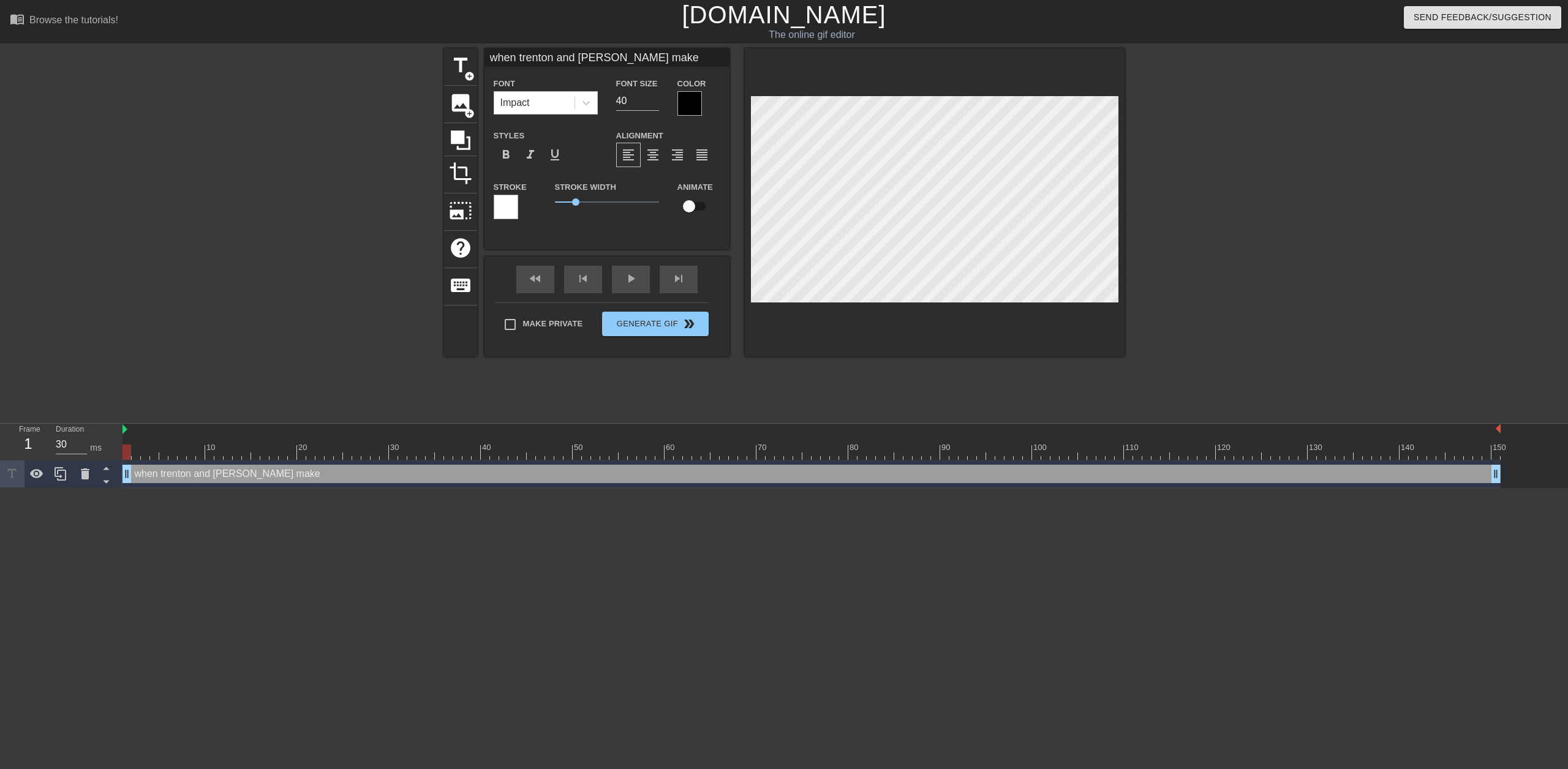
type input "when trenton and pablo make a"
type textarea "when trenton and pablo make a"
type input "when trenton and pablo make a"
type textarea "when trenton and pablo make a"
type input "when trenton and pablo make a s"
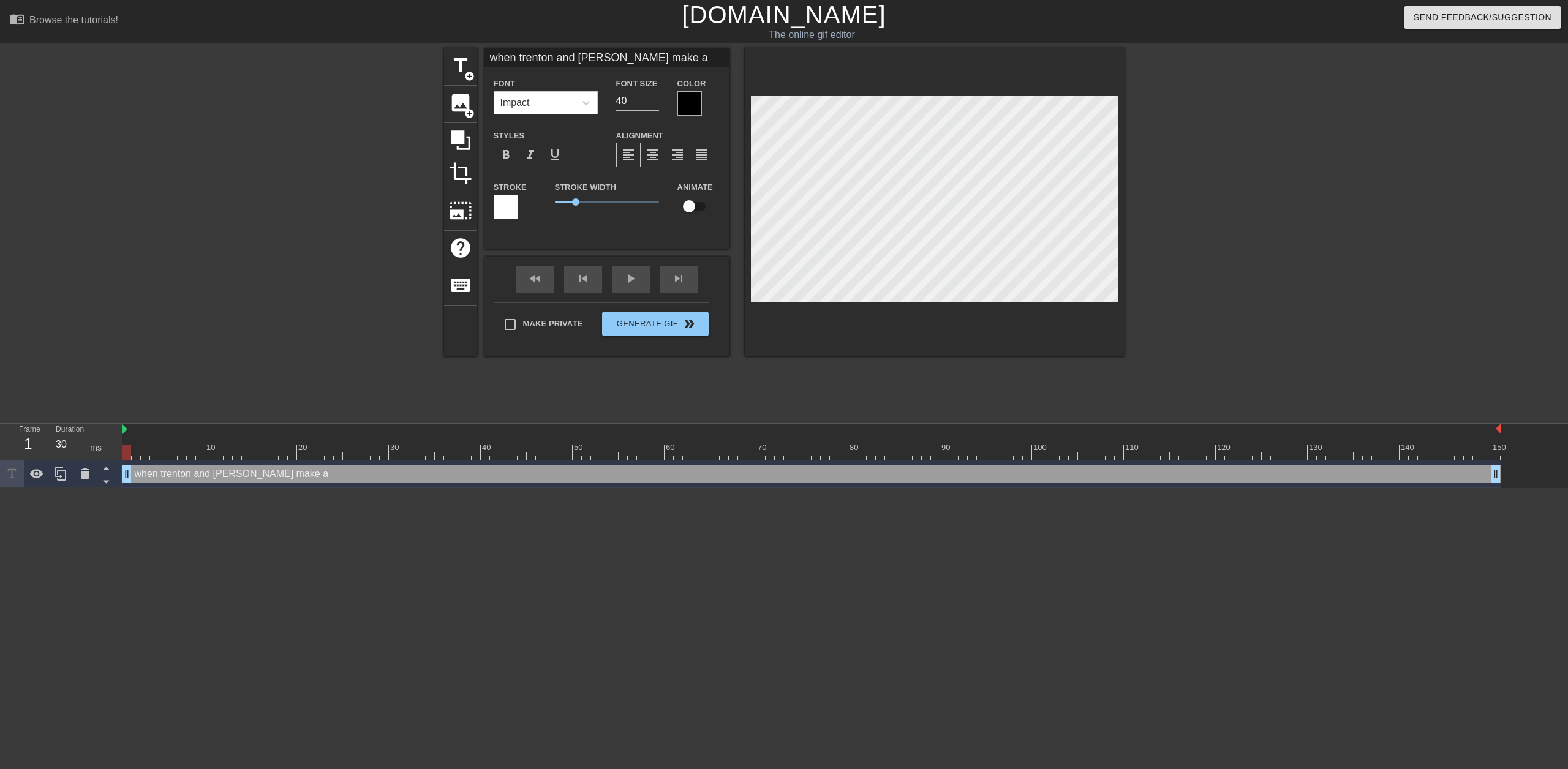
type textarea "when trenton and pablo make a s"
type input "when trenton and pablo make a sl"
type textarea "when trenton and pablo make a sl"
type input "when trenton and pablo make a sli"
type textarea "when trenton and pablo make a sli"
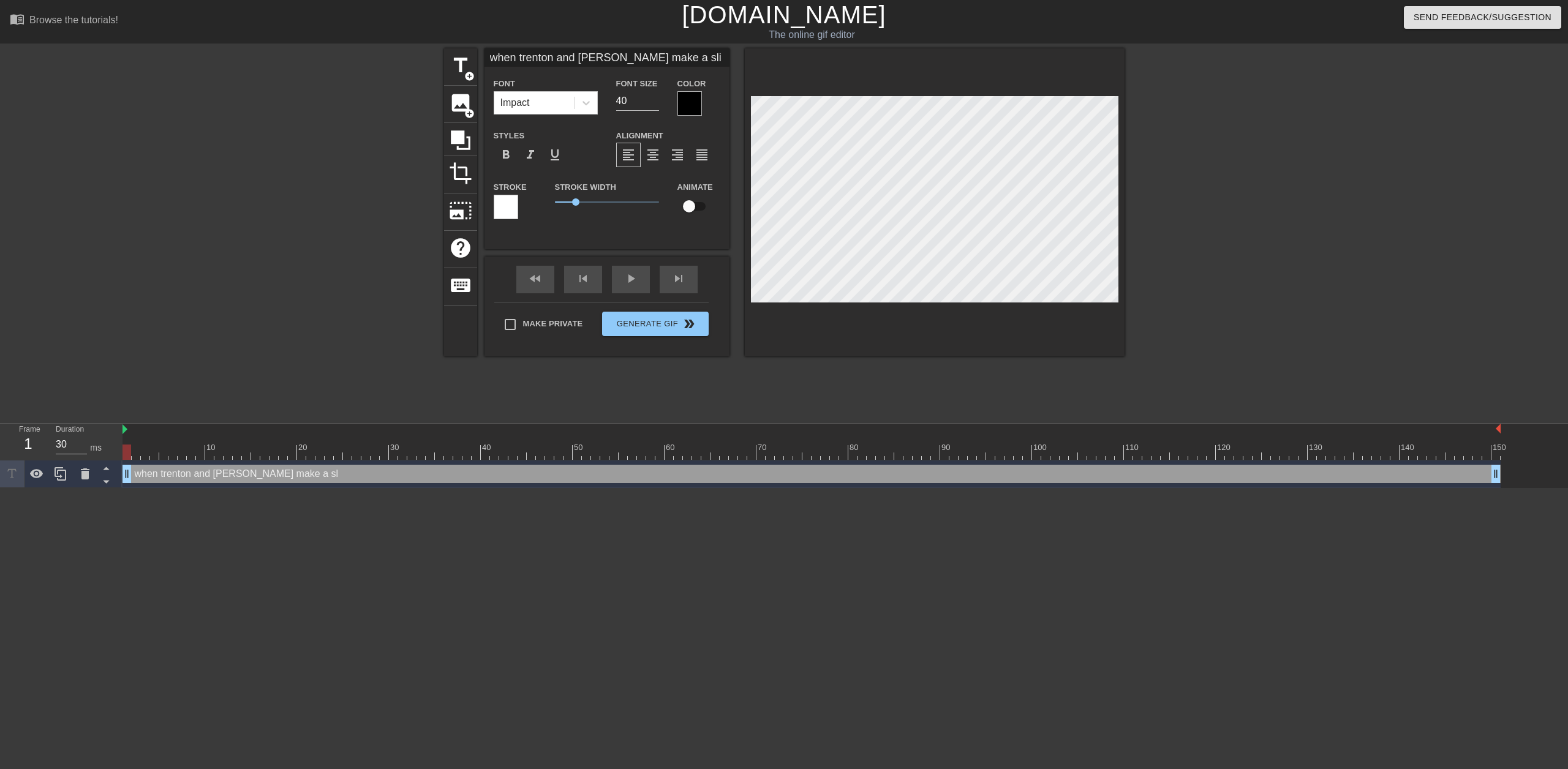
scroll to position [2, 10]
type input "when trenton and pablo make a slid"
type textarea "when trenton and pablo make a slid"
type input "when trenton and pablo make a slidw"
type textarea "when trenton and pablo make a slidw"
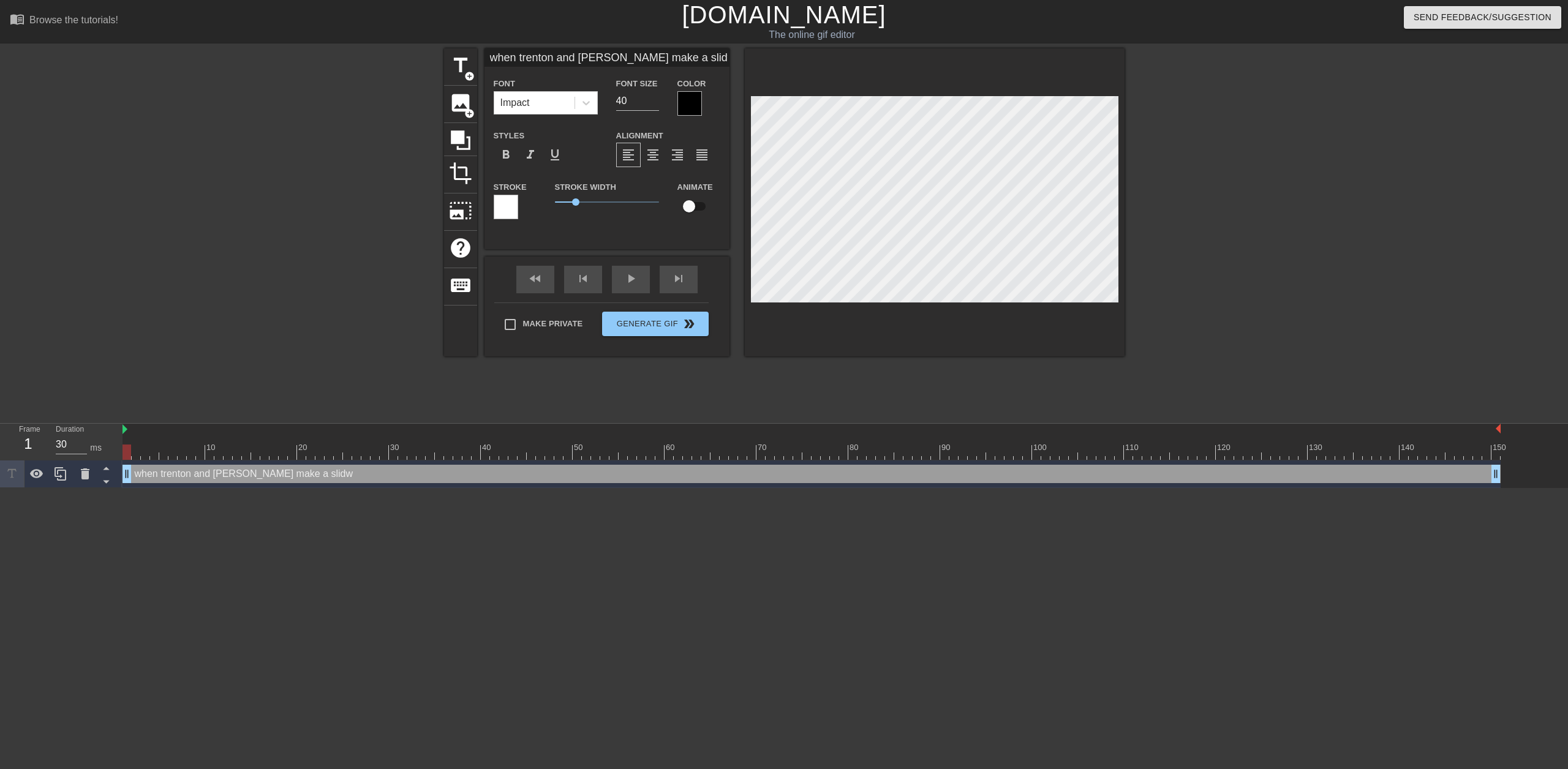
type input "when trenton and pablo make a slid"
type textarea "when trenton and pablo make a slid"
type input "when trenton and pablo make a slide"
type textarea "when trenton and pablo make a slide"
type input "when trenton and pablo make a slides"
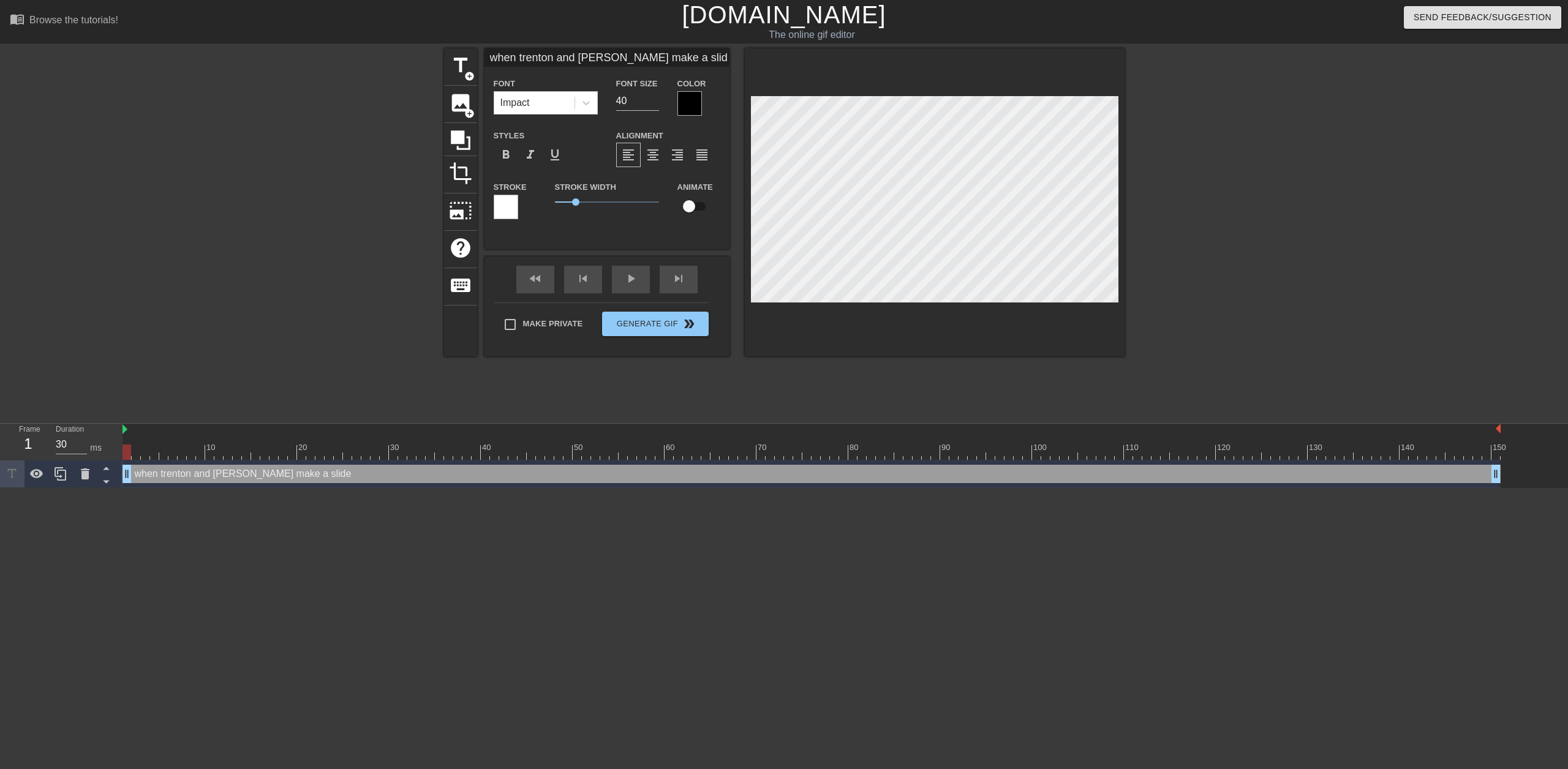
type textarea "when trenton and pablo make a slides"
type input "when trenton and pablo make a slidesh"
type textarea "when trenton and pablo make a slidesh"
type input "when trenton and pablo make a slidesho"
type textarea "when trenton and pablo make a slidesho"
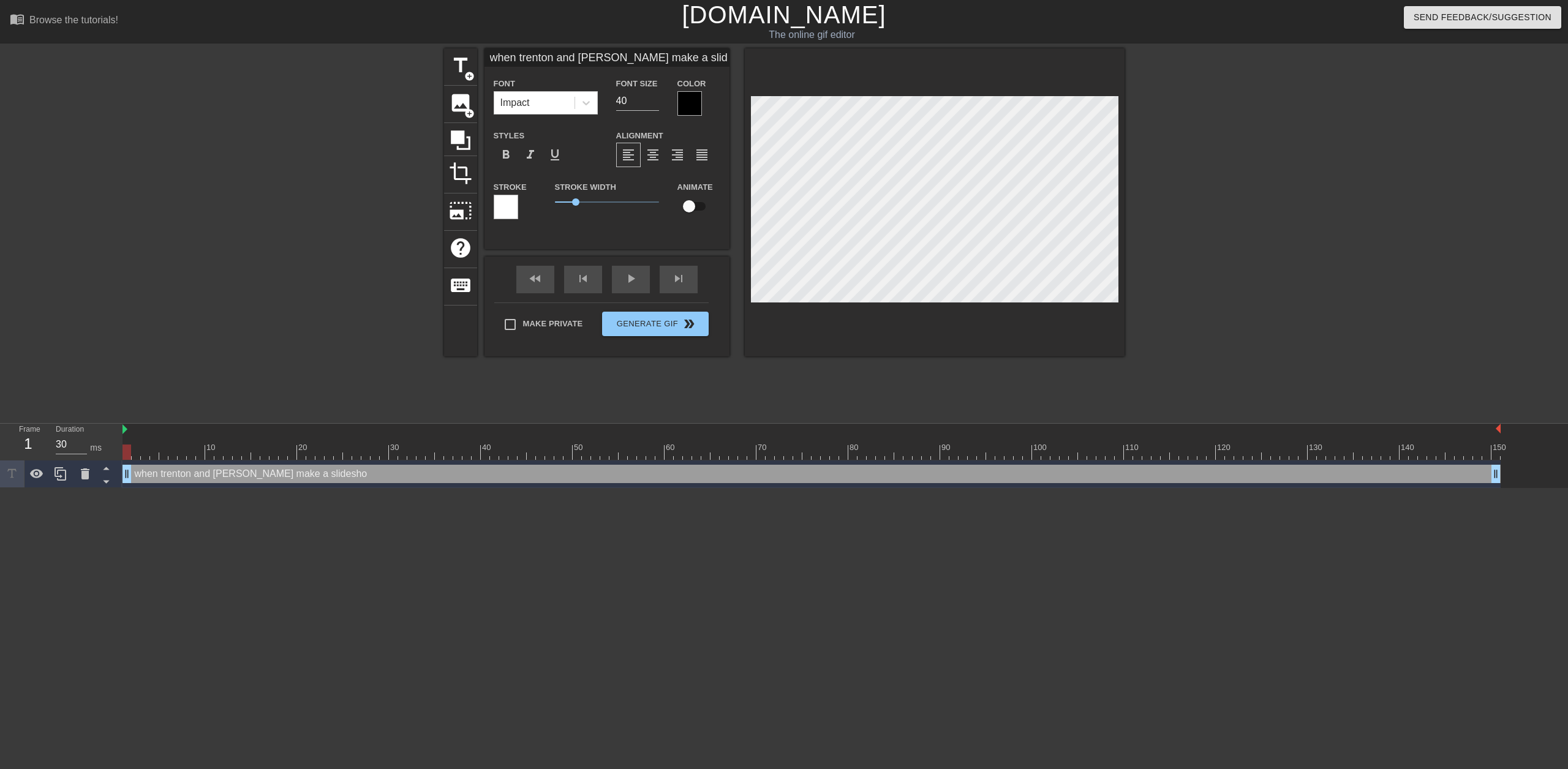
type input "when trenton and pablo make a slideshow"
type textarea "when trenton and pablo make a slideshow"
type input "when trenton and pablo make a slideshow"
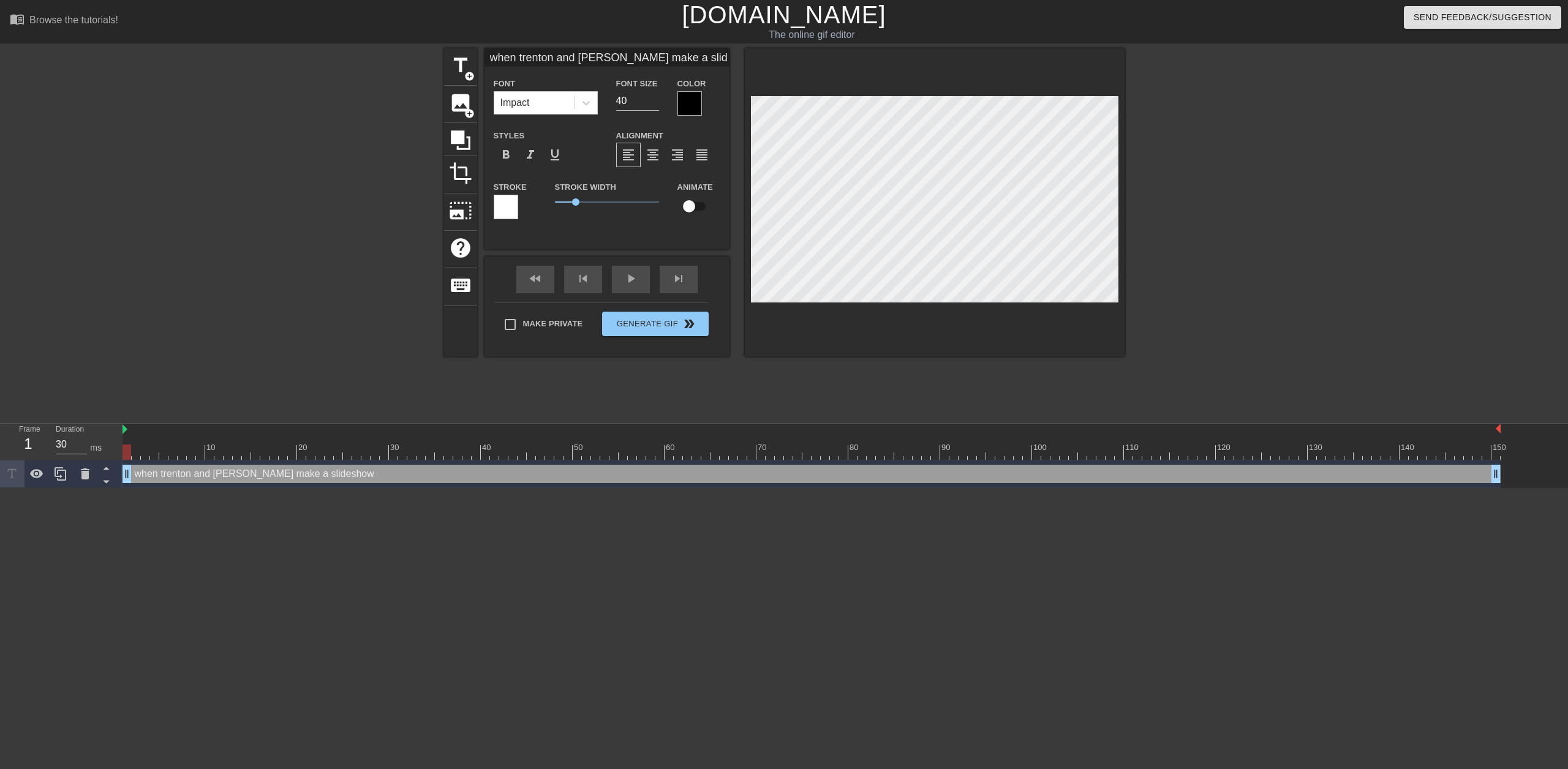
type textarea "when trenton and pablo make a slideshow"
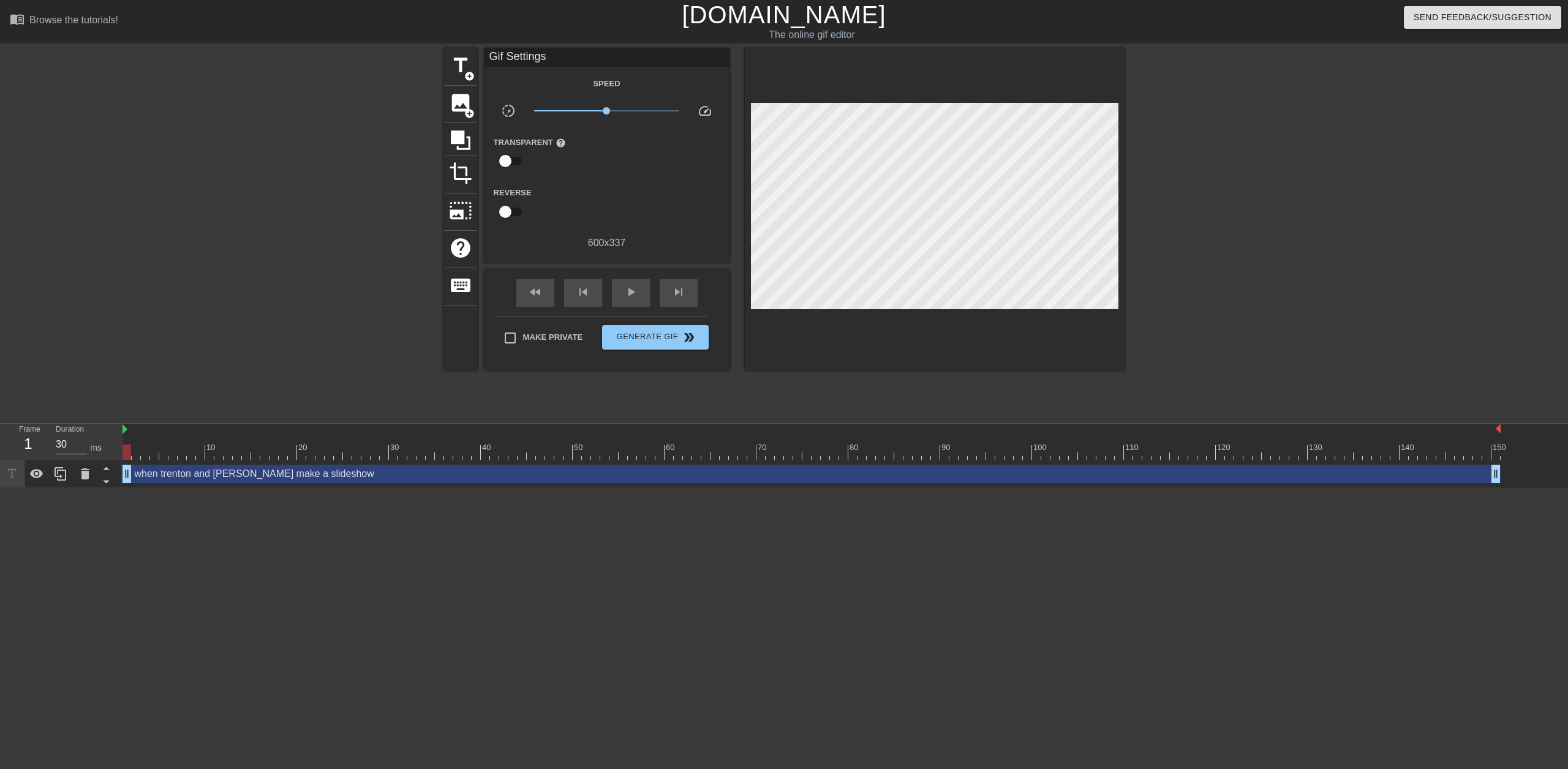
drag, startPoint x: 1156, startPoint y: 147, endPoint x: 1125, endPoint y: 144, distance: 31.1
click at [1152, 147] on div at bounding box center [1232, 231] width 184 height 367
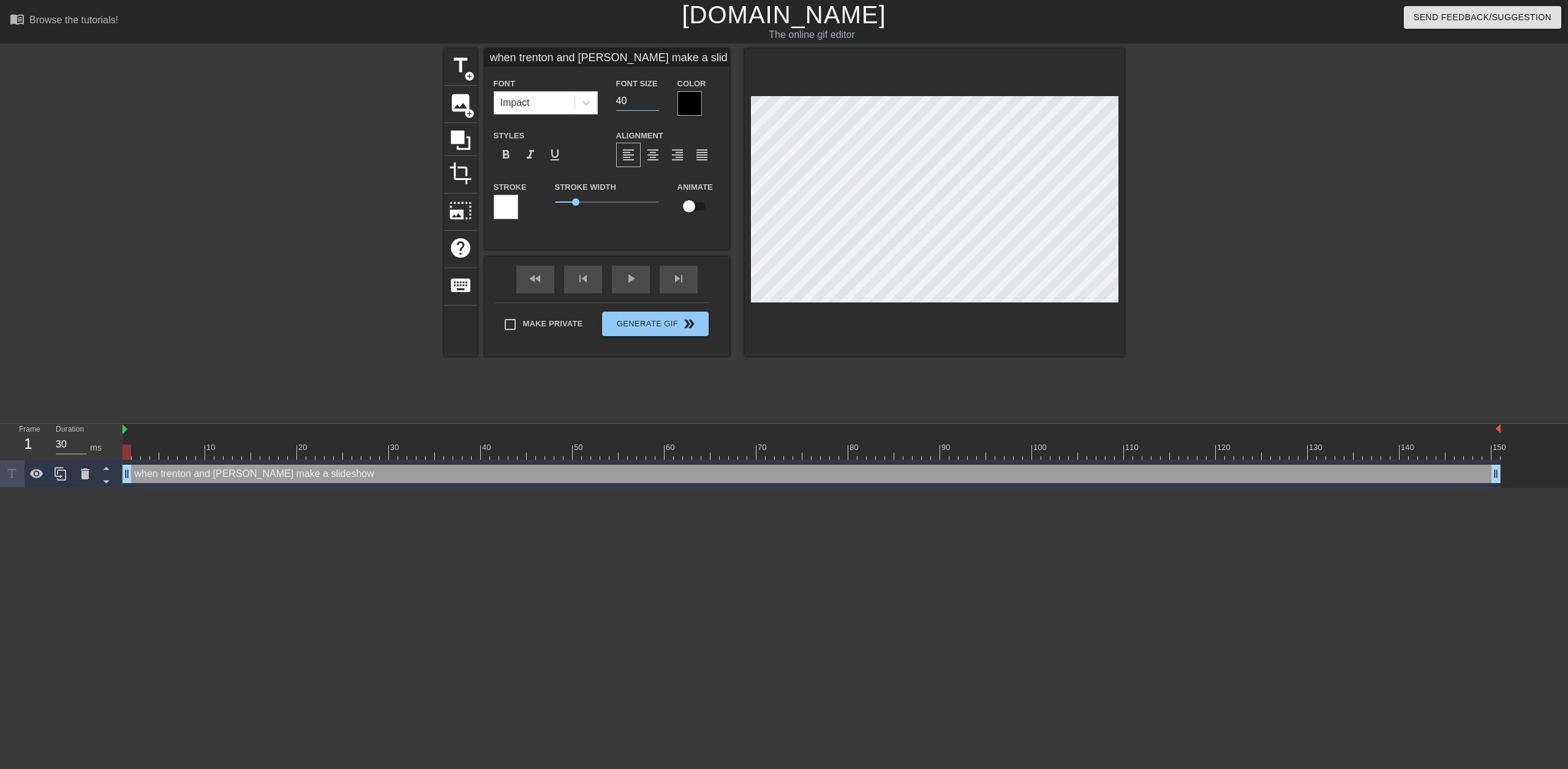
click at [635, 93] on input "40" at bounding box center [638, 101] width 43 height 19
type input "when trenton and pablo make a slideshow"
type input "2"
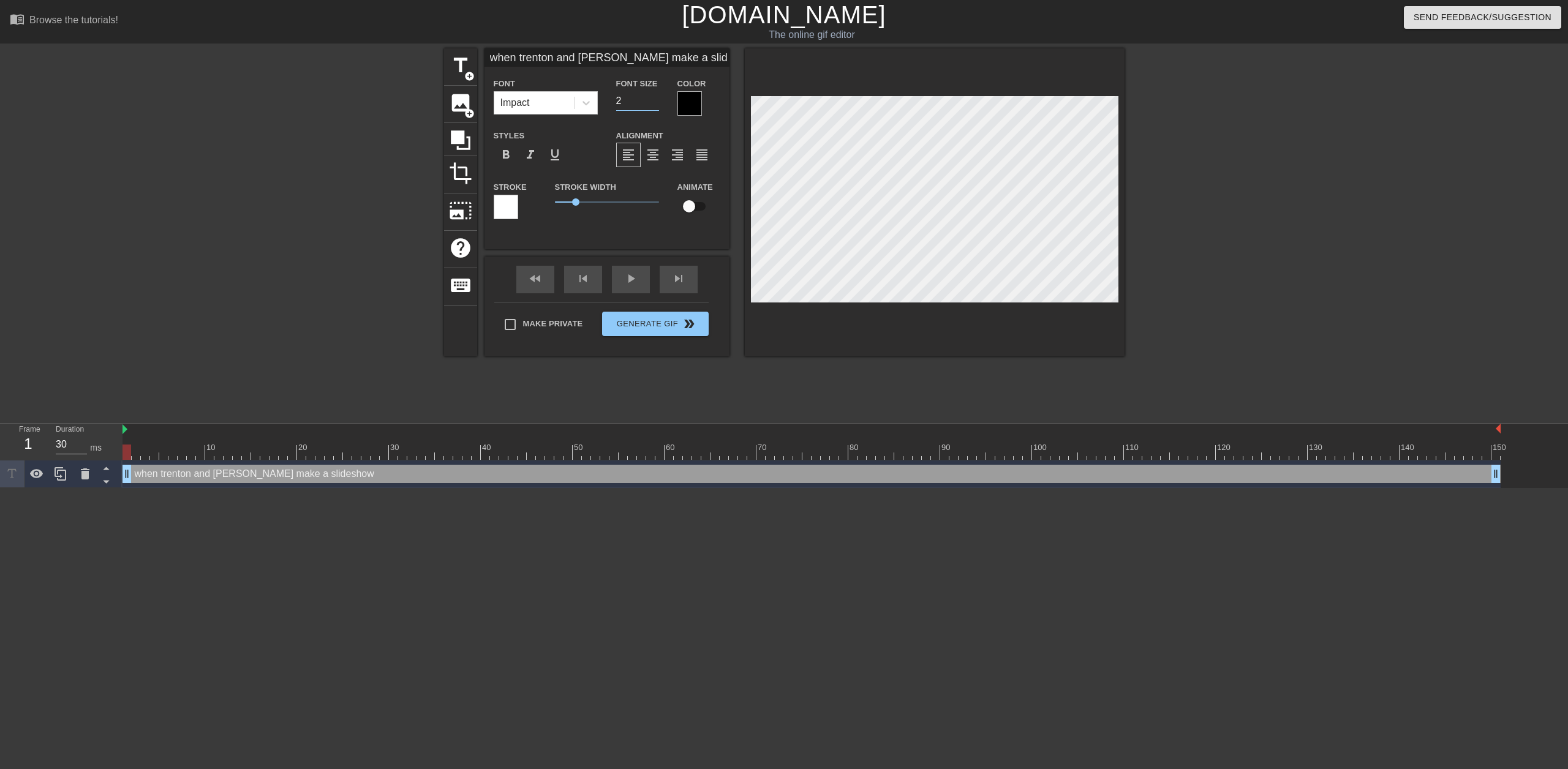
type input "when trenton and pablo make a slideshow"
type input "25"
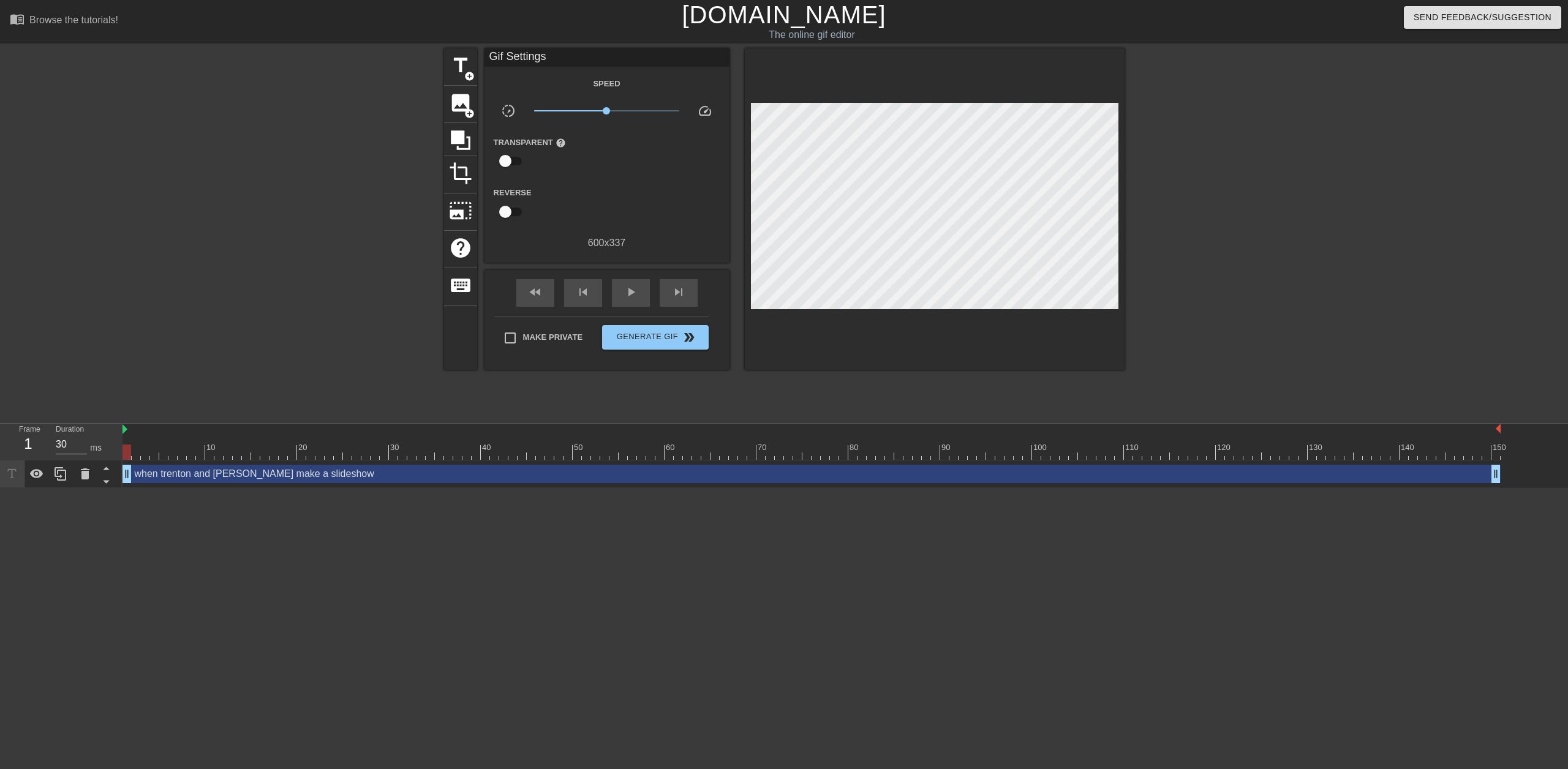
scroll to position [2, 10]
type textarea "when trenton and pablo make a slideshow"
click at [1130, 189] on div "title add_circle image add_circle crop photo_size_select_large help keyboard Gi…" at bounding box center [784, 231] width 1568 height 367
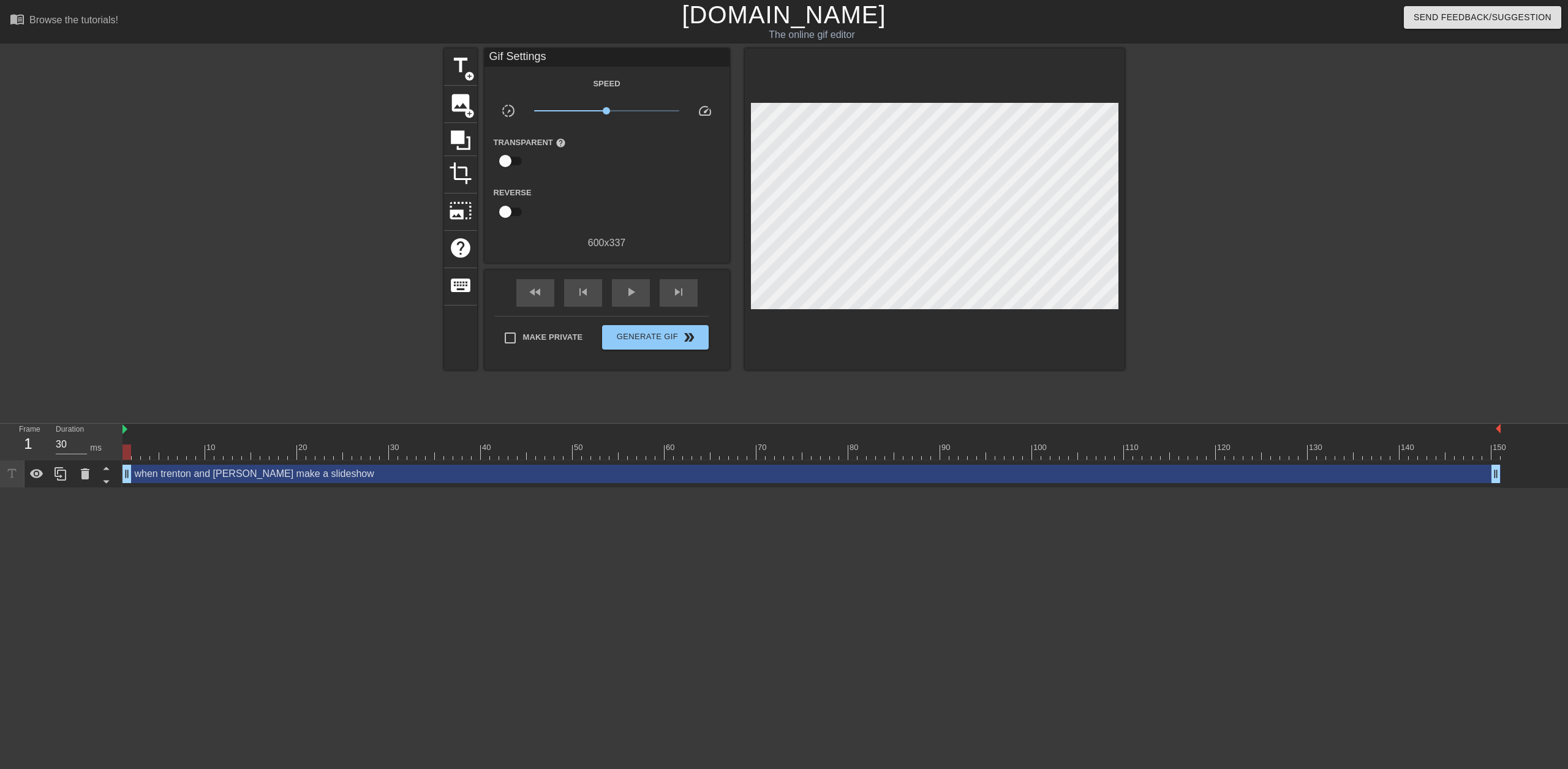
click at [1234, 226] on div at bounding box center [1232, 231] width 184 height 367
click at [1257, 180] on div at bounding box center [1232, 231] width 184 height 367
drag, startPoint x: 1211, startPoint y: 254, endPoint x: 1135, endPoint y: 220, distance: 83.3
click at [1209, 252] on div at bounding box center [1232, 231] width 184 height 367
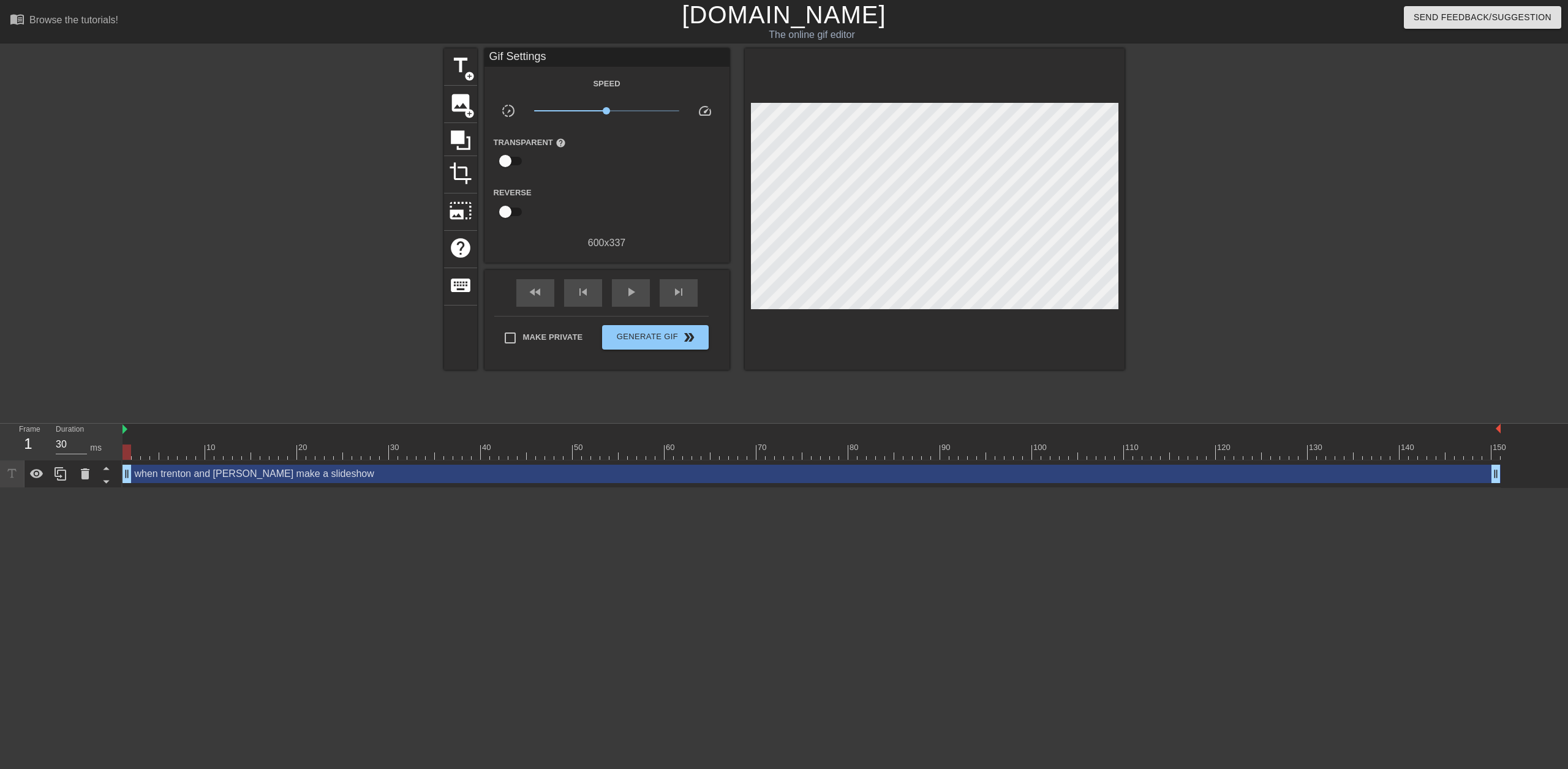
scroll to position [2, 12]
click at [466, 73] on span "add_circle" at bounding box center [469, 76] width 10 height 10
click at [548, 474] on div "when trenton and pablo make a slideshow drag_handle drag_handle" at bounding box center [811, 474] width 1378 height 19
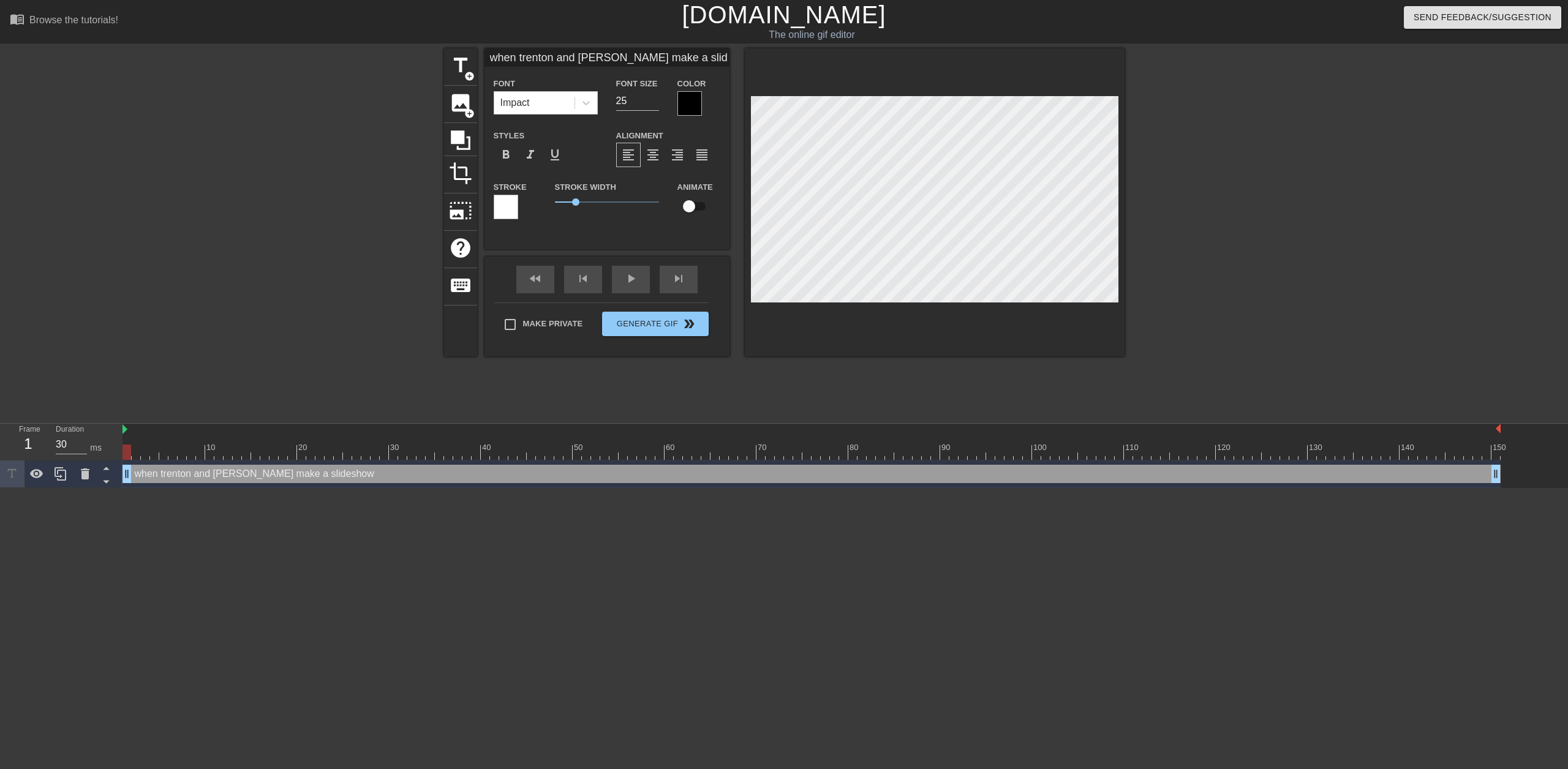
scroll to position [2, 6]
click at [628, 99] on input "25" at bounding box center [638, 101] width 43 height 19
type input "30"
click at [1247, 150] on div at bounding box center [1232, 231] width 184 height 367
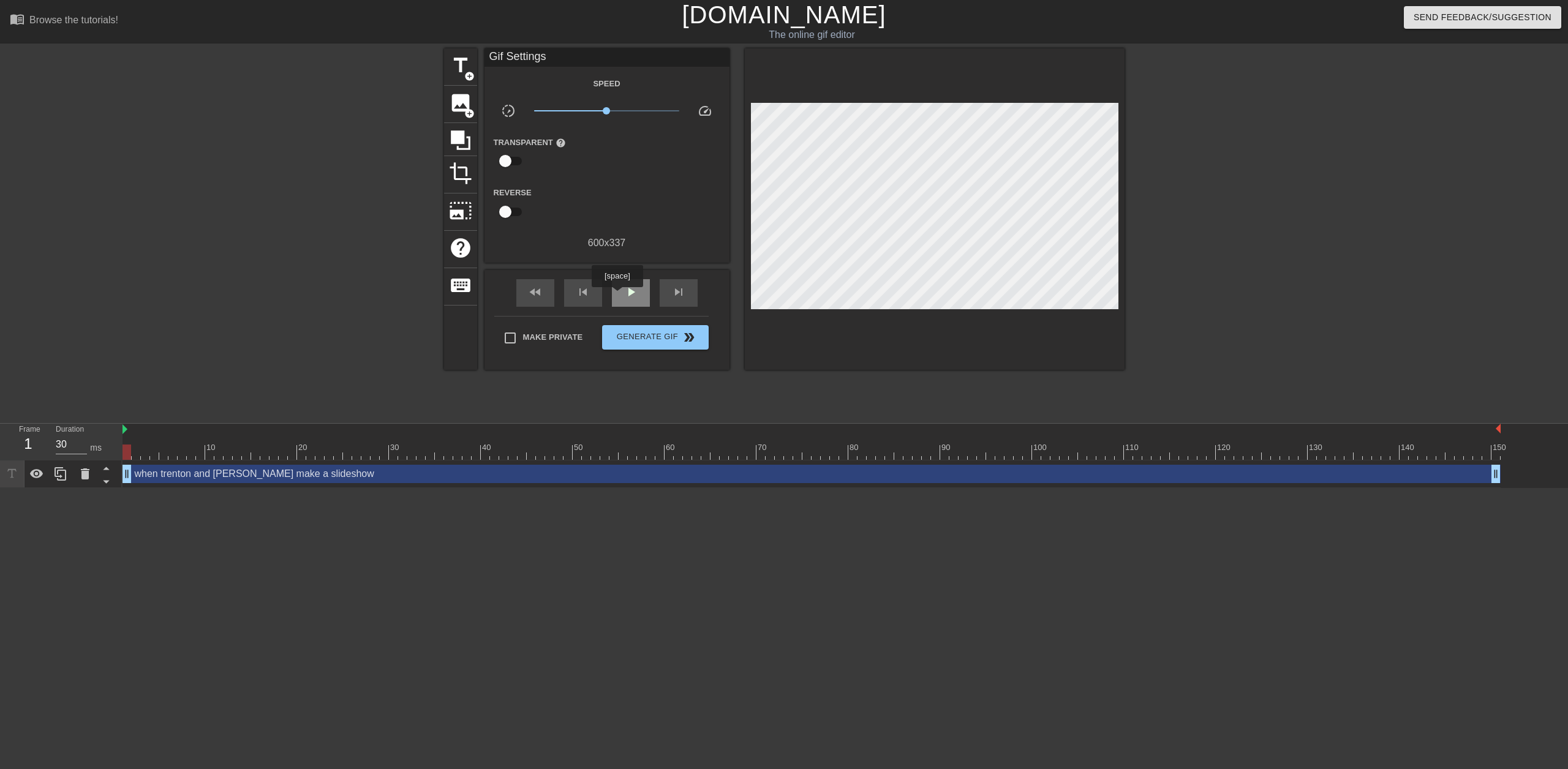
click at [617, 296] on div "play_arrow" at bounding box center [631, 293] width 38 height 27
click at [459, 213] on span "photo_size_select_large" at bounding box center [461, 211] width 23 height 23
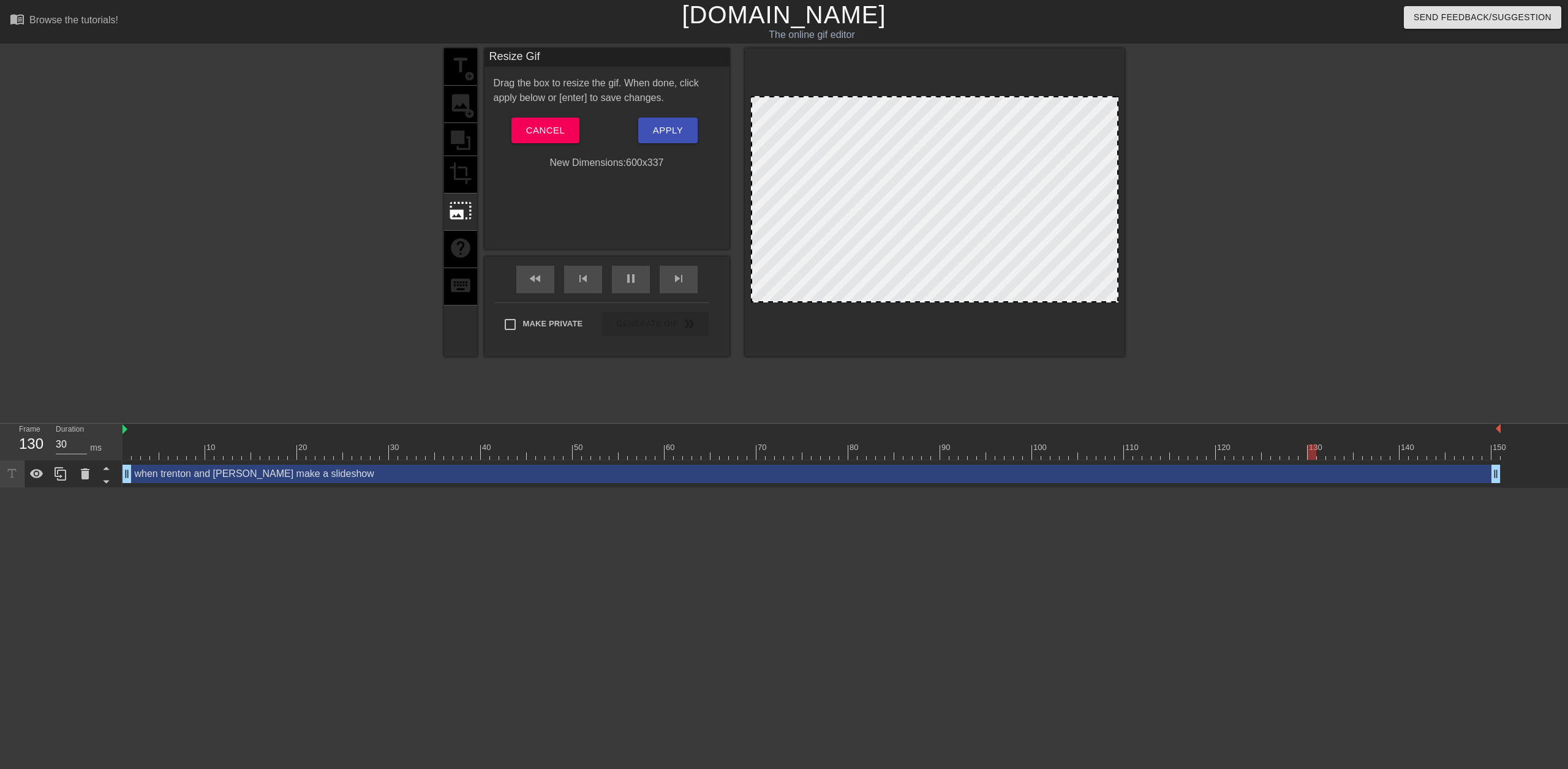
click at [461, 185] on div "title add_circle image add_circle crop photo_size_select_large help keyboard" at bounding box center [461, 202] width 33 height 308
drag, startPoint x: 879, startPoint y: 300, endPoint x: 888, endPoint y: 311, distance: 14.2
click at [888, 311] on div at bounding box center [935, 202] width 380 height 308
click at [561, 124] on span "Cancel" at bounding box center [546, 130] width 39 height 16
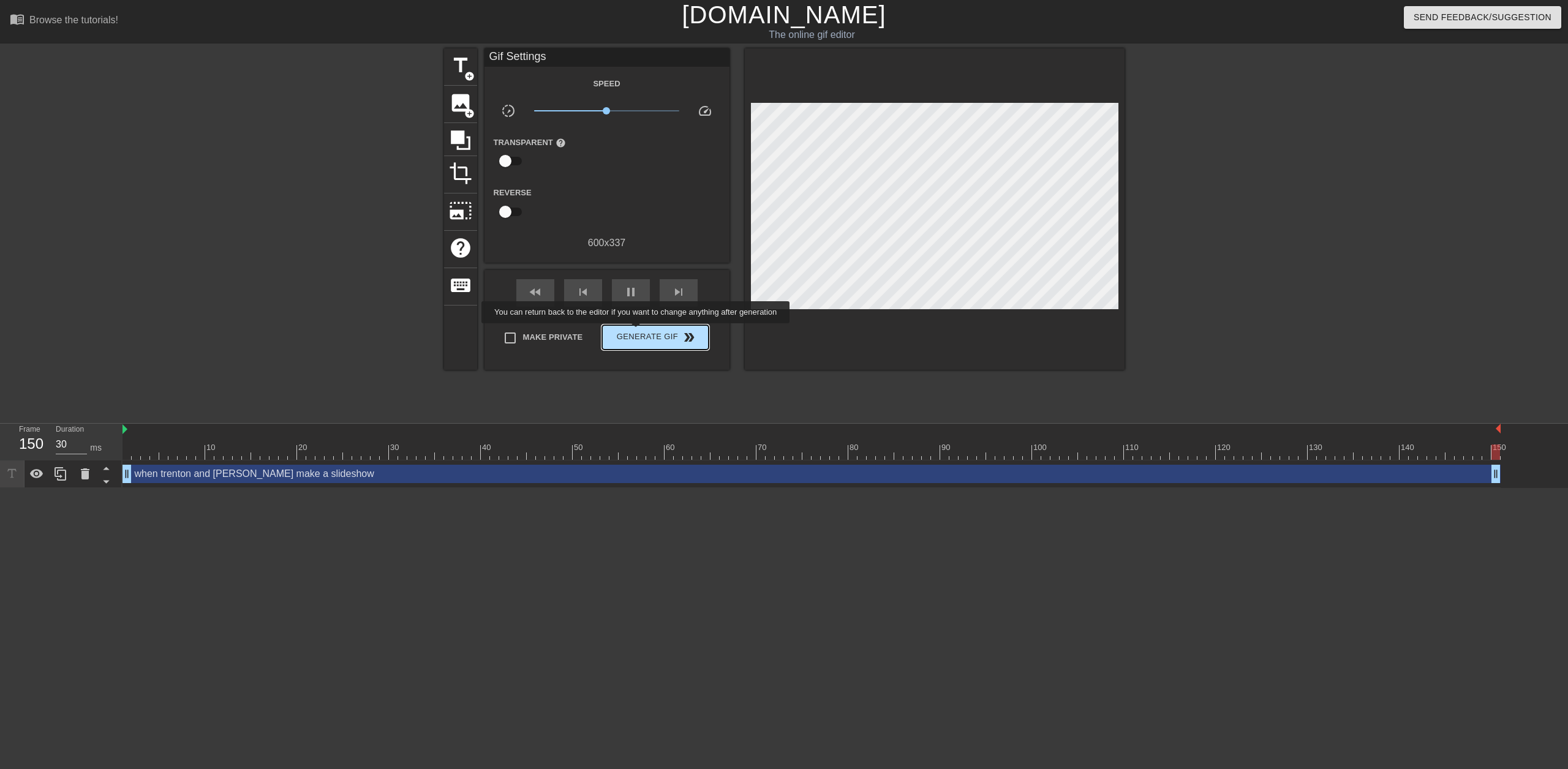
click at [637, 332] on span "Generate Gif double_arrow" at bounding box center [655, 337] width 96 height 14
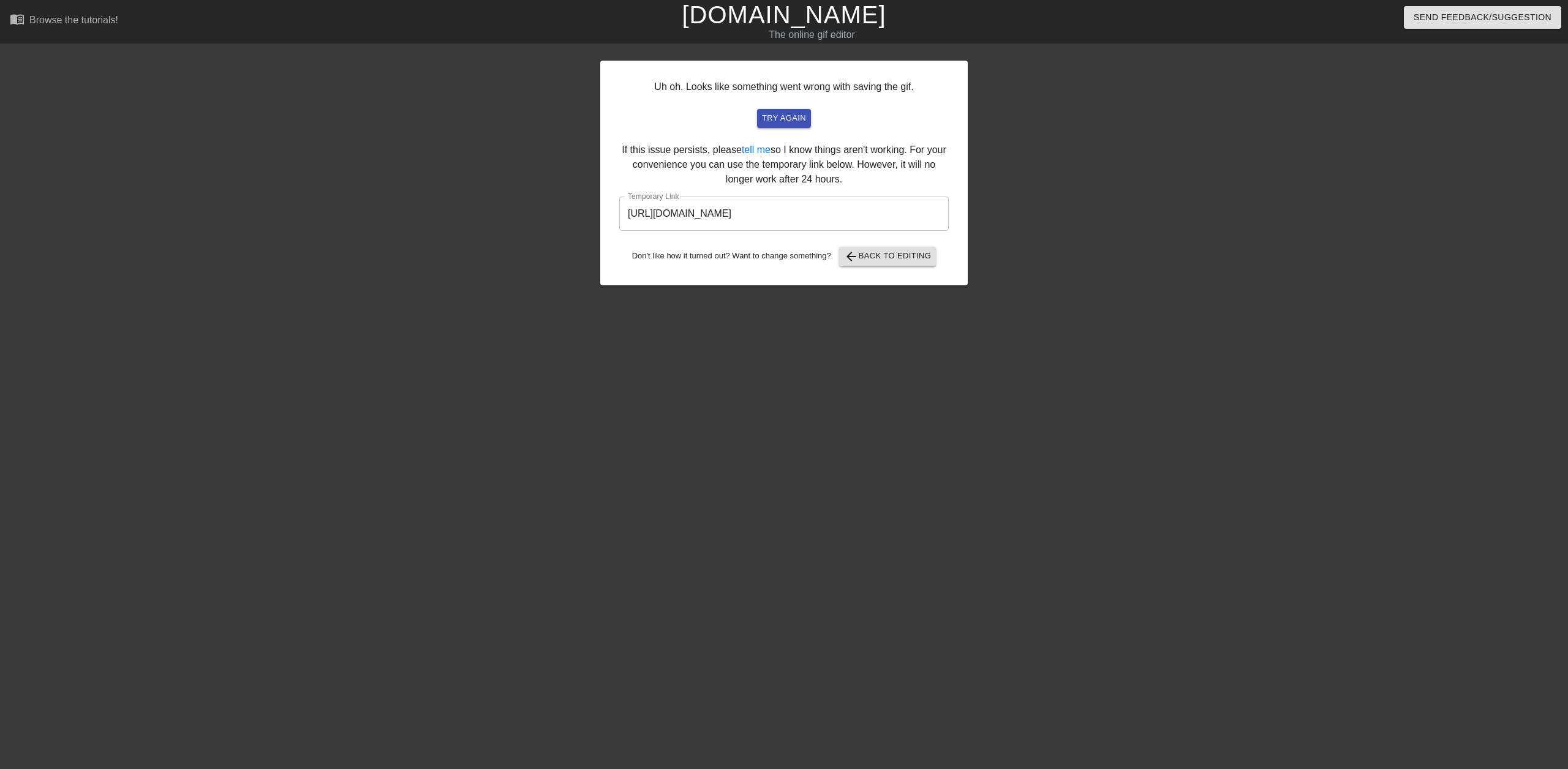
click at [851, 216] on input "https://www.gifntext.com/temp_generations/dh4boIps.gif" at bounding box center [784, 213] width 329 height 34
click at [708, 16] on h1 "[DOMAIN_NAME]" at bounding box center [784, 14] width 510 height 29
click at [741, 15] on link "[DOMAIN_NAME]" at bounding box center [784, 14] width 204 height 27
